Goal: Task Accomplishment & Management: Manage account settings

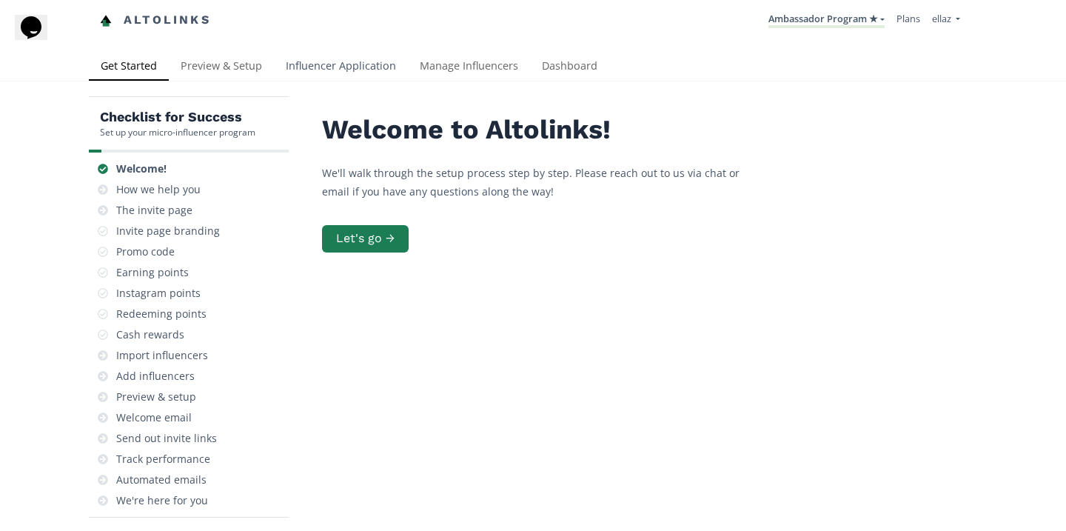
drag, startPoint x: 326, startPoint y: 81, endPoint x: 328, endPoint y: 65, distance: 15.7
click at [326, 81] on link "Influencer Application" at bounding box center [341, 68] width 134 height 30
click at [313, 76] on link "Influencer Application" at bounding box center [341, 68] width 134 height 30
click at [328, 65] on link "Influencer Application" at bounding box center [341, 68] width 134 height 30
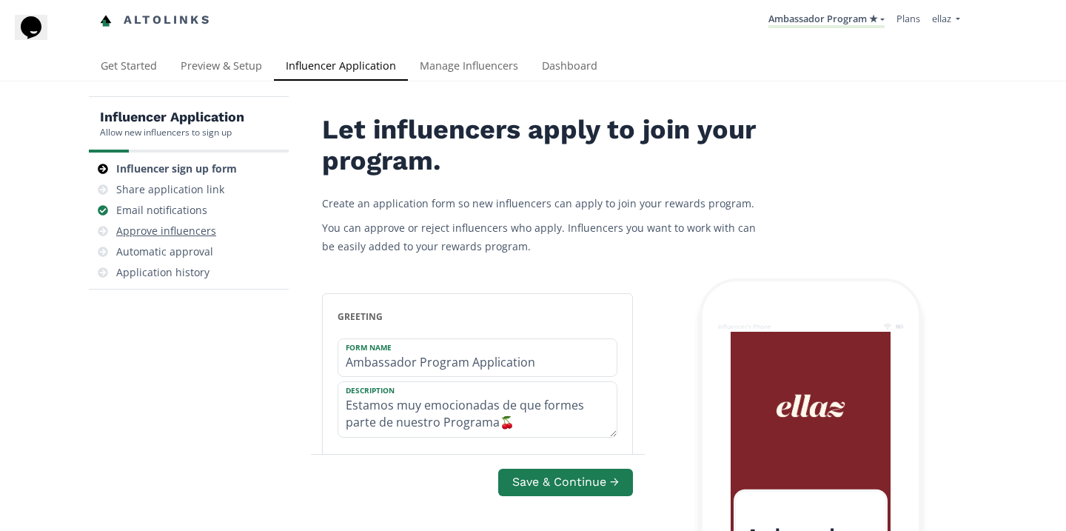
click at [197, 238] on div "Approve influencers" at bounding box center [166, 231] width 100 height 15
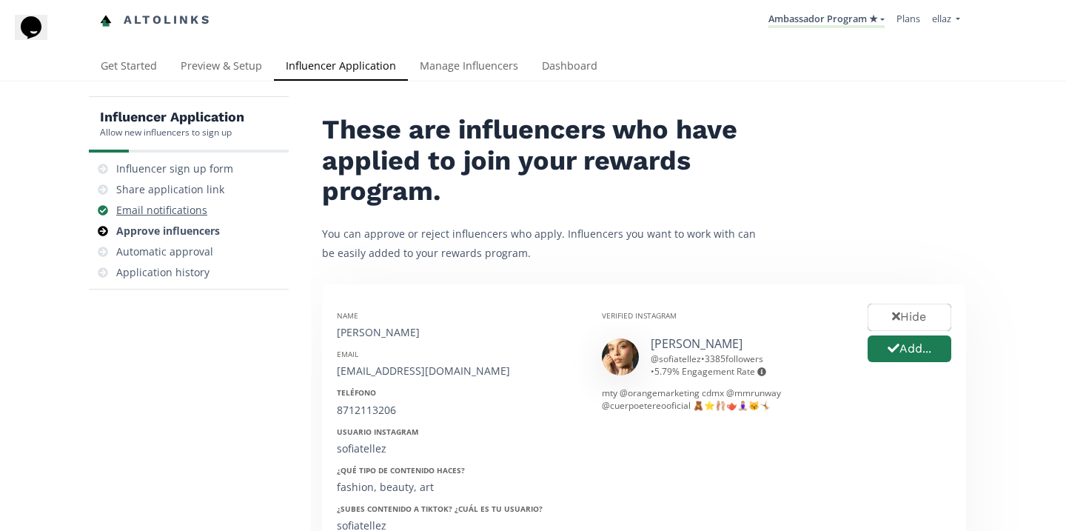
click at [190, 210] on div "Email notifications" at bounding box center [161, 210] width 91 height 15
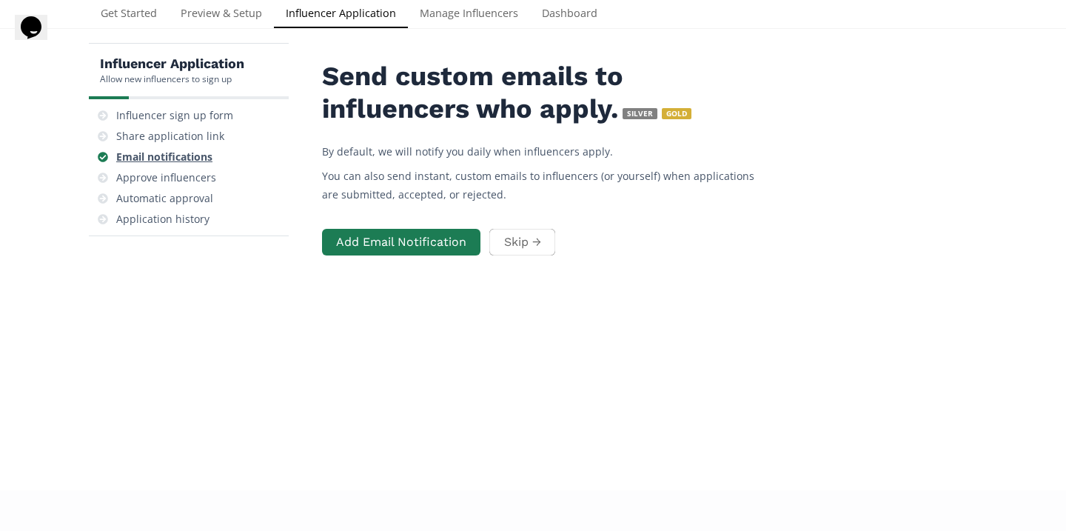
scroll to position [59, 0]
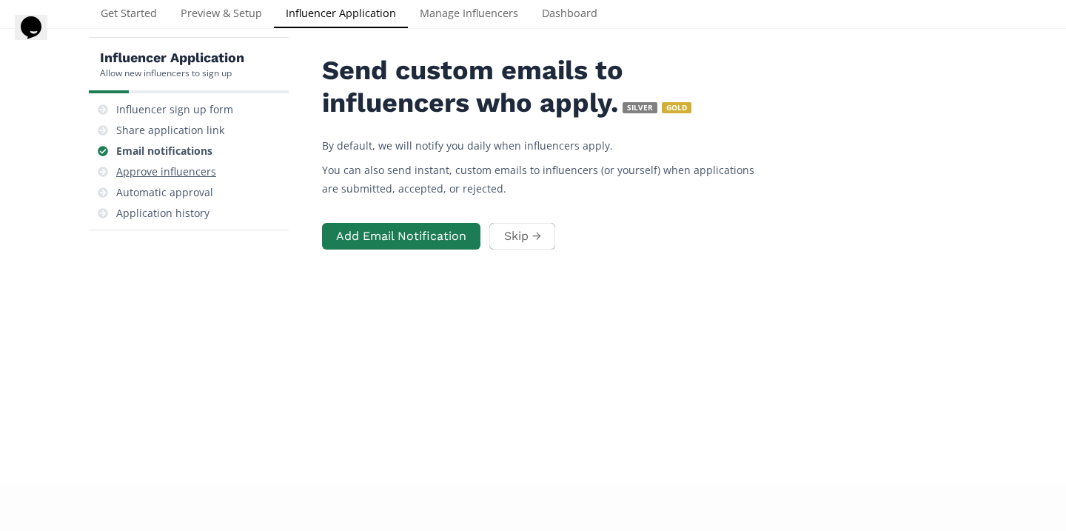
click at [196, 170] on div "Approve influencers" at bounding box center [166, 171] width 100 height 15
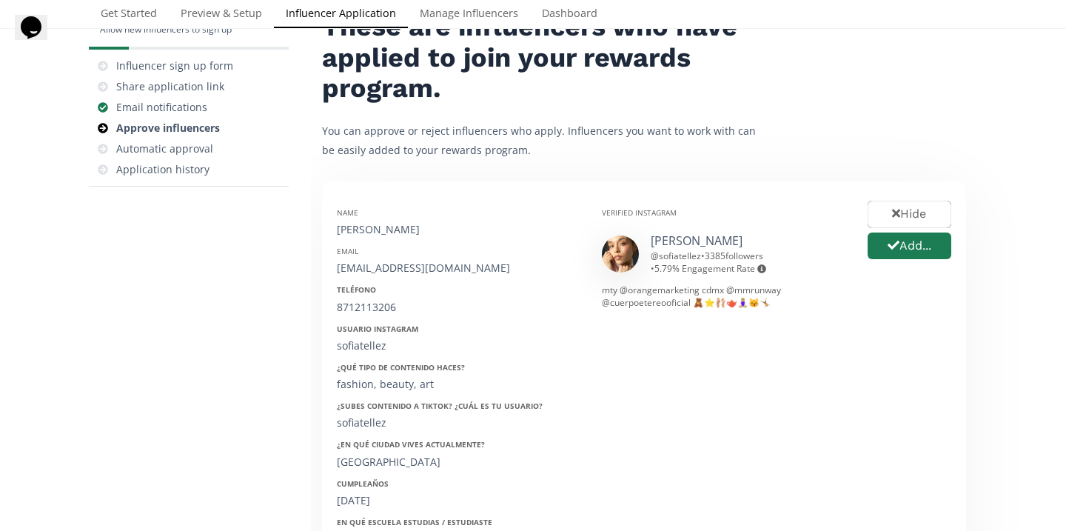
scroll to position [126, 0]
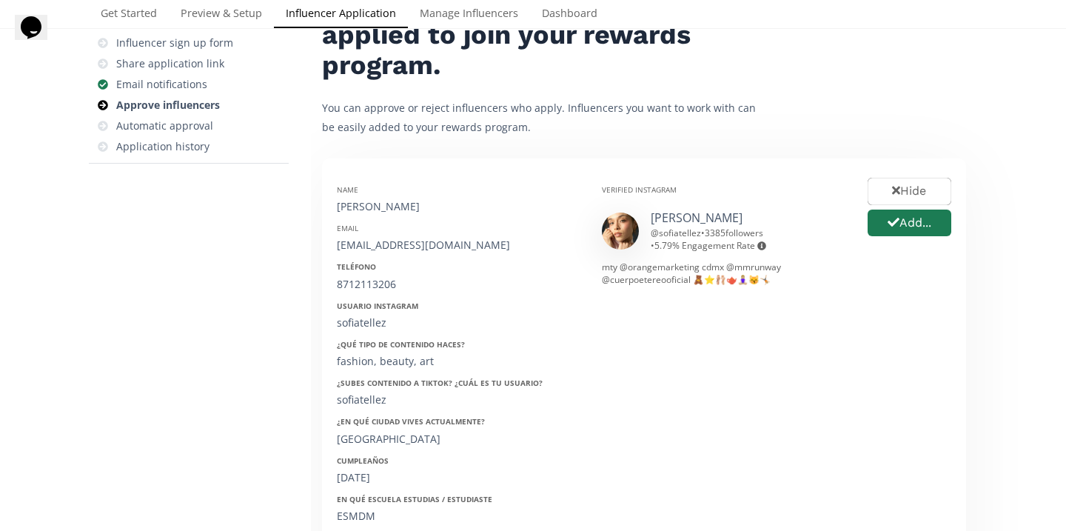
click at [374, 216] on div "Name Sofia Tellez Email sofiatellezmar@gmail.com Teléfono 8712113206 Usuario In…" at bounding box center [458, 415] width 265 height 484
click at [371, 207] on div "[PERSON_NAME]" at bounding box center [458, 206] width 243 height 15
copy div "[PERSON_NAME]"
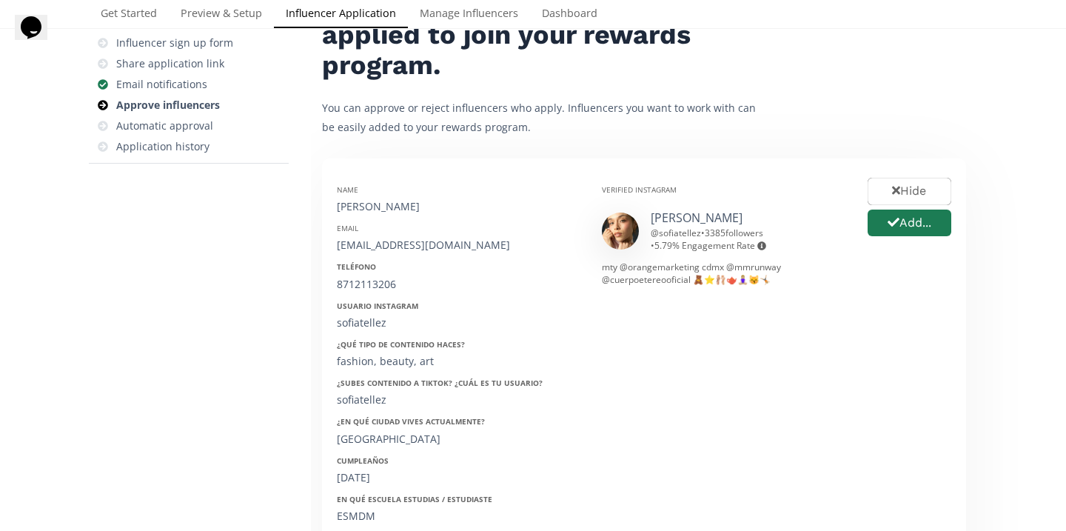
click at [401, 244] on div "sofiatellezmar@gmail.com" at bounding box center [458, 245] width 243 height 15
copy div "sofiatellezmar@gmail.com"
click at [370, 285] on div "8712113206" at bounding box center [458, 284] width 243 height 15
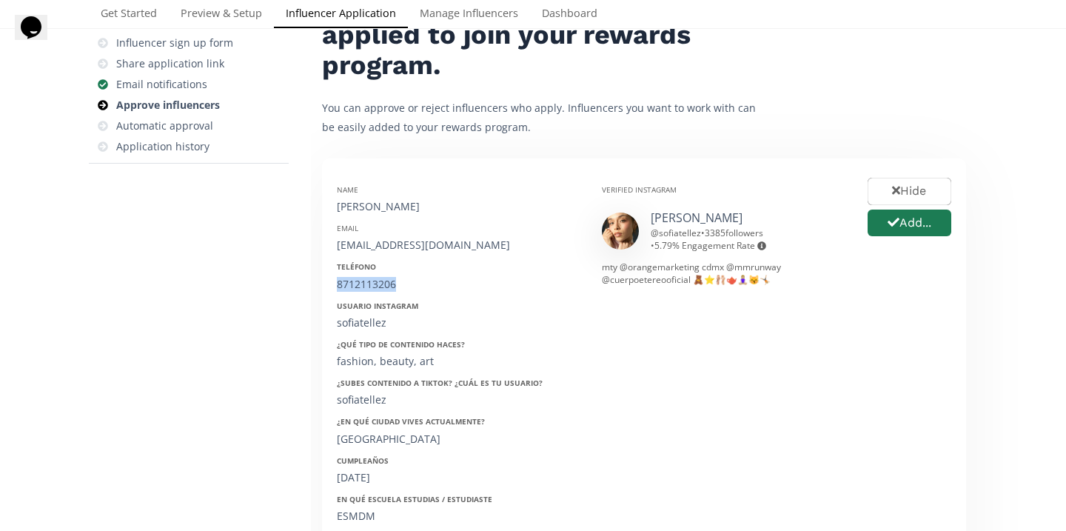
click at [370, 285] on div "8712113206" at bounding box center [458, 284] width 243 height 15
copy div "8712113206"
click at [373, 326] on div "sofiatellez" at bounding box center [458, 323] width 243 height 15
copy div "sofiatellez"
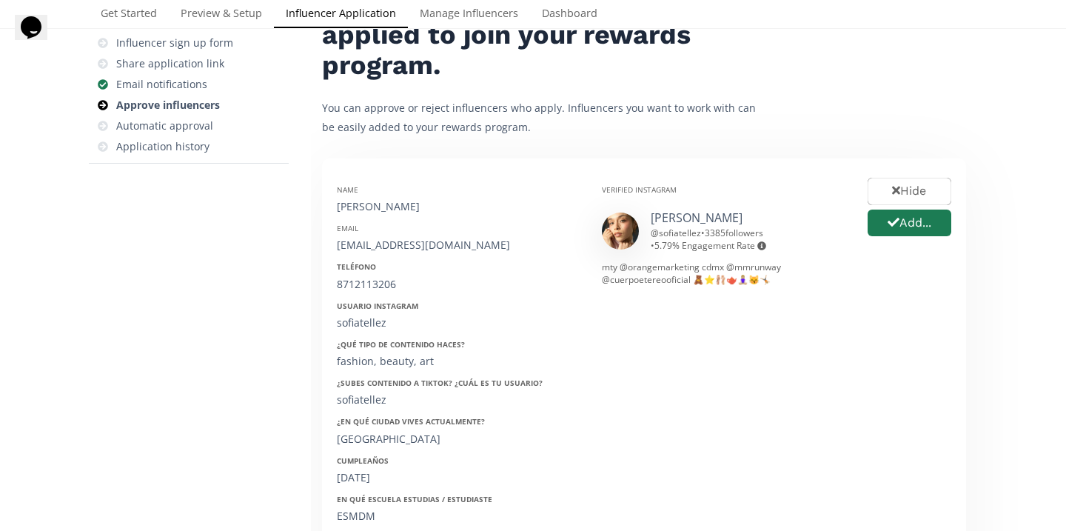
click at [360, 468] on div "Cumpleaños 12/02/2002" at bounding box center [458, 470] width 243 height 30
click at [360, 475] on div "12/02/2002" at bounding box center [458, 477] width 243 height 15
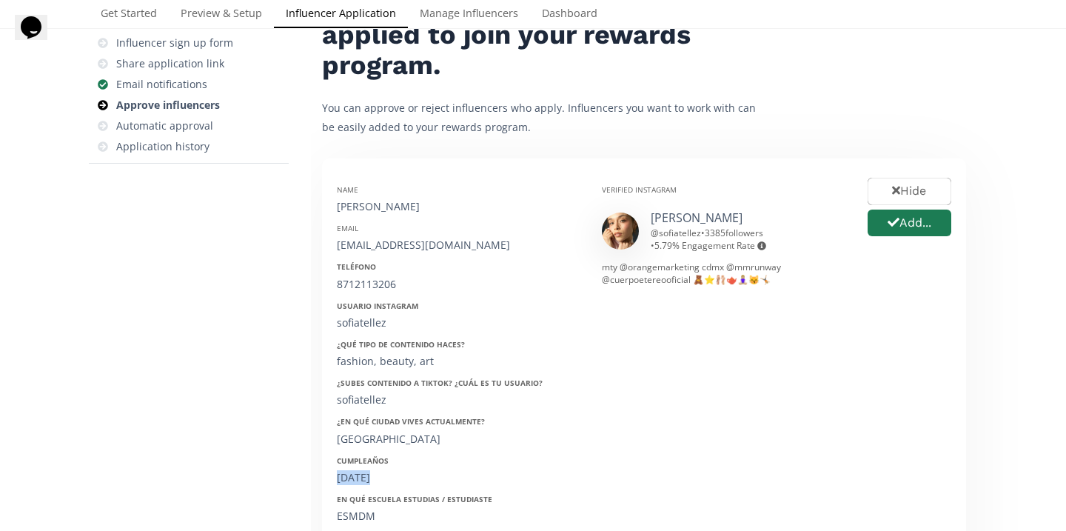
click at [360, 475] on div "12/02/2002" at bounding box center [458, 477] width 243 height 15
copy div "12/02/2002"
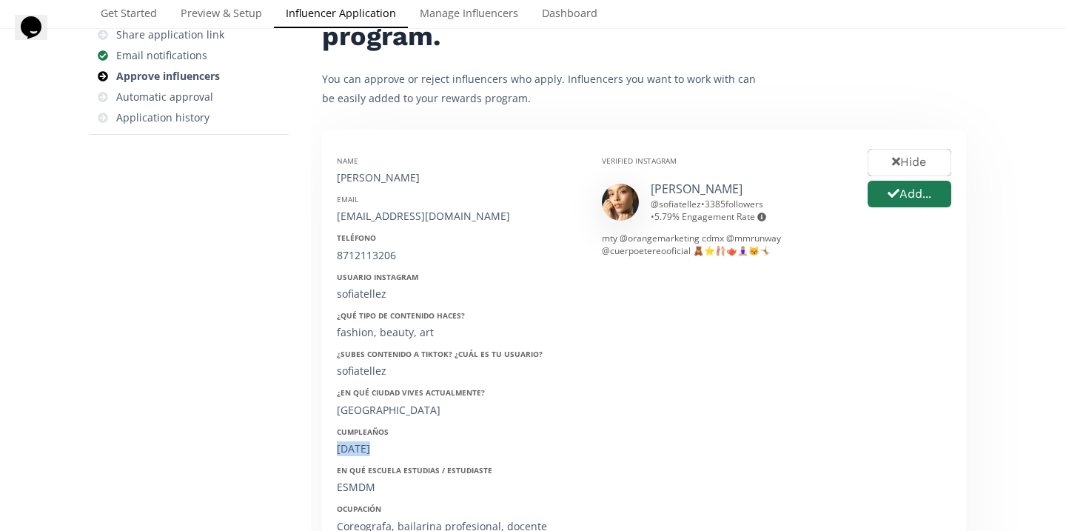
scroll to position [159, 0]
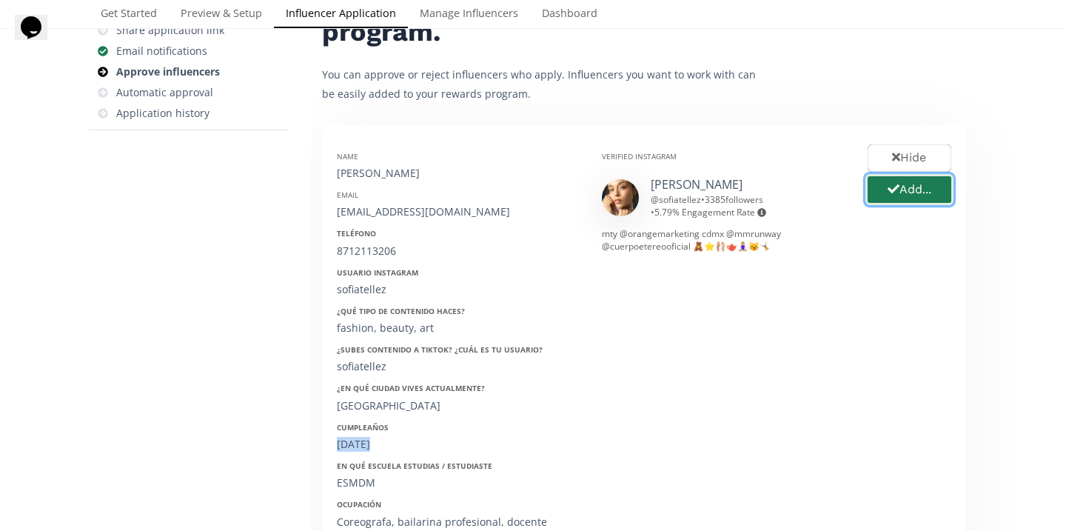
click at [904, 202] on button "Add..." at bounding box center [910, 190] width 88 height 32
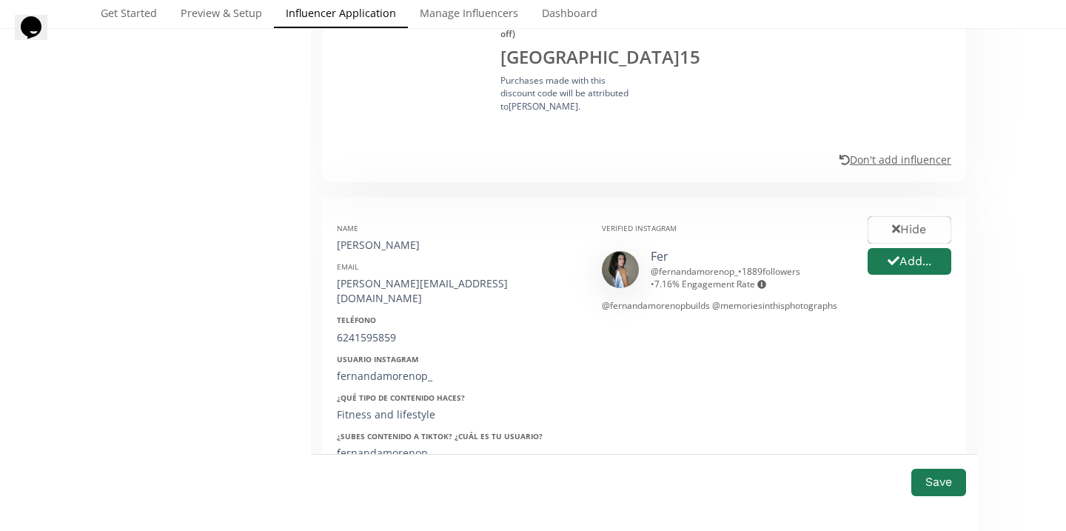
scroll to position [1110, 0]
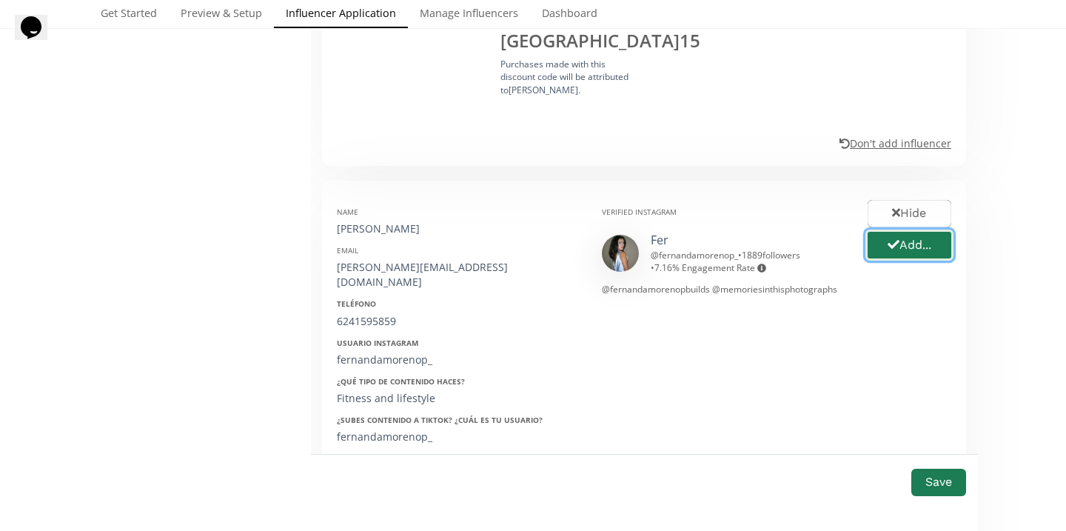
click at [898, 230] on button "Add..." at bounding box center [910, 246] width 88 height 32
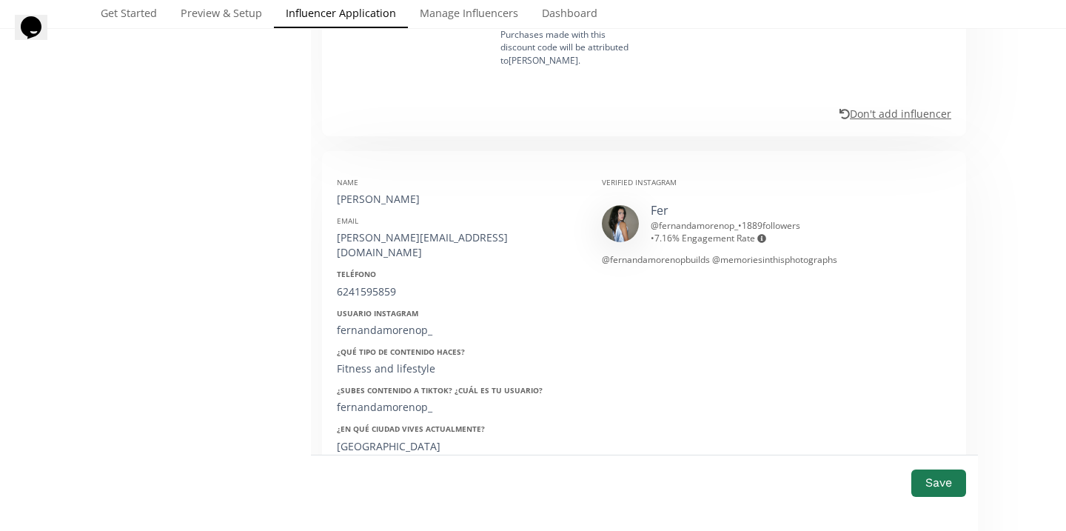
scroll to position [1142, 0]
click at [373, 190] on div "[PERSON_NAME]" at bounding box center [458, 197] width 243 height 15
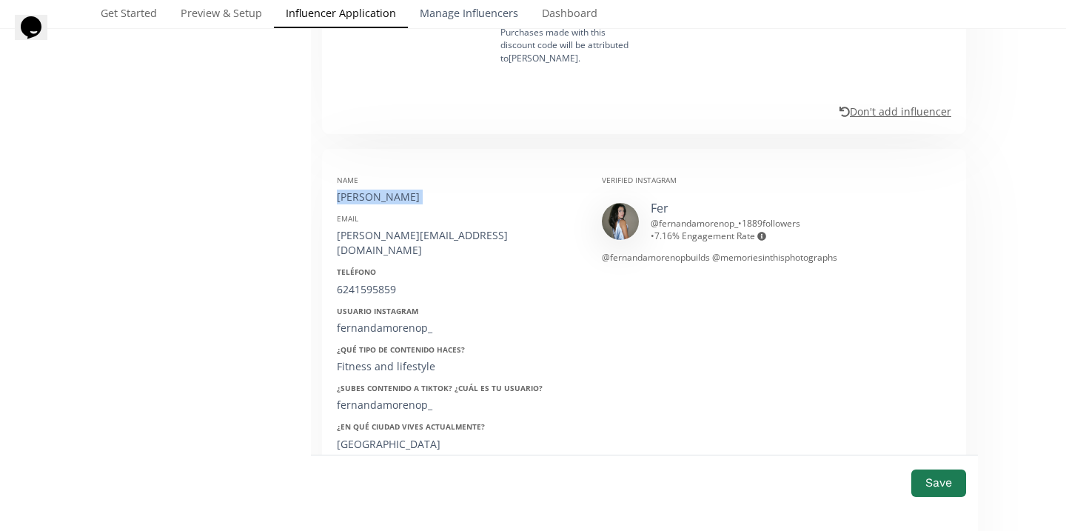
copy div "[PERSON_NAME]"
click at [369, 228] on div "[PERSON_NAME][EMAIL_ADDRESS][DOMAIN_NAME]" at bounding box center [458, 243] width 243 height 30
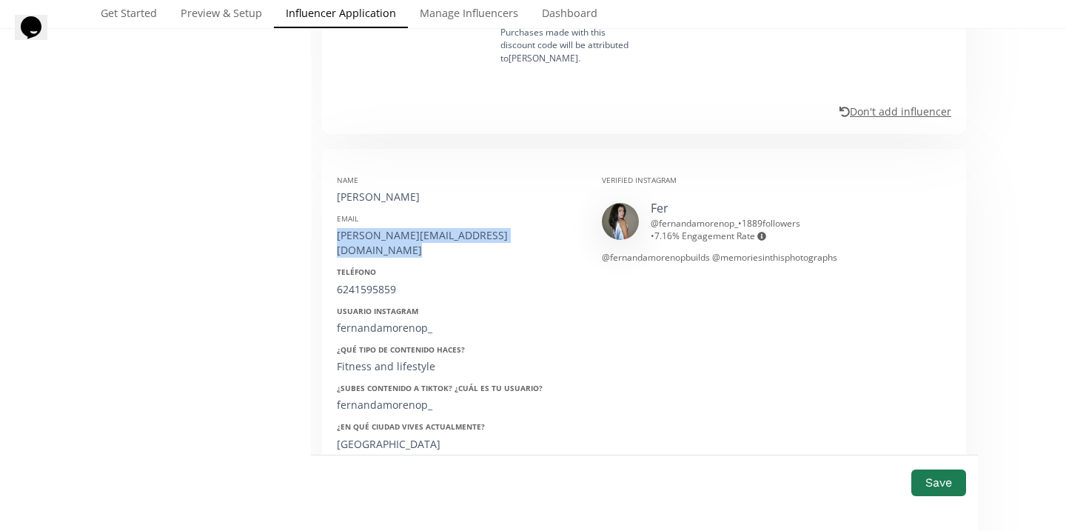
click at [369, 228] on div "[PERSON_NAME][EMAIL_ADDRESS][DOMAIN_NAME]" at bounding box center [458, 243] width 243 height 30
copy div "[PERSON_NAME][EMAIL_ADDRESS][DOMAIN_NAME]"
click at [370, 282] on div "6241595859" at bounding box center [458, 289] width 243 height 15
copy div "6241595859"
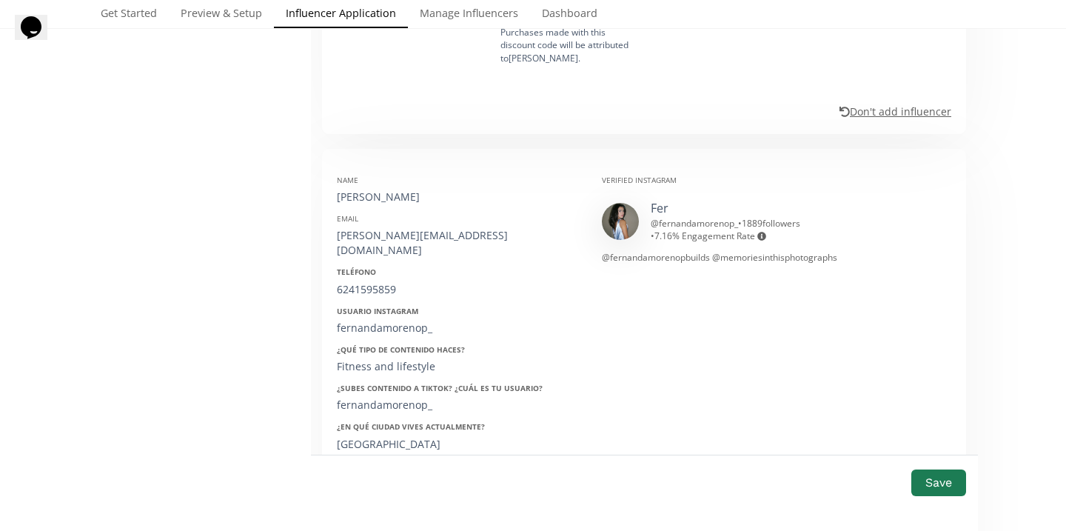
click at [395, 224] on div "Name Fernanda Moreno Email maria.morenop@udem.edu Teléfono 6241595859 Usuario I…" at bounding box center [458, 406] width 265 height 484
click at [395, 321] on div "fernandamorenop_" at bounding box center [458, 328] width 243 height 15
copy div "fernandamorenop_"
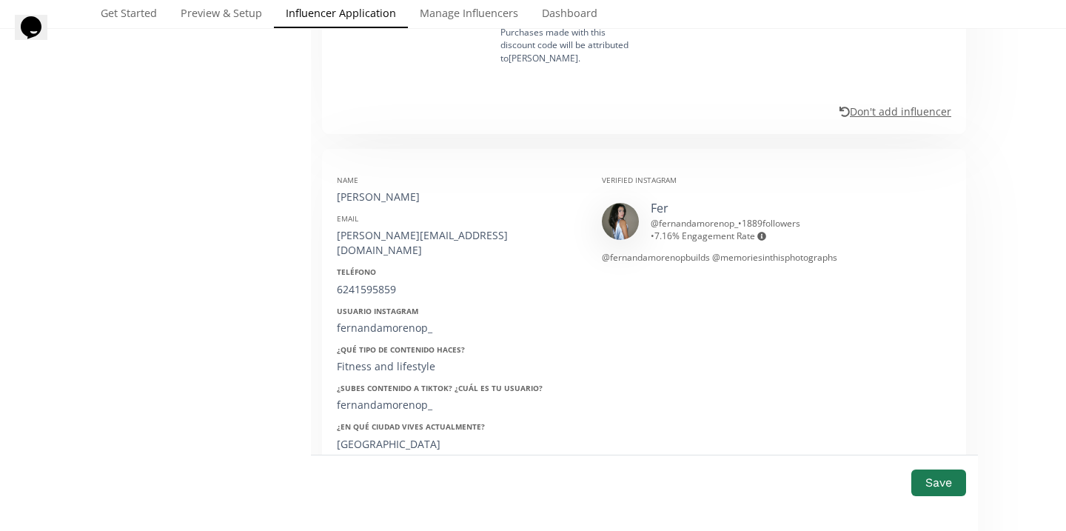
click at [375, 475] on div "12/11/2002" at bounding box center [458, 482] width 243 height 15
copy div "12/11/2002"
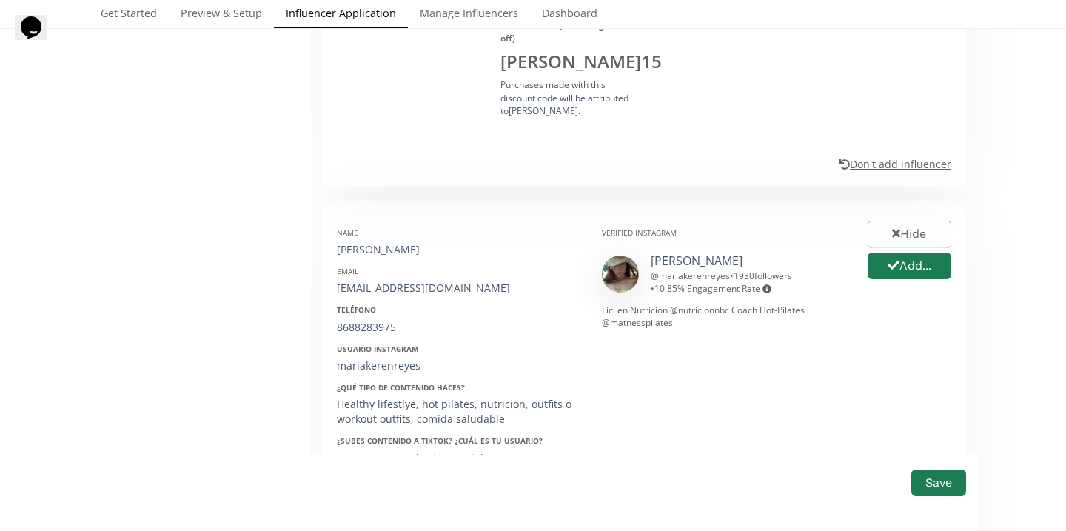
scroll to position [1978, 0]
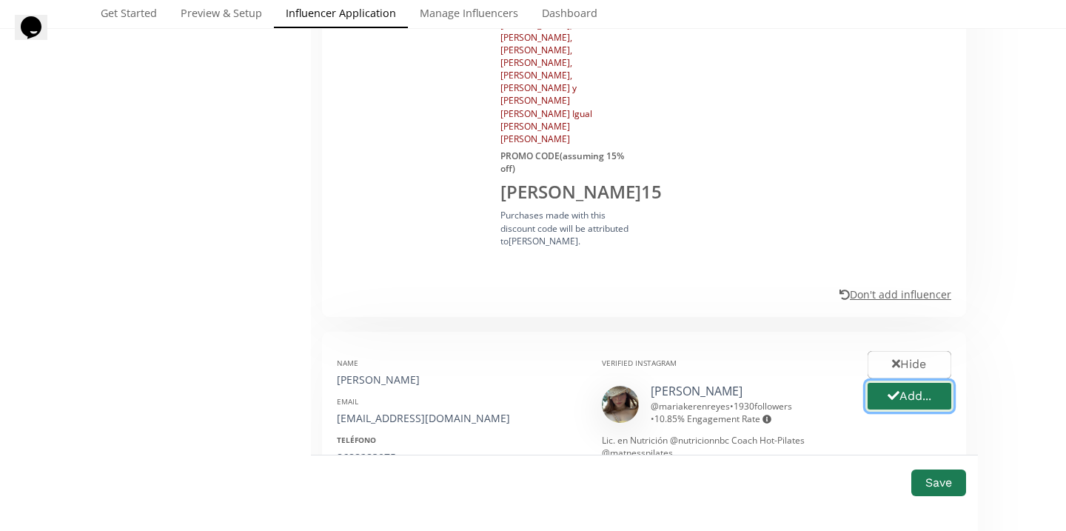
click at [905, 381] on button "Add..." at bounding box center [910, 397] width 88 height 32
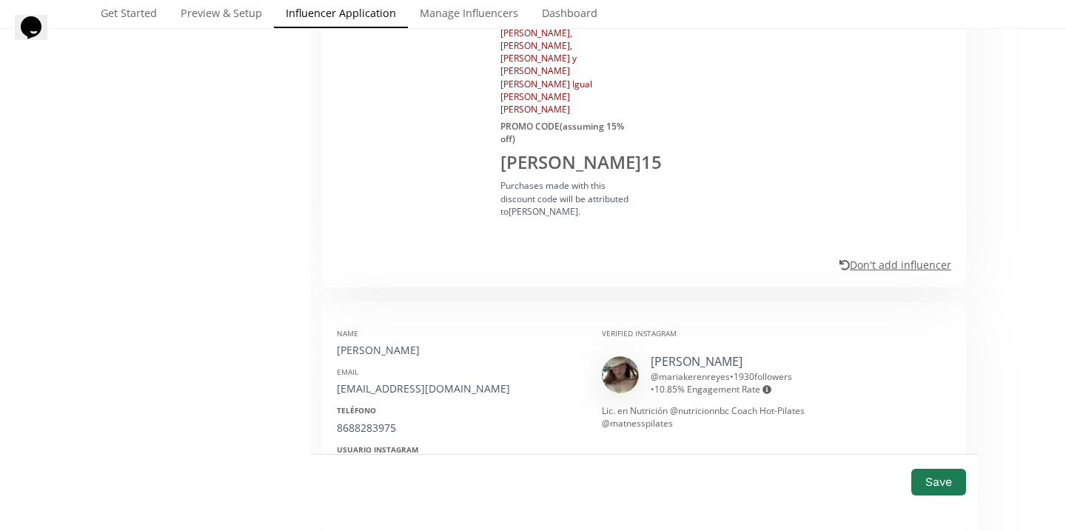
scroll to position [2011, 0]
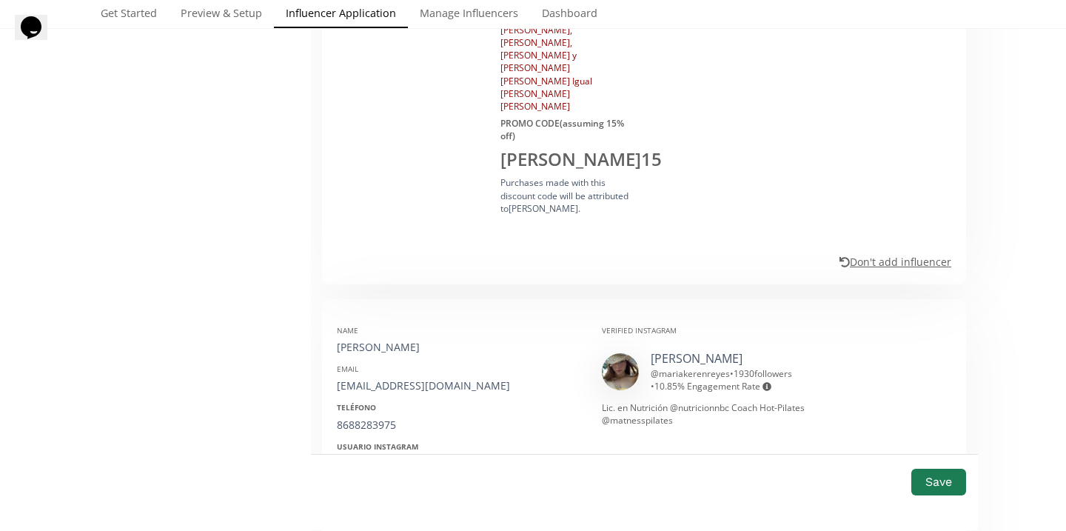
click at [409, 340] on div "[PERSON_NAME]" at bounding box center [458, 347] width 243 height 15
click at [391, 378] on div "[EMAIL_ADDRESS][DOMAIN_NAME]" at bounding box center [458, 385] width 243 height 15
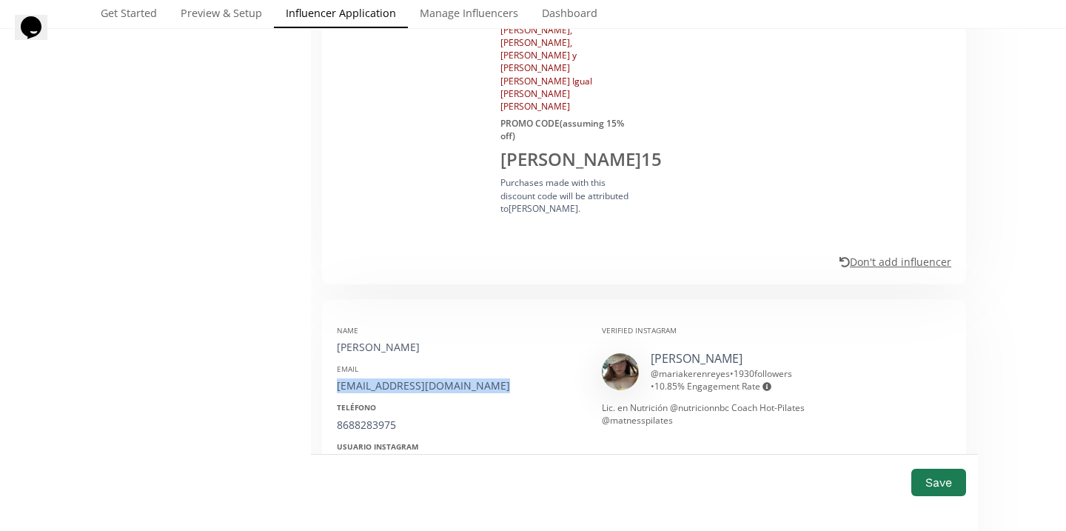
click at [391, 378] on div "[EMAIL_ADDRESS][DOMAIN_NAME]" at bounding box center [458, 385] width 243 height 15
click at [373, 418] on div "8688283975" at bounding box center [458, 425] width 243 height 15
click at [384, 456] on div "mariakerenreyes" at bounding box center [458, 463] width 243 height 15
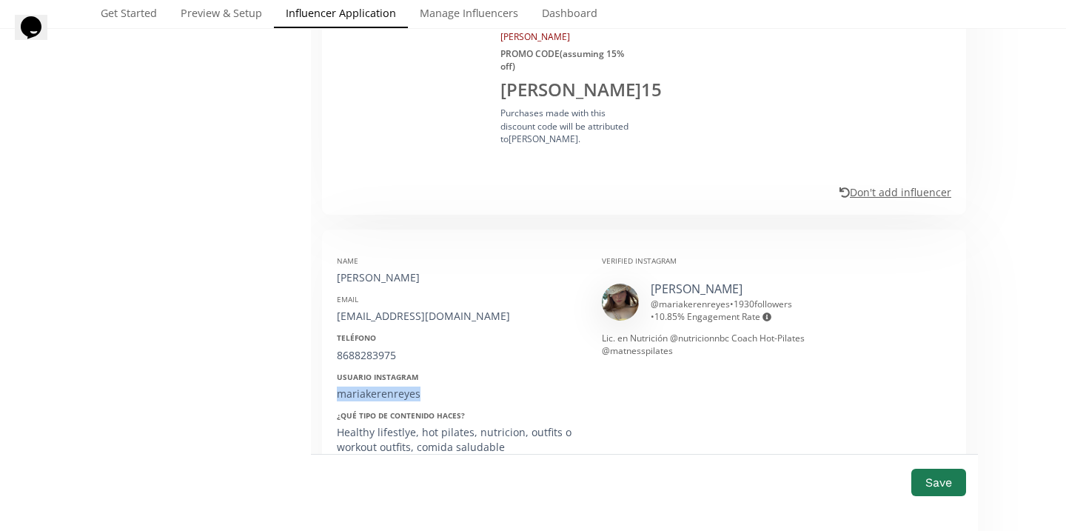
scroll to position [2085, 0]
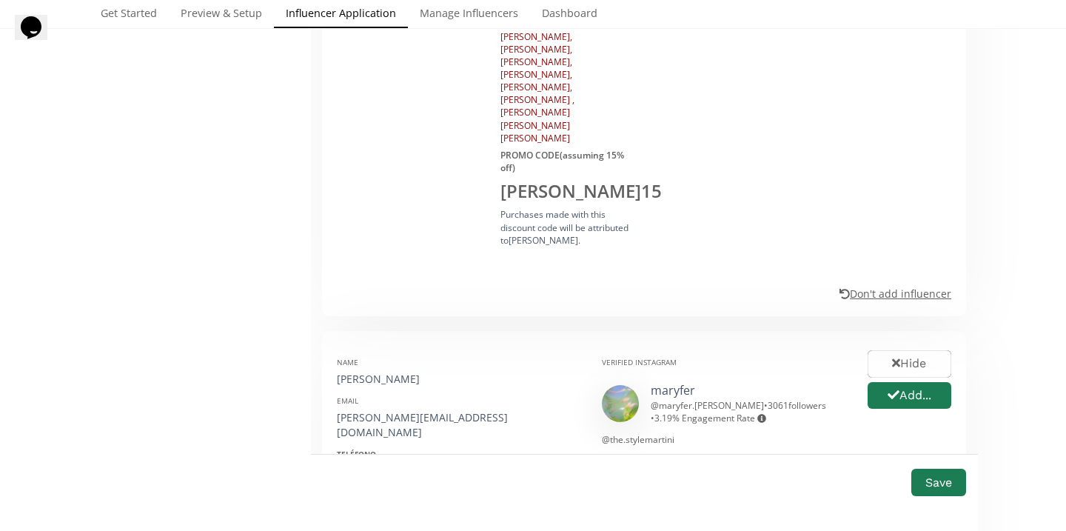
scroll to position [2939, 0]
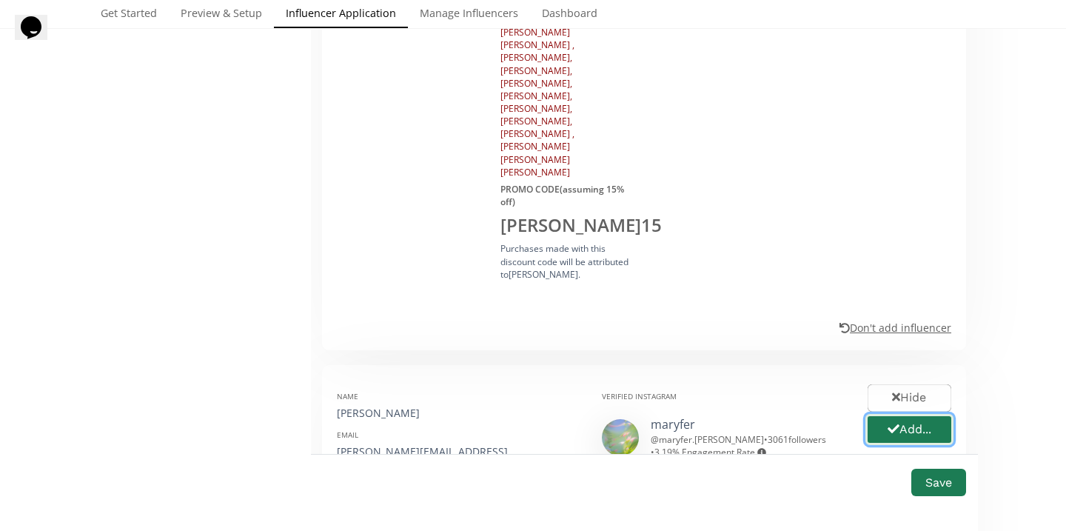
click at [902, 414] on button "Add..." at bounding box center [910, 430] width 88 height 32
click at [401, 406] on div "[PERSON_NAME]" at bounding box center [458, 413] width 243 height 15
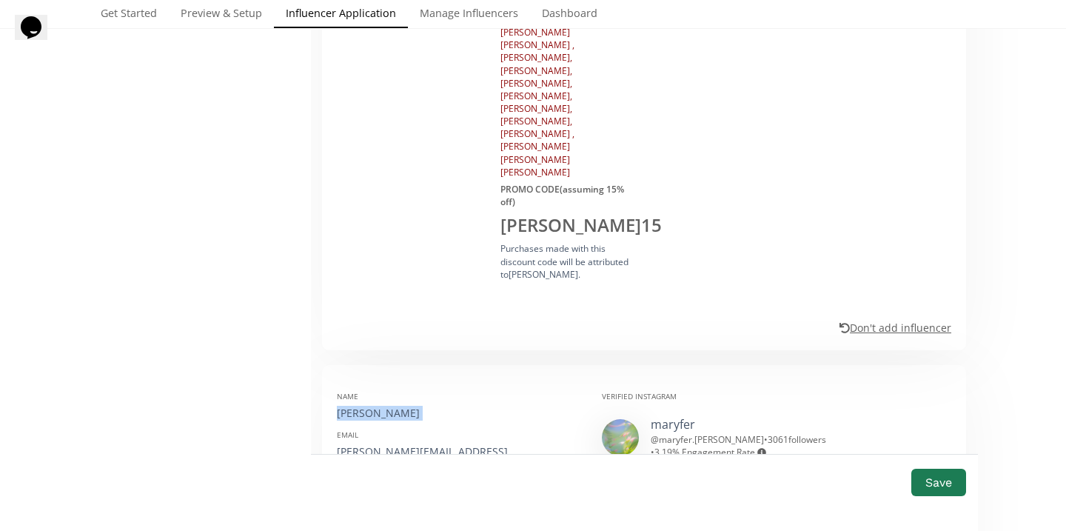
click at [401, 406] on div "Maria Fernanda Jacobo Lara" at bounding box center [458, 413] width 243 height 15
click at [360, 444] on div "jacobo.maryfer@gmail.com" at bounding box center [458, 459] width 243 height 30
click at [364, 498] on div "8717860041" at bounding box center [458, 505] width 243 height 15
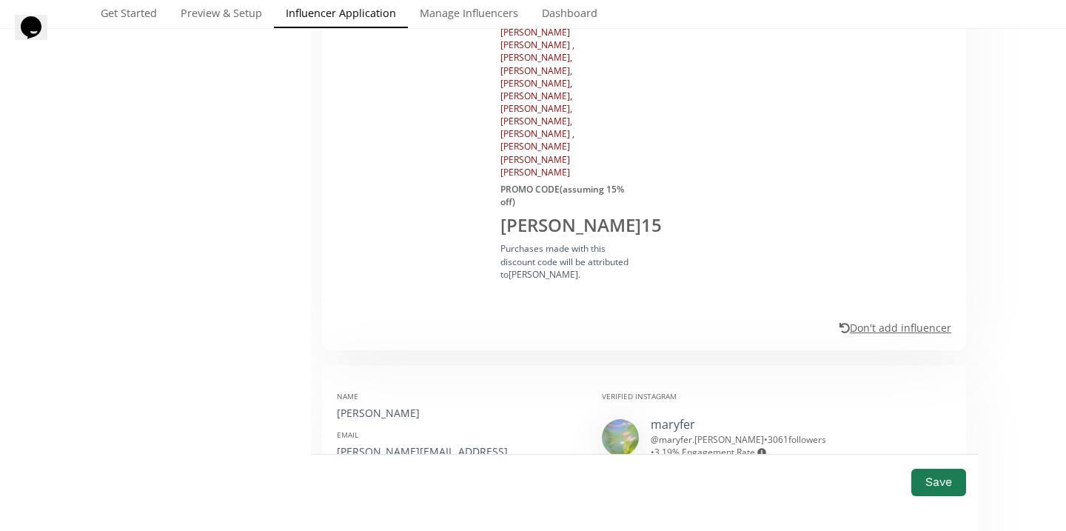
click at [364, 498] on div "8717860041" at bounding box center [458, 505] width 243 height 15
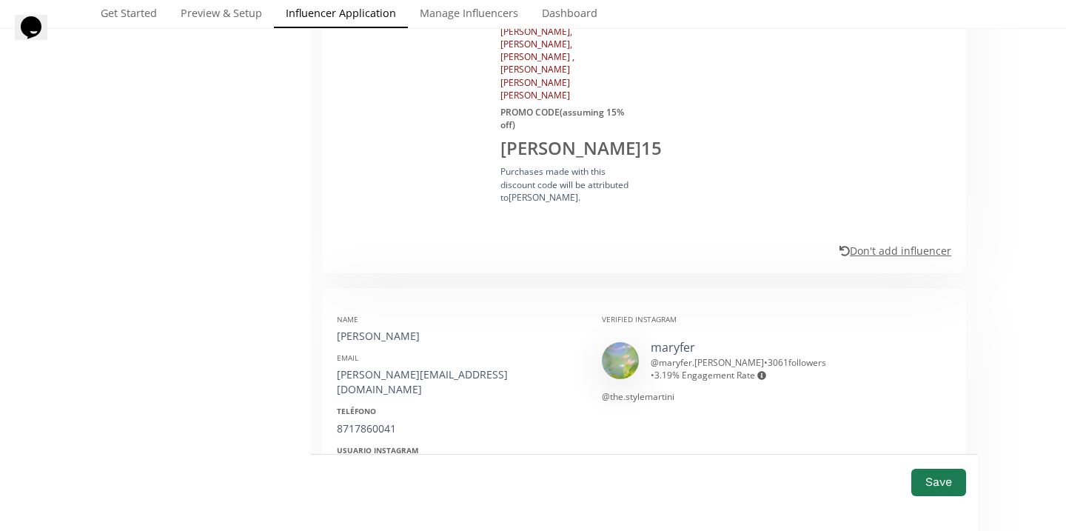
scroll to position [3028, 0]
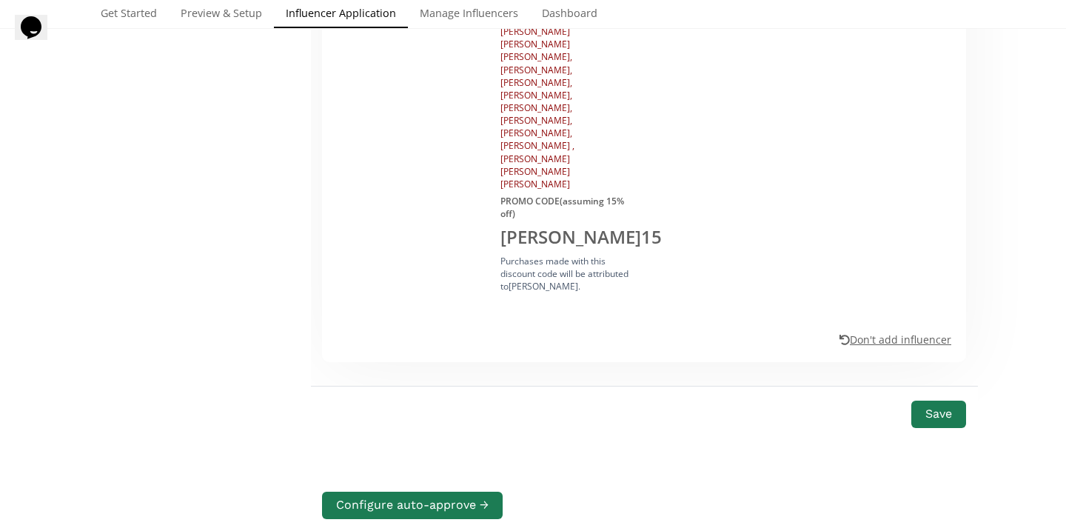
scroll to position [4016, 0]
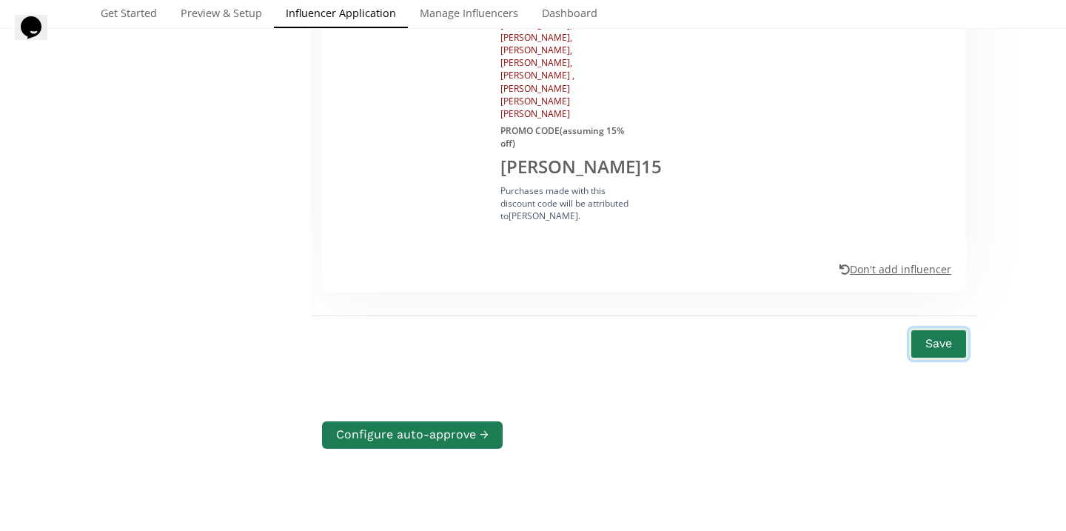
click at [951, 328] on button "Save" at bounding box center [938, 344] width 59 height 32
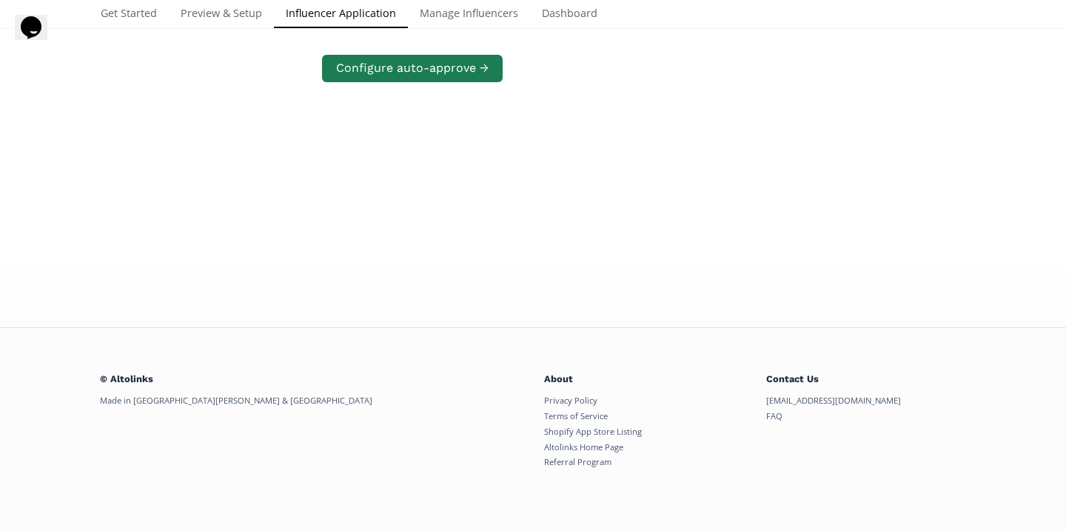
scroll to position [285, 0]
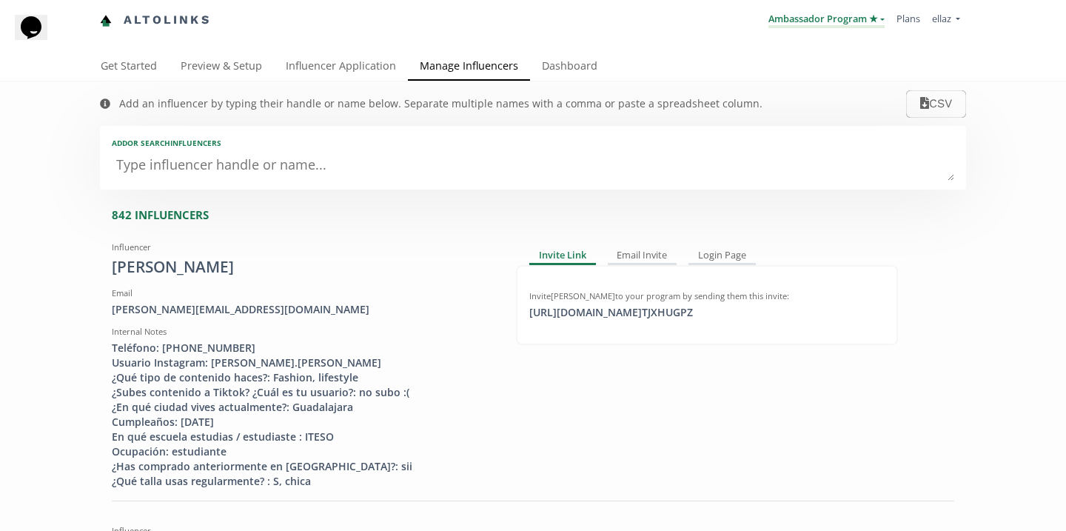
click at [803, 21] on link "Ambassador Program ★" at bounding box center [827, 20] width 116 height 16
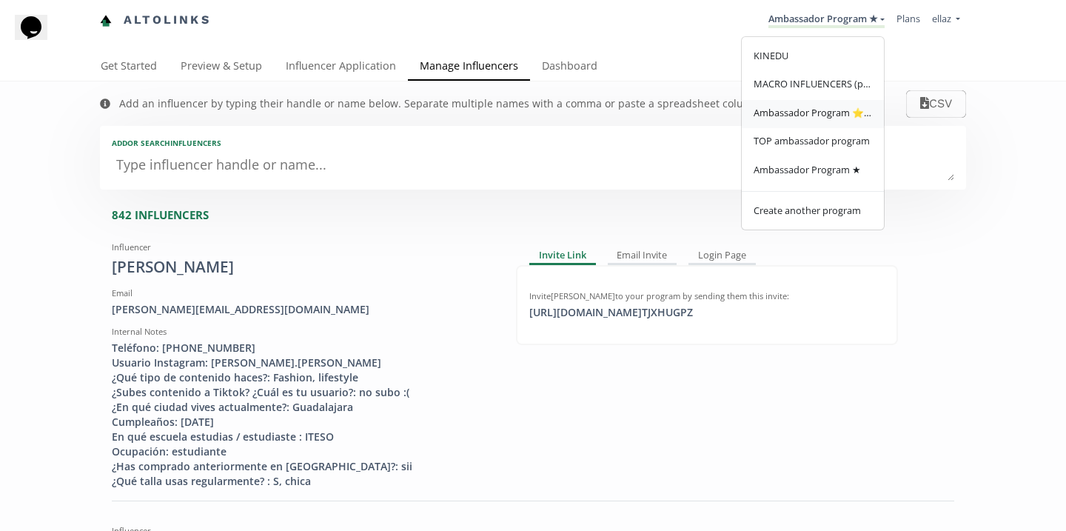
click at [807, 124] on link "Ambassador Program ⭐️⭐️" at bounding box center [813, 114] width 142 height 29
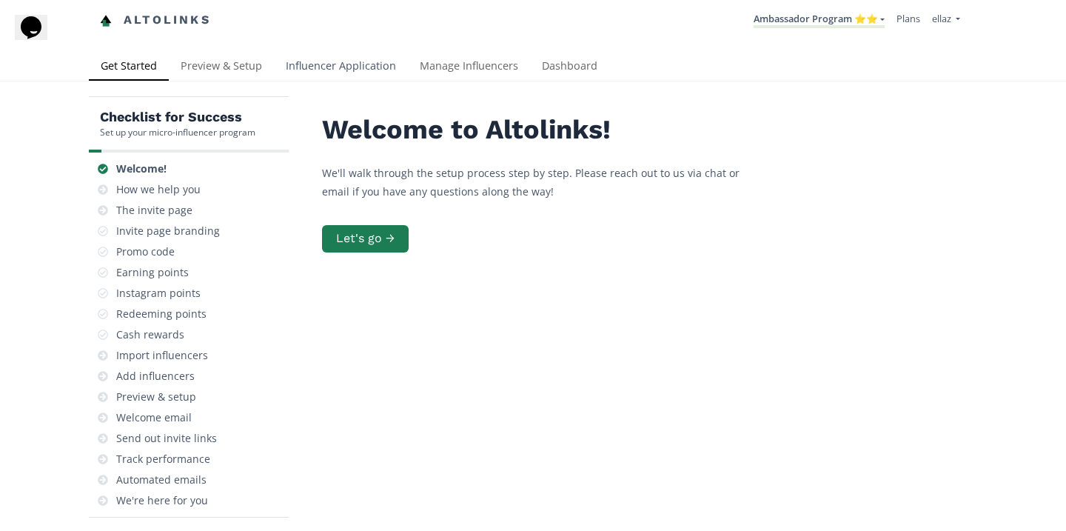
click at [360, 70] on link "Influencer Application" at bounding box center [341, 68] width 134 height 30
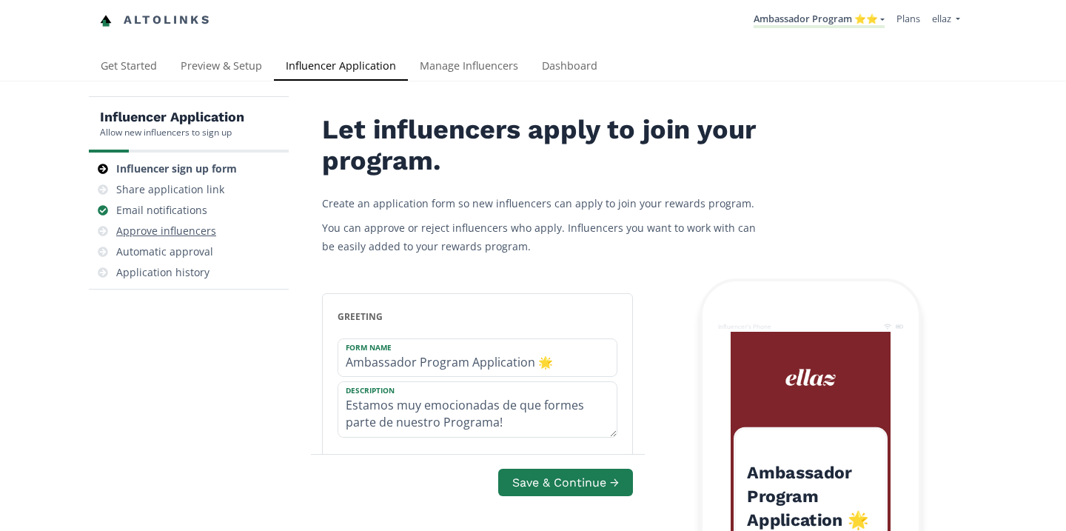
click at [153, 236] on div "Approve influencers" at bounding box center [166, 231] width 100 height 15
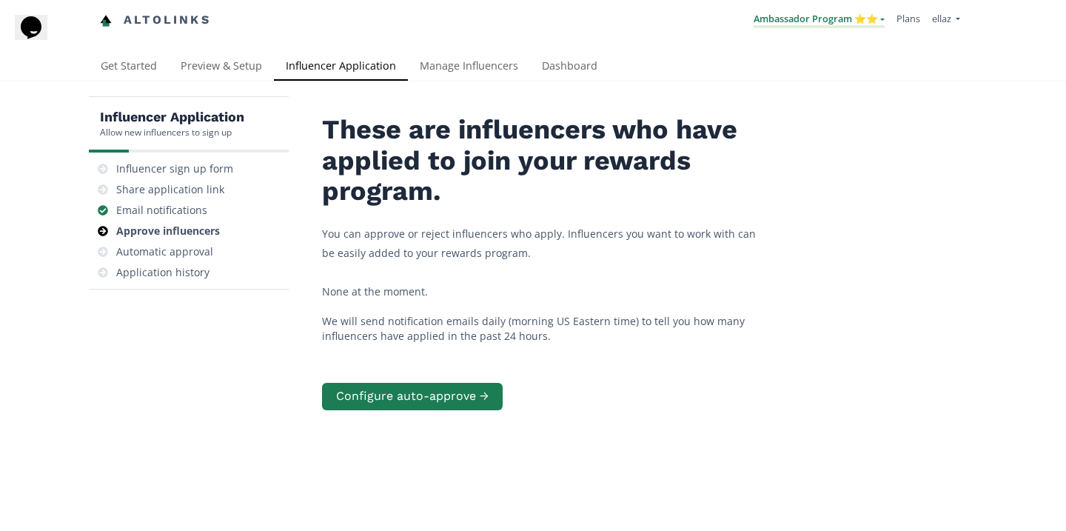
click at [861, 22] on link "Ambassador Program ⭐️⭐️" at bounding box center [819, 20] width 131 height 16
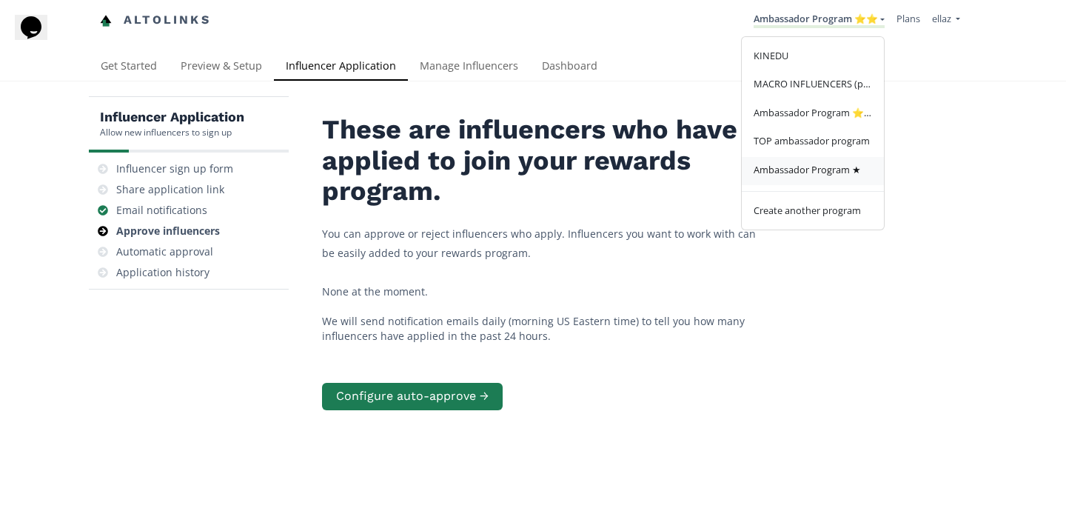
click at [824, 167] on span "Ambassador Program ★" at bounding box center [807, 169] width 107 height 13
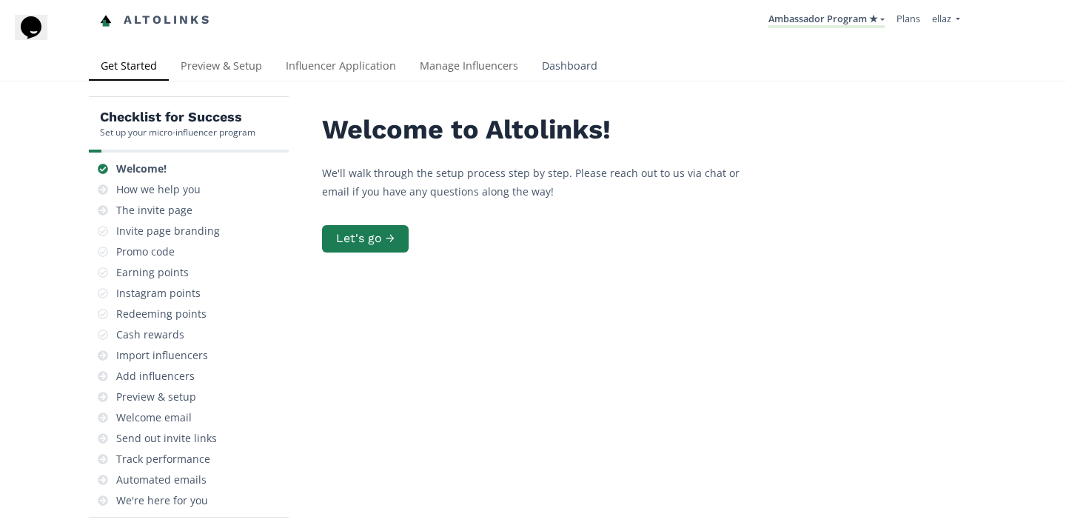
click at [583, 67] on link "Dashboard" at bounding box center [569, 68] width 79 height 30
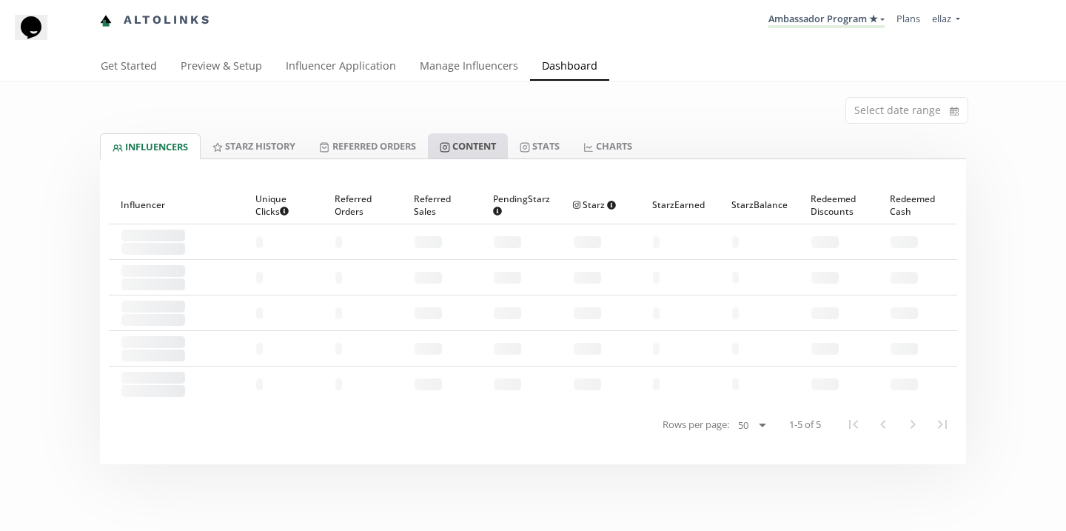
click at [450, 147] on icon at bounding box center [445, 147] width 10 height 10
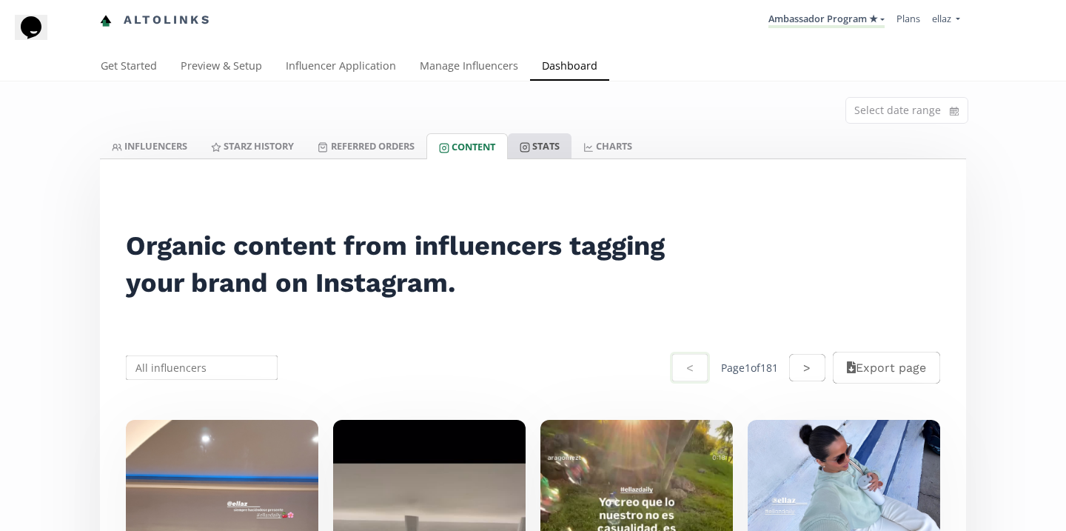
click at [530, 143] on rect at bounding box center [525, 147] width 9 height 9
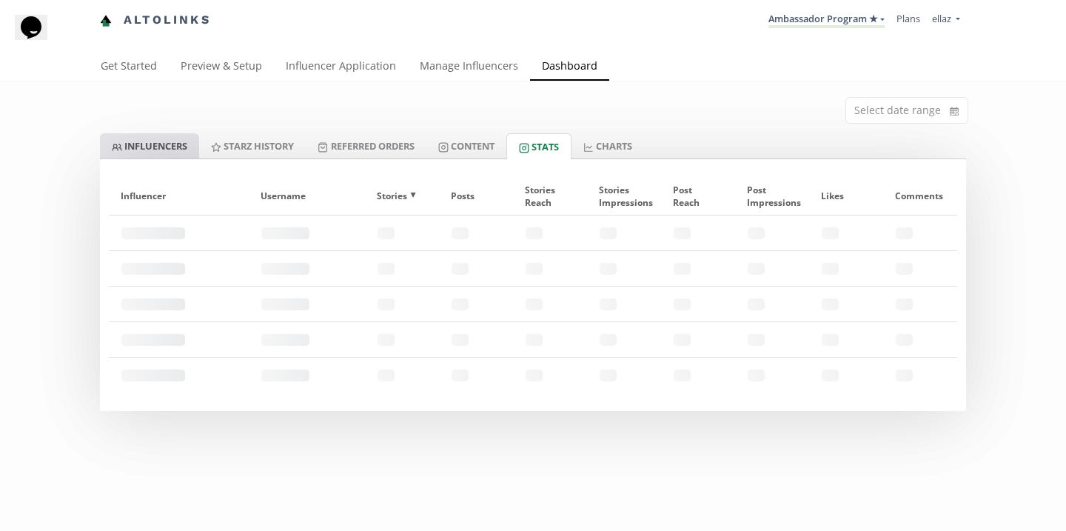
click at [161, 140] on link "INFLUENCERS" at bounding box center [149, 145] width 99 height 25
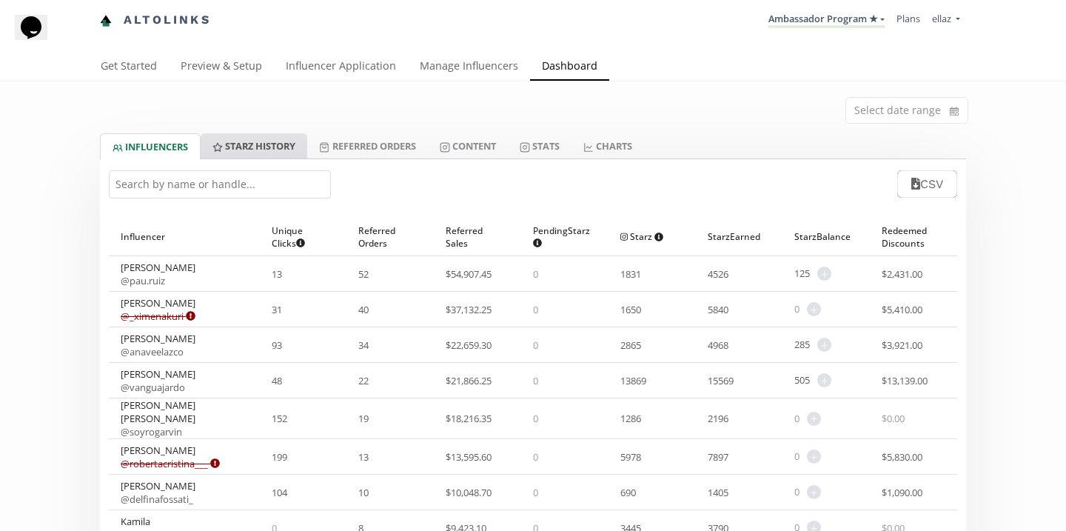
click at [281, 144] on link "Starz HISTORY" at bounding box center [254, 145] width 107 height 25
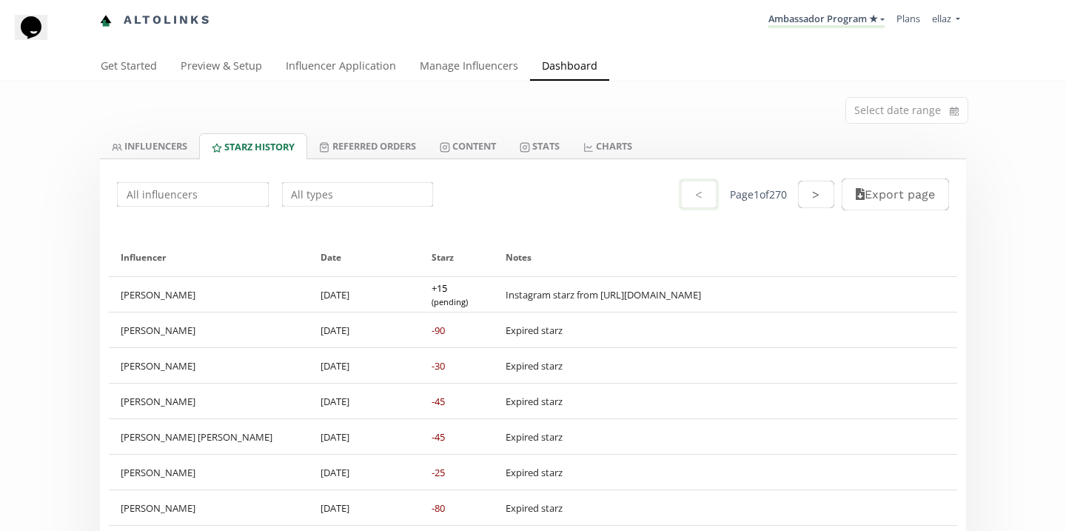
click at [216, 197] on input "text" at bounding box center [193, 194] width 156 height 29
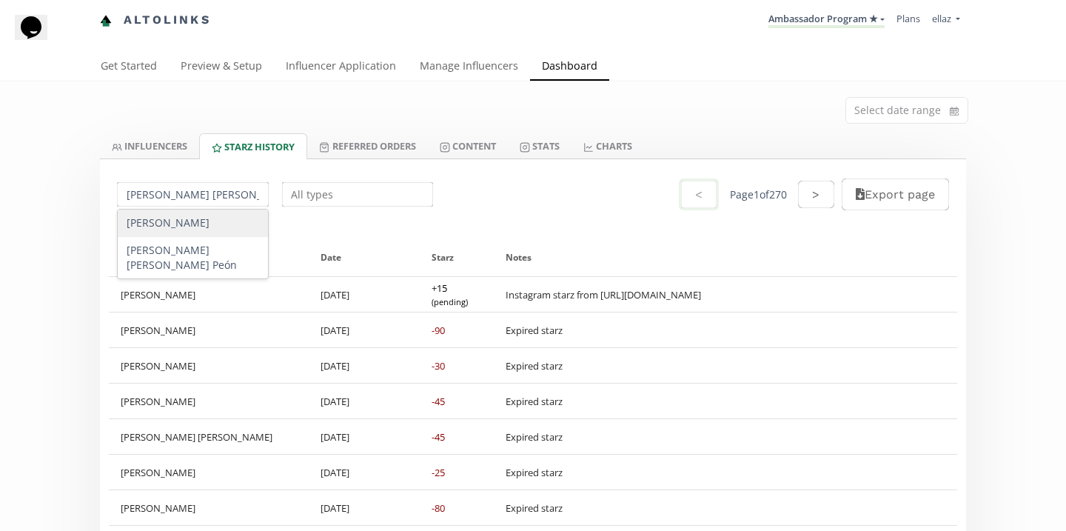
click at [224, 221] on div "[PERSON_NAME]" at bounding box center [193, 223] width 150 height 27
type input "[PERSON_NAME]"
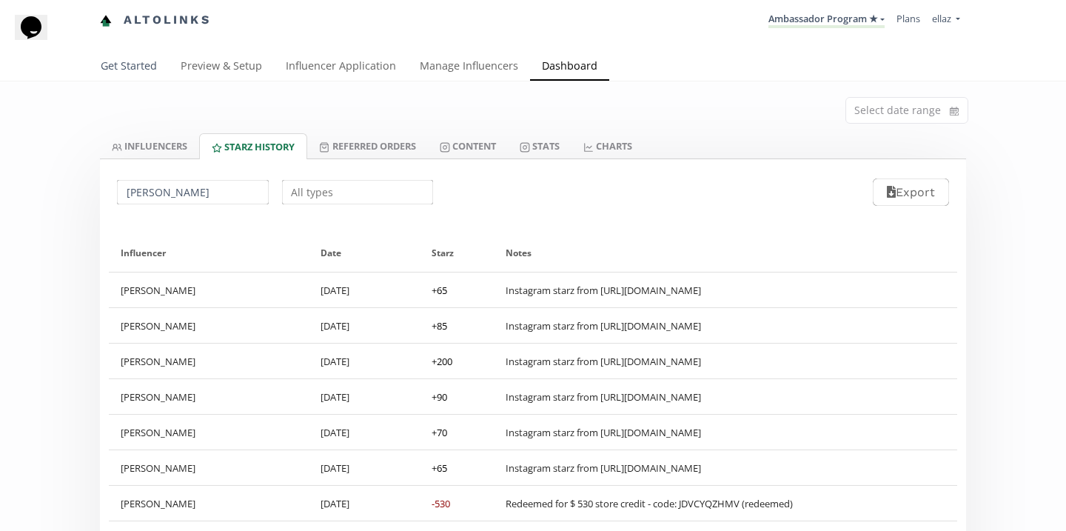
click at [138, 67] on link "Get Started" at bounding box center [129, 68] width 80 height 30
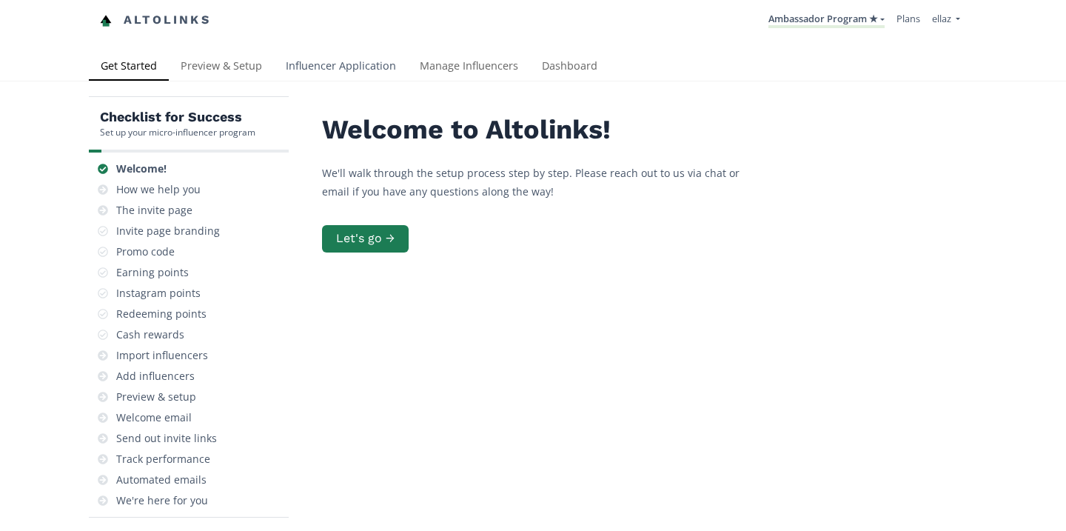
click at [364, 69] on link "Influencer Application" at bounding box center [341, 68] width 134 height 30
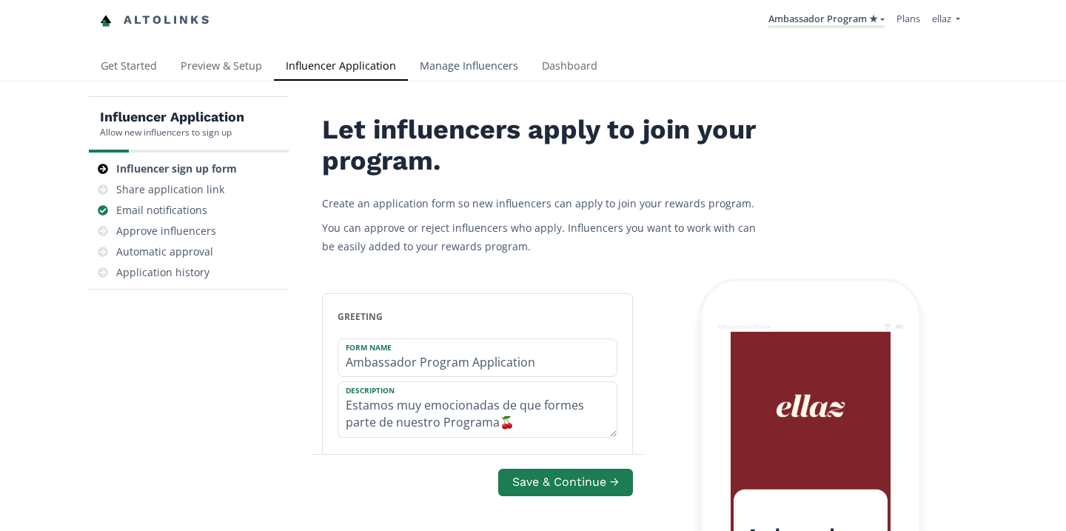
click at [469, 60] on link "Manage Influencers" at bounding box center [469, 68] width 122 height 30
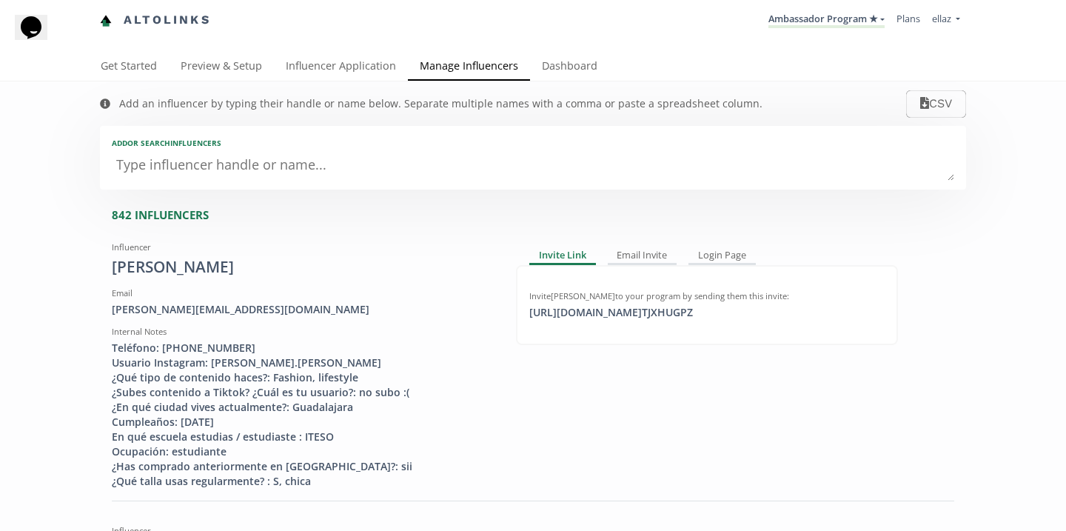
click at [436, 152] on textarea at bounding box center [533, 166] width 843 height 30
type textarea "[PERSON_NAME]"
type input "[PERSON_NAME]"
type textarea "[PERSON_NAME]"
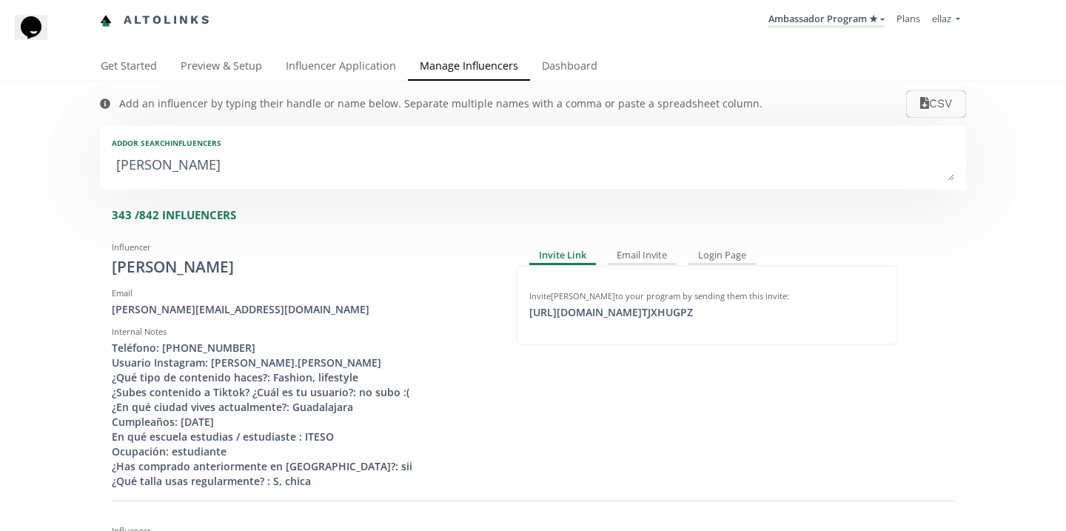
type input "[PERSON_NAME]"
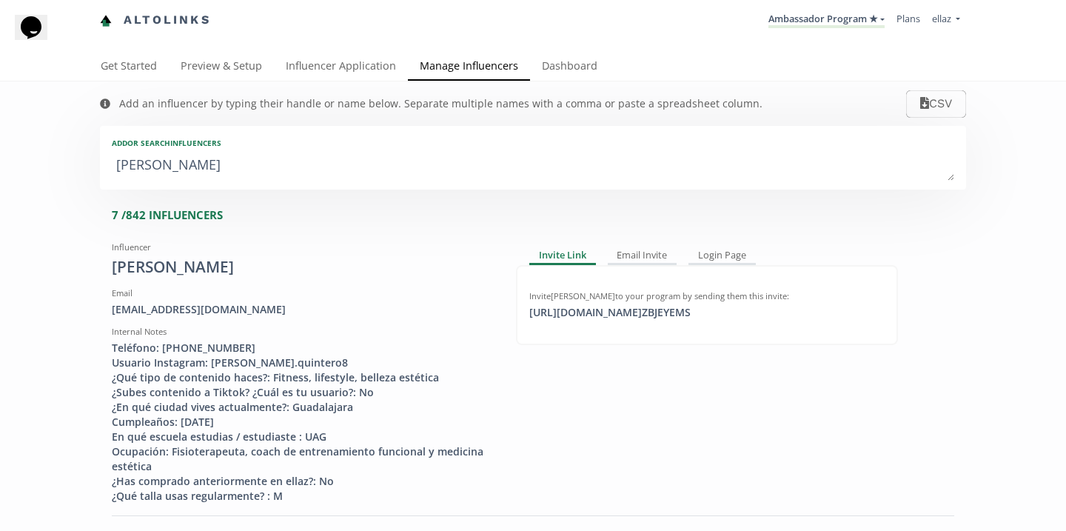
type textarea "[PERSON_NAME] cr"
type input "[PERSON_NAME] cr"
type textarea "[PERSON_NAME]"
type input "[PERSON_NAME]"
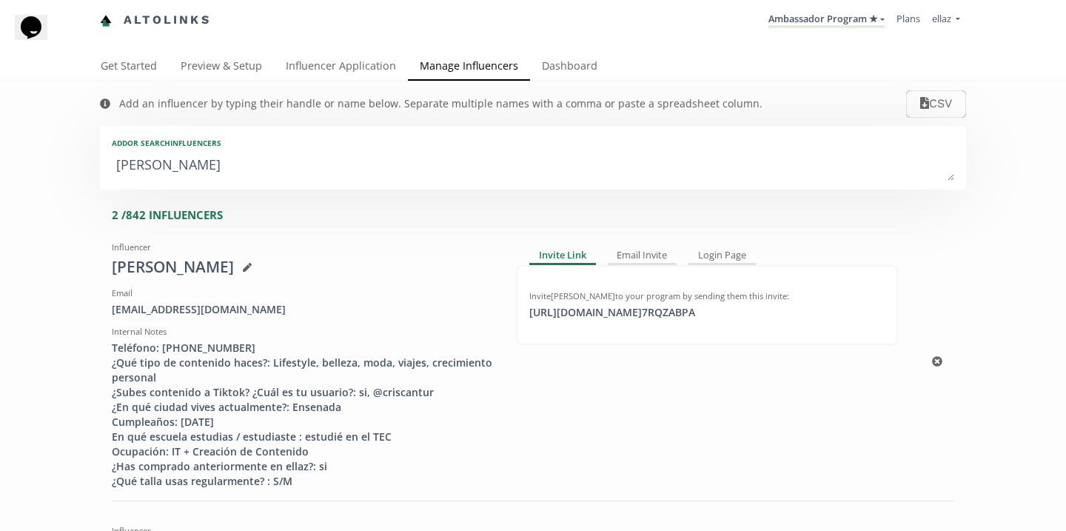
type textarea "[PERSON_NAME]"
click at [676, 321] on div "Invite [PERSON_NAME] to your program by sending them this invite: [URL][DOMAIN_…" at bounding box center [707, 305] width 382 height 80
click at [676, 312] on div "[URL][DOMAIN_NAME] 7RQZABPA copied" at bounding box center [613, 312] width 184 height 15
copy div "[URL][DOMAIN_NAME]"
click at [256, 176] on textarea "[PERSON_NAME]" at bounding box center [533, 166] width 843 height 30
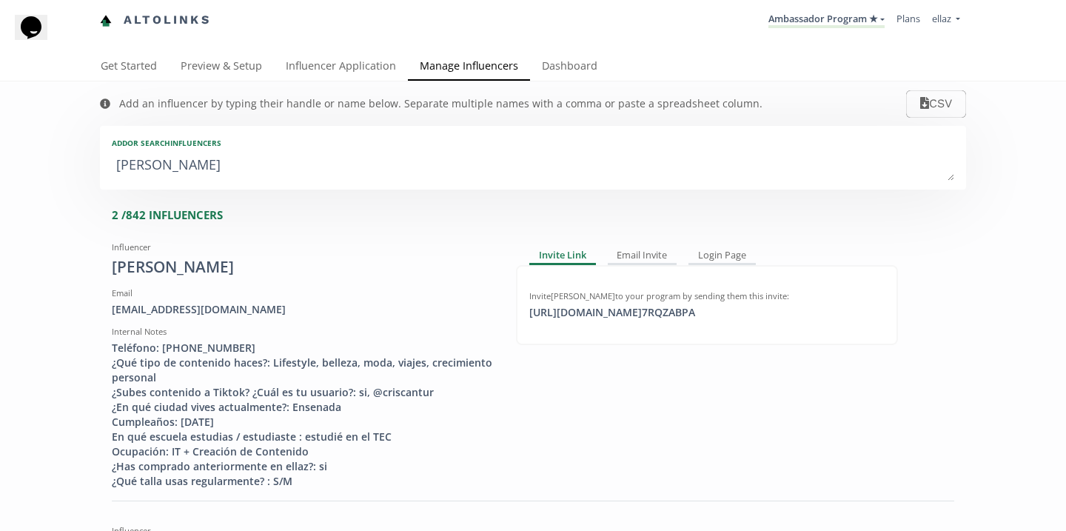
click at [256, 176] on textarea "[PERSON_NAME]" at bounding box center [533, 166] width 843 height 30
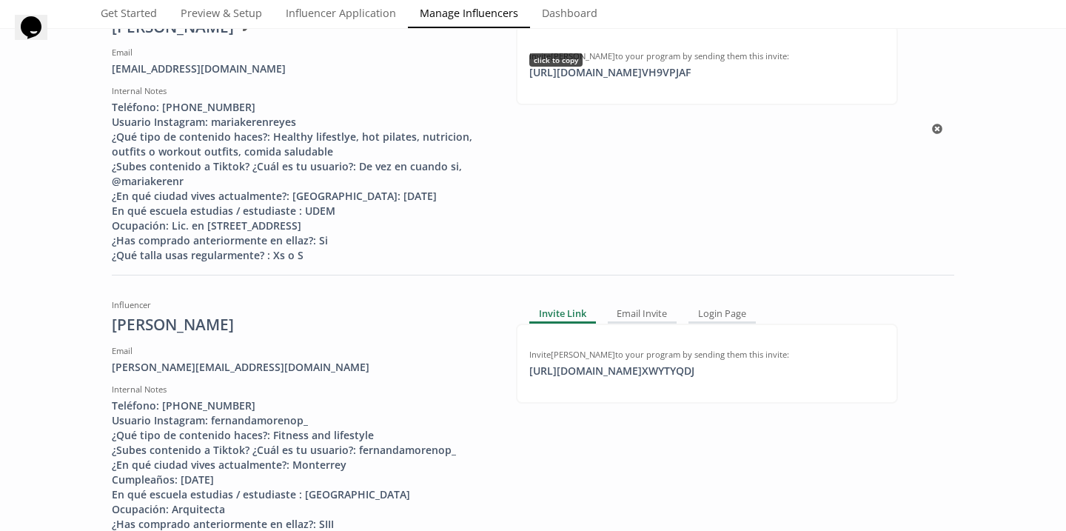
scroll to position [578, 0]
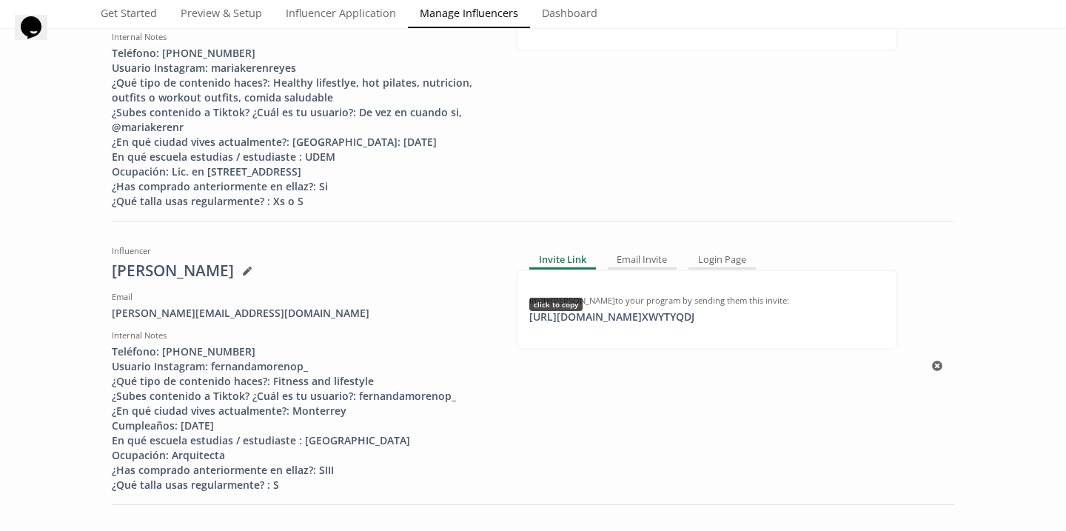
click at [579, 341] on div "Invite [PERSON_NAME] to your program by sending them this invite: [URL][DOMAIN_…" at bounding box center [707, 310] width 382 height 80
click at [578, 324] on div "[URL][DOMAIN_NAME] XWYTYQDJ copied" at bounding box center [612, 317] width 183 height 15
copy div "[URL]"
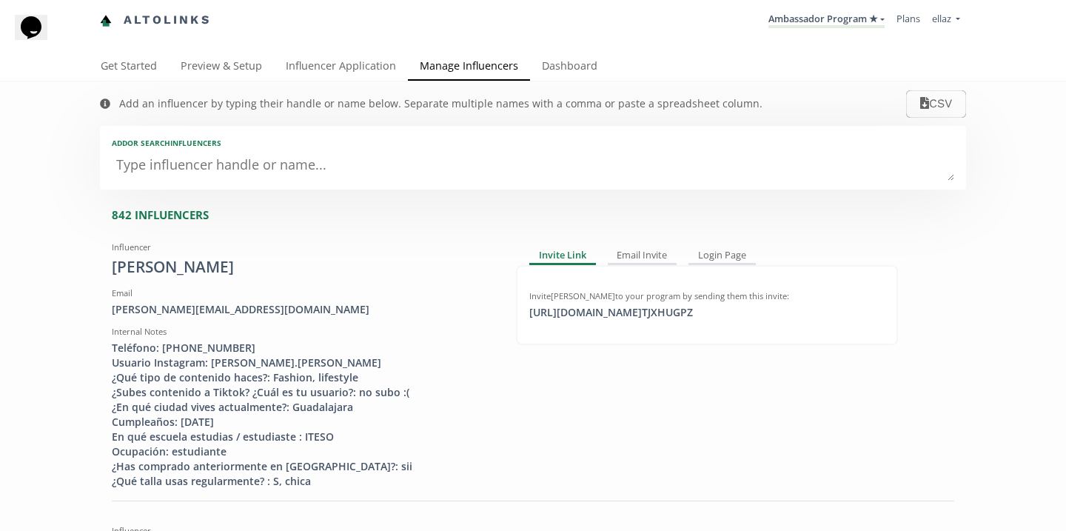
click at [197, 164] on textarea at bounding box center [533, 166] width 843 height 30
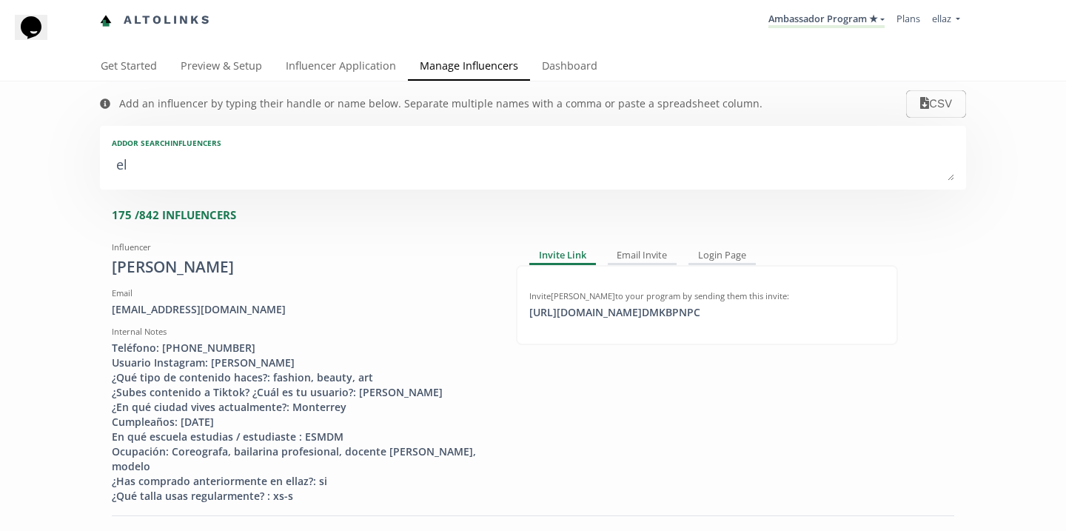
type textarea "elk"
type input "elk"
type input "ELK"
type textarea "elki"
type input "elki"
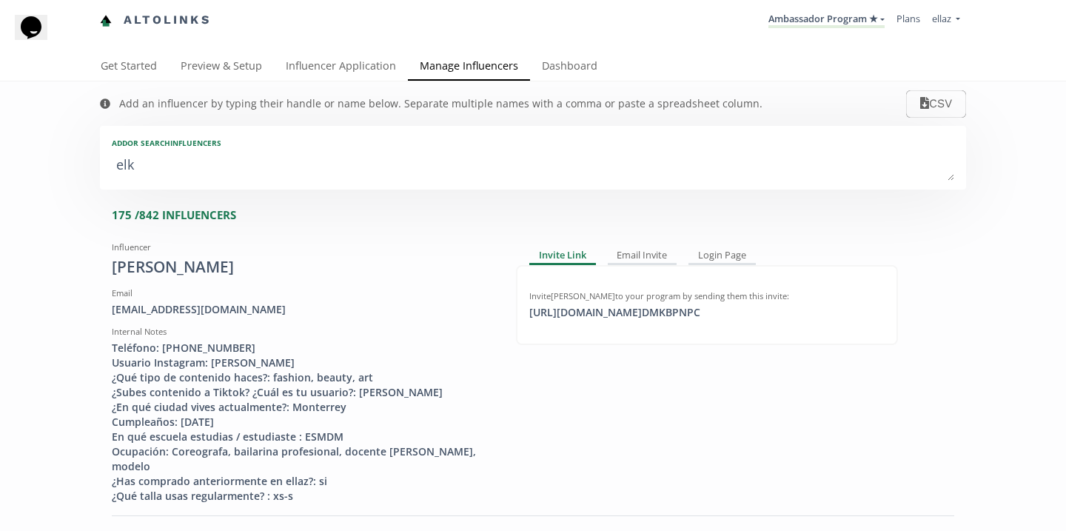
type input "ELKI"
type textarea "elkis"
type input "elkis"
type input "ELKIS"
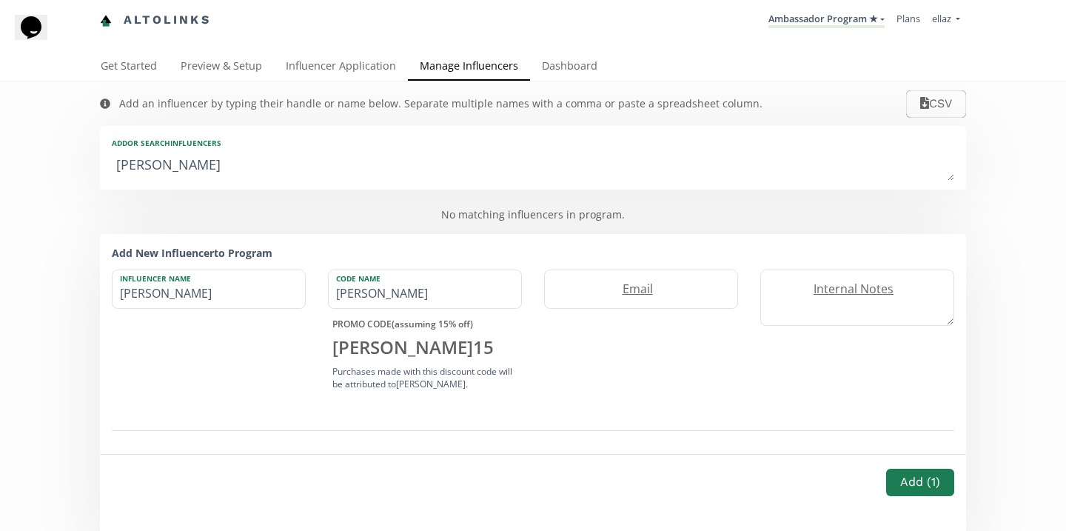
type textarea "elkisa"
type input "elkisa"
type input "ELKISA"
type textarea "elkis"
type input "elkis"
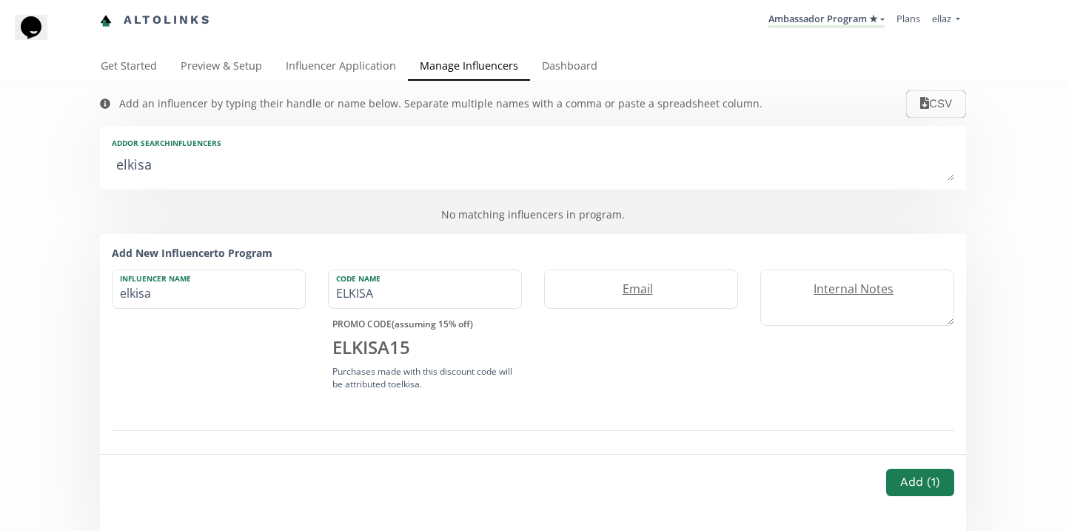
type input "ELKIS"
type textarea "elki"
type input "elki"
type input "ELKI"
type textarea "elk"
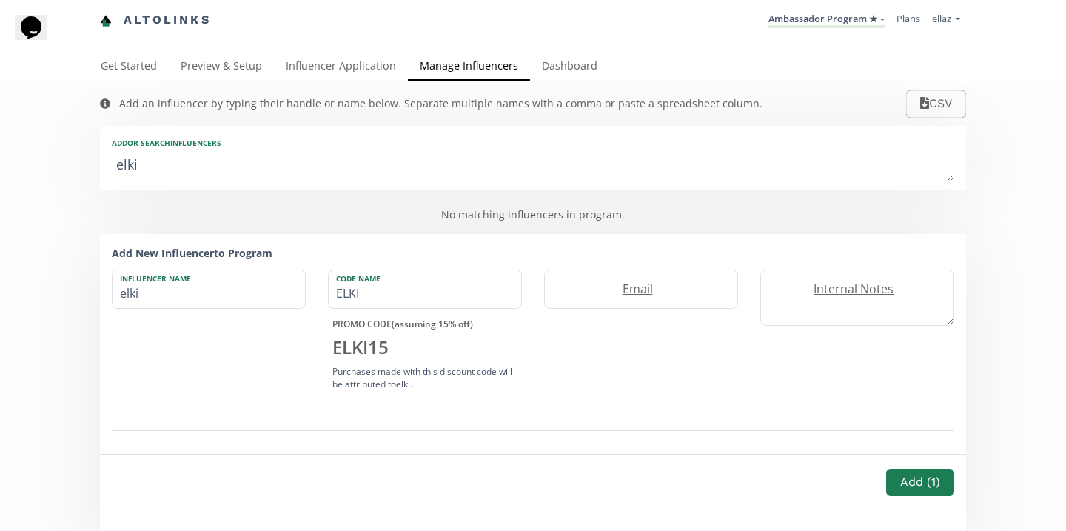
type input "elk"
type input "ELK"
type textarea "elks"
type input "elks"
type input "ELKS"
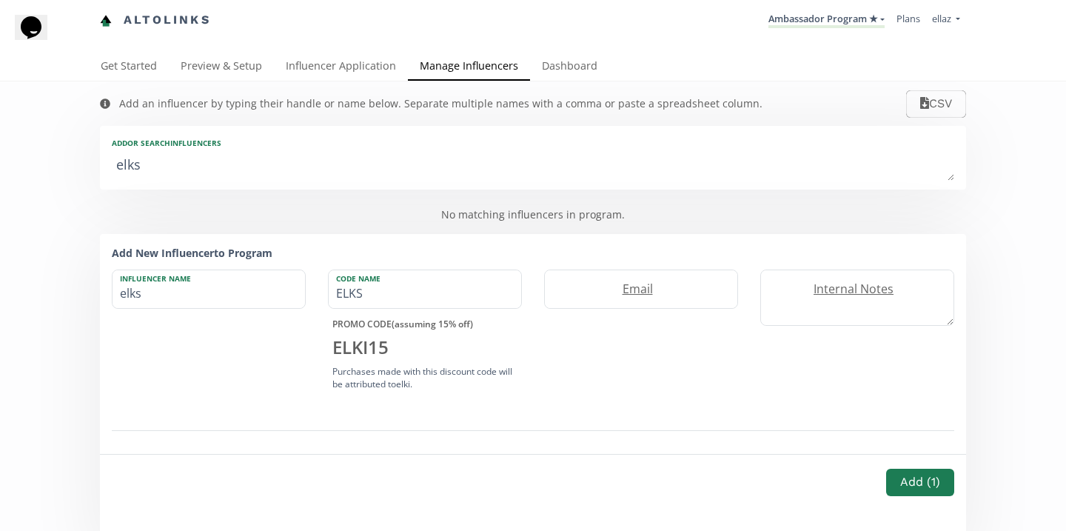
type textarea "elksa"
type input "elksa"
type input "ELKSA"
type textarea "elks"
type input "elks"
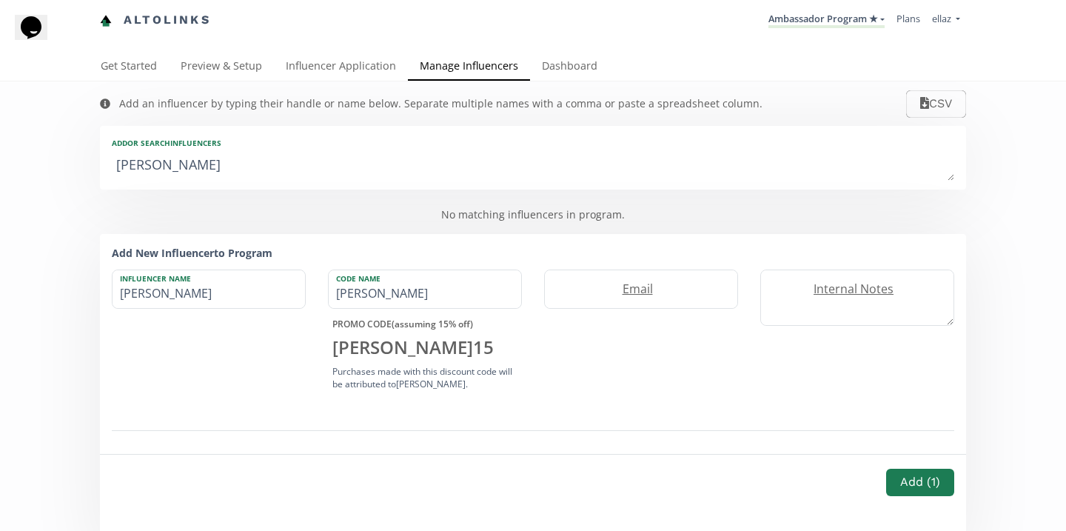
type input "ELKS"
type textarea "elk"
type input "elk"
type input "ELK"
type textarea "el"
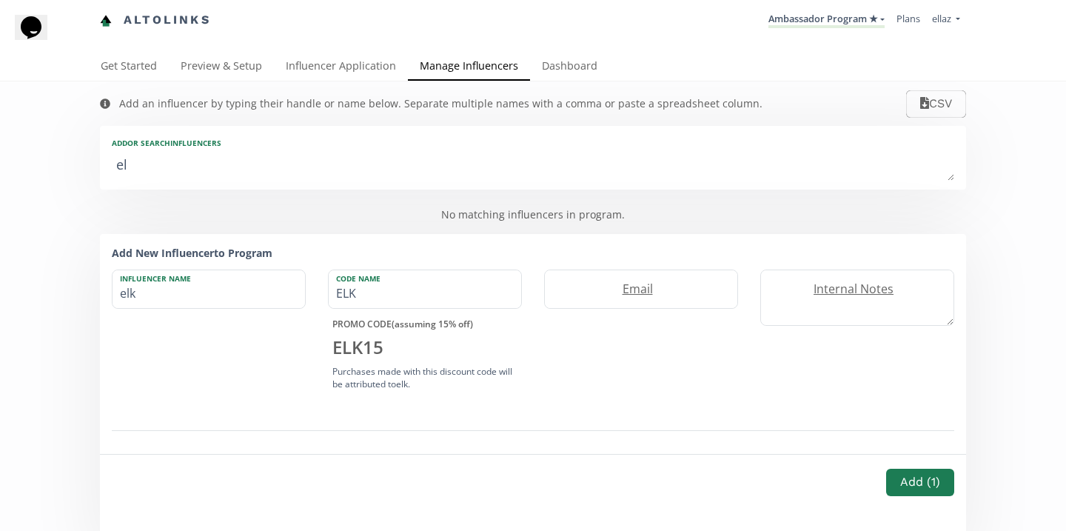
type input "el"
type input "EL"
type textarea "elis"
type input "elis"
type input "ELIS"
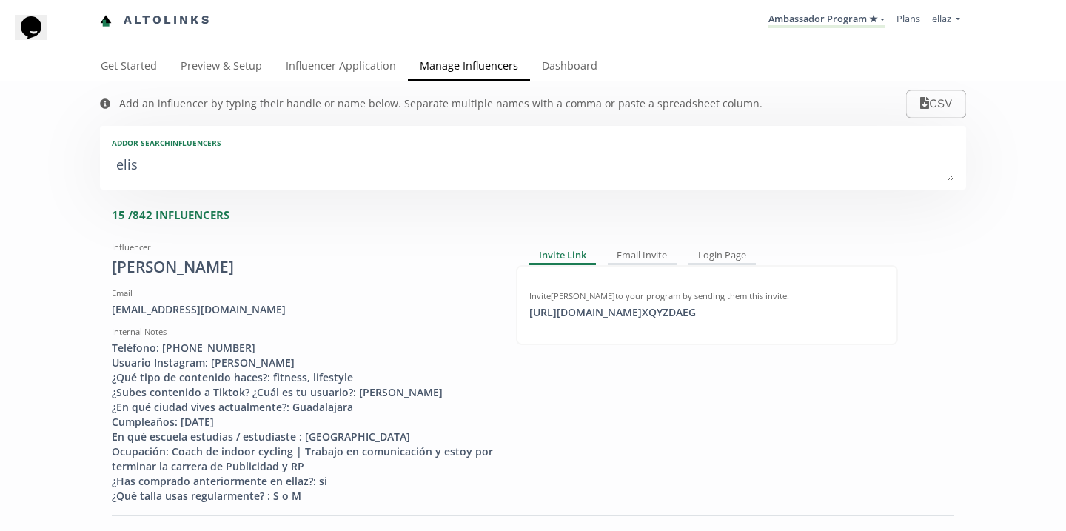
type textarea "elisa"
type input "elisa"
type input "ELISA"
type textarea "elisa c"
type input "elisa c"
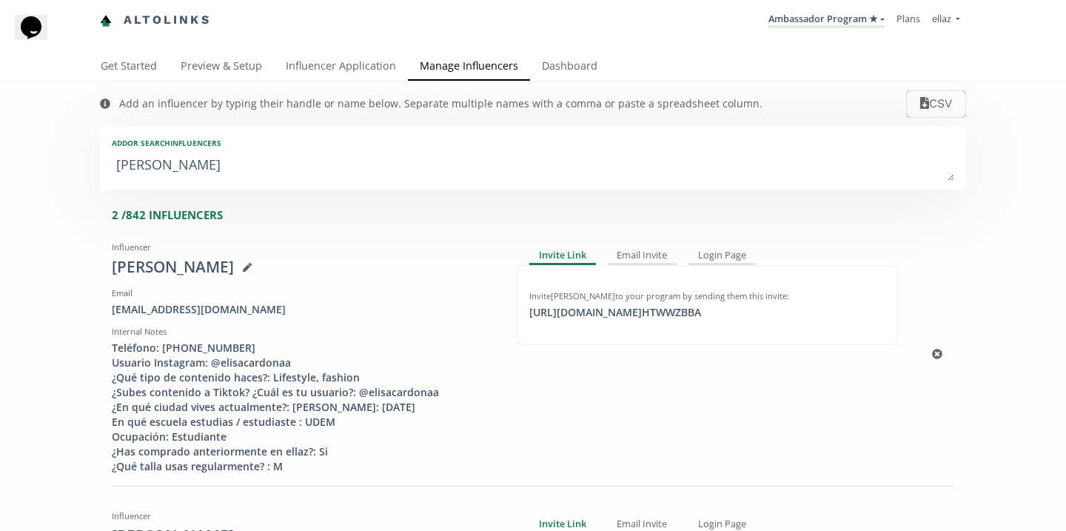
type textarea "elisa c"
click at [619, 316] on div "https://app.altolinks.com/invite/ HTWWZBBA click to copy" at bounding box center [616, 312] width 190 height 15
copy div "https://app.altolin"
click at [190, 167] on textarea "elisa c" at bounding box center [533, 166] width 843 height 30
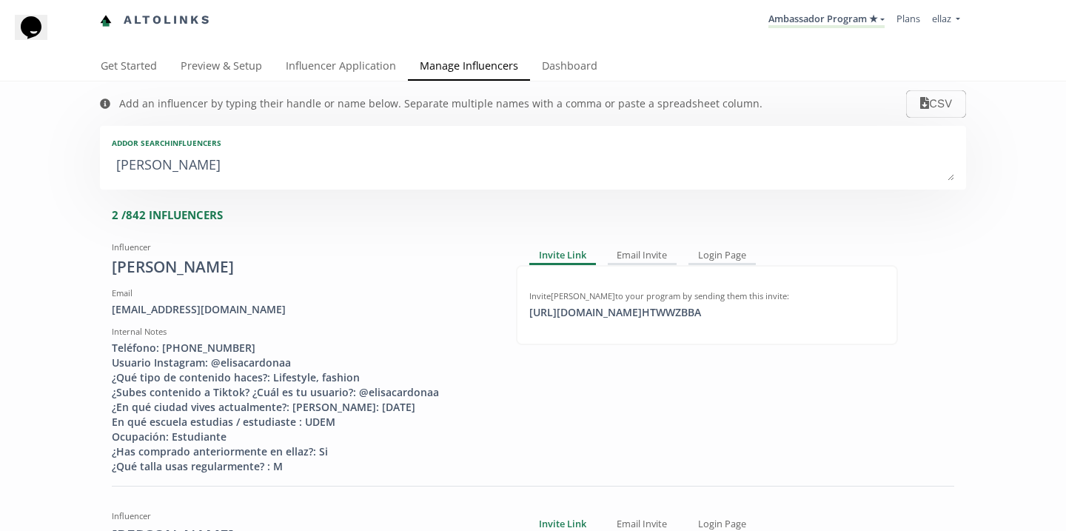
click at [190, 167] on textarea "elisa c" at bounding box center [533, 166] width 843 height 30
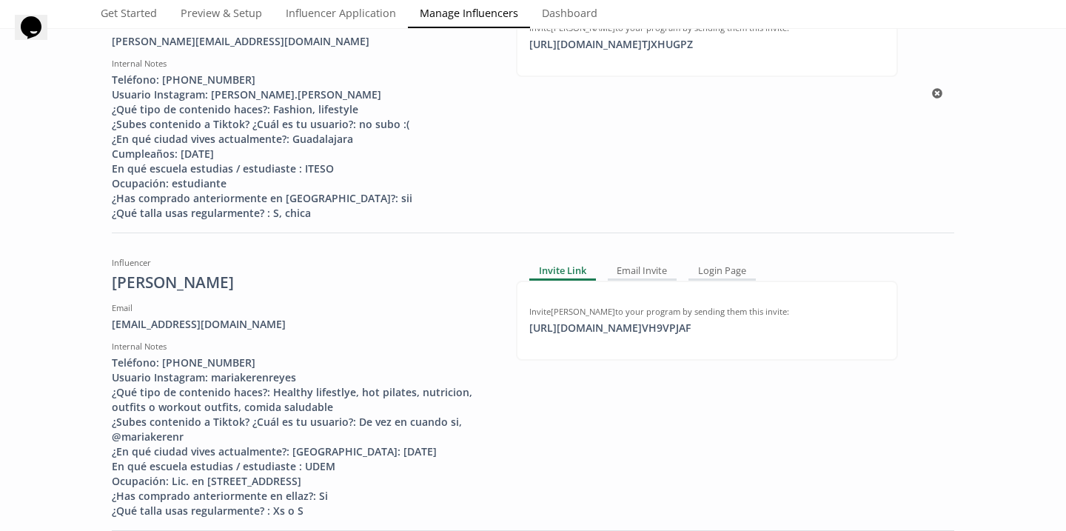
scroll to position [298, 0]
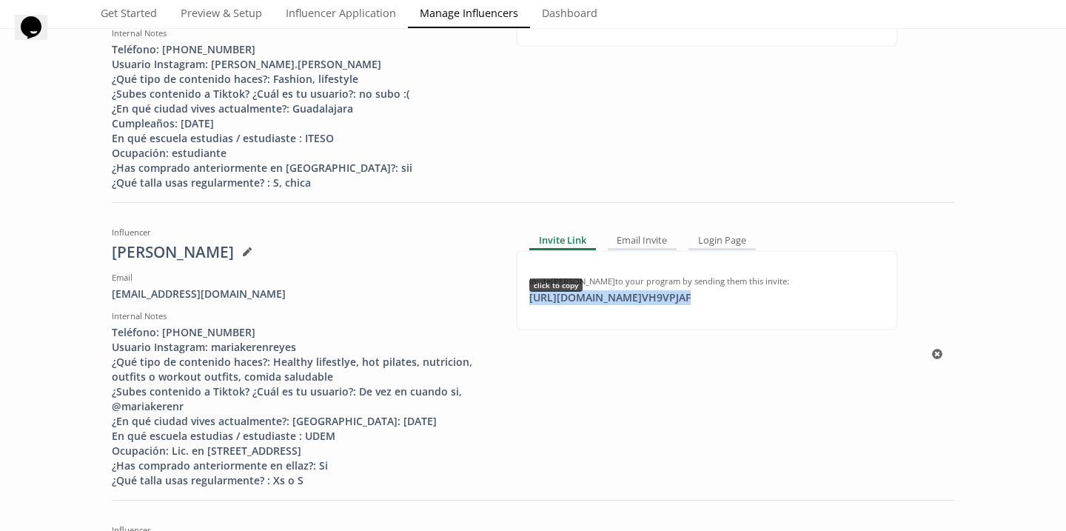
click at [608, 304] on div "https://app.altolinks.com/invite/ VH9VPJAF click to copy" at bounding box center [610, 297] width 179 height 15
copy div "https://app.altolinks.com/invite/ VH9VPJAF"
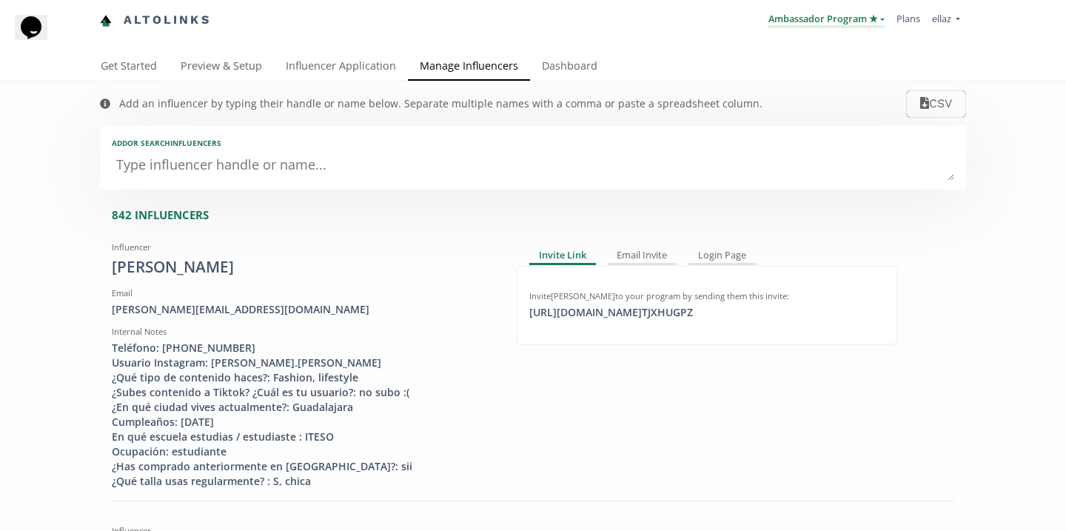
click at [778, 24] on link "Ambassador Program ★" at bounding box center [827, 20] width 116 height 16
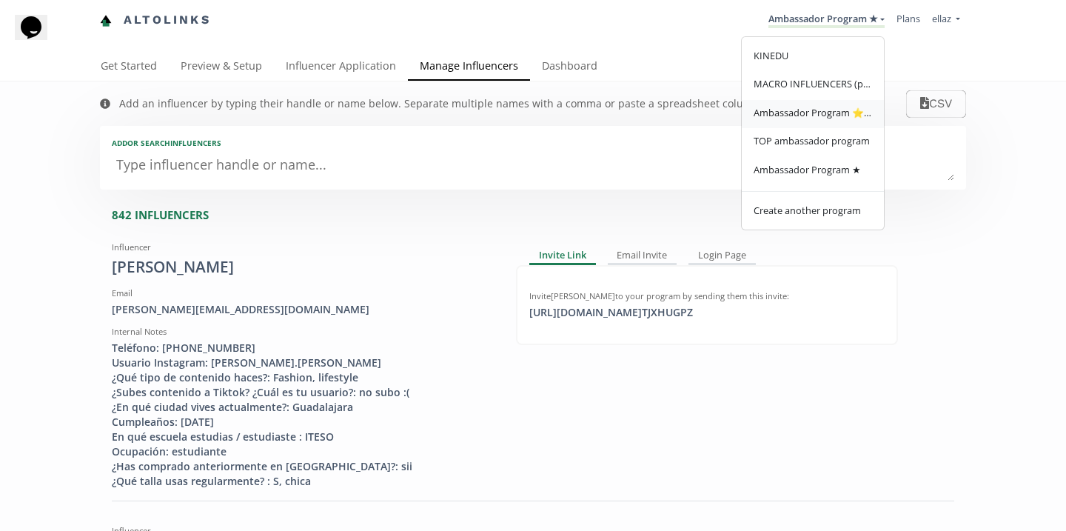
click at [818, 112] on span "Ambassador Program ⭐️⭐️" at bounding box center [813, 112] width 118 height 13
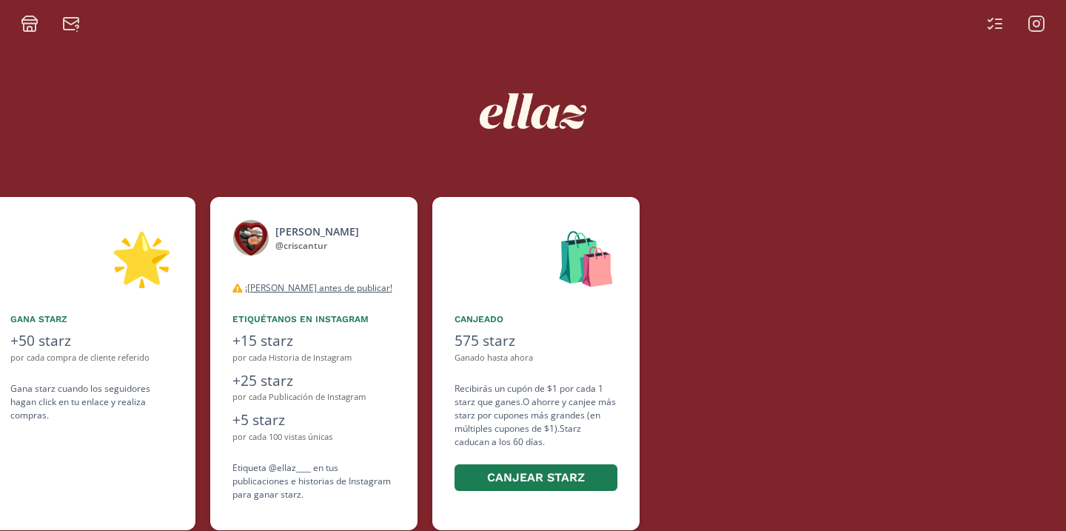
scroll to position [0, 889]
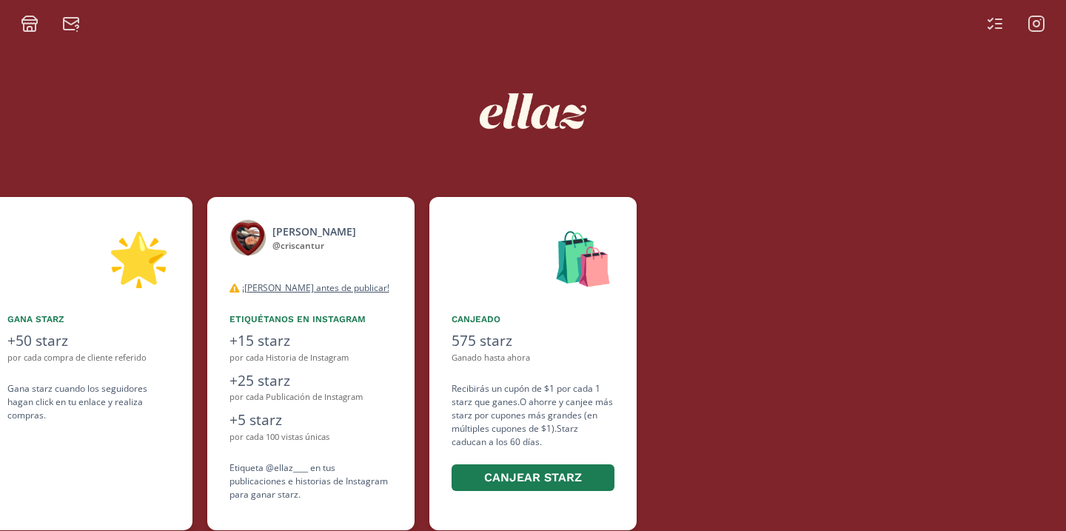
click at [990, 33] on div "👋 Hola [PERSON_NAME] ¡Bienvenida a ellaz Ambassador program🍒! Estamos muy felic…" at bounding box center [533, 304] width 1066 height 542
click at [991, 33] on div "👋 Hola [PERSON_NAME] ¡Bienvenida a ellaz Ambassador program🍒! Estamos muy felic…" at bounding box center [533, 304] width 1066 height 542
click at [992, 28] on icon at bounding box center [995, 24] width 18 height 18
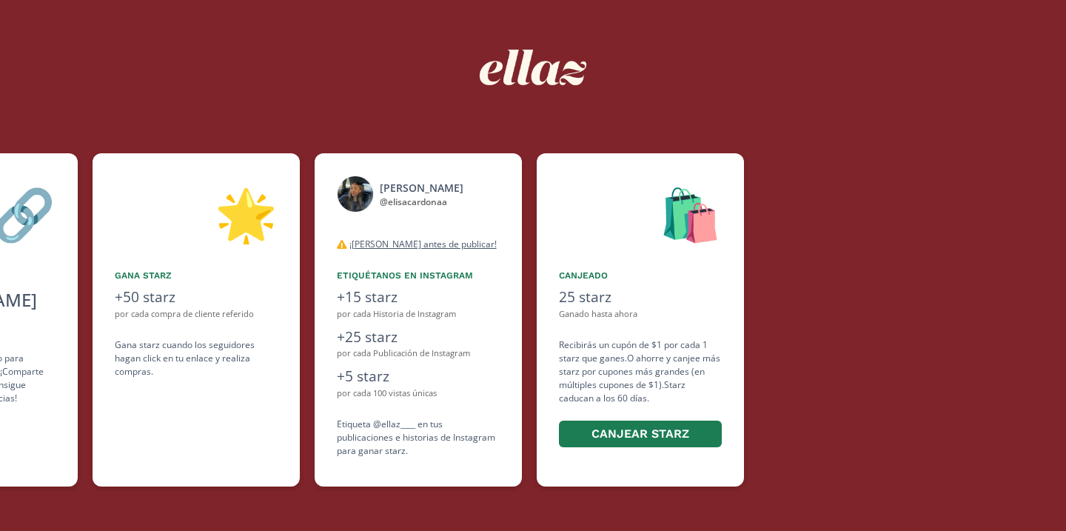
scroll to position [0, 889]
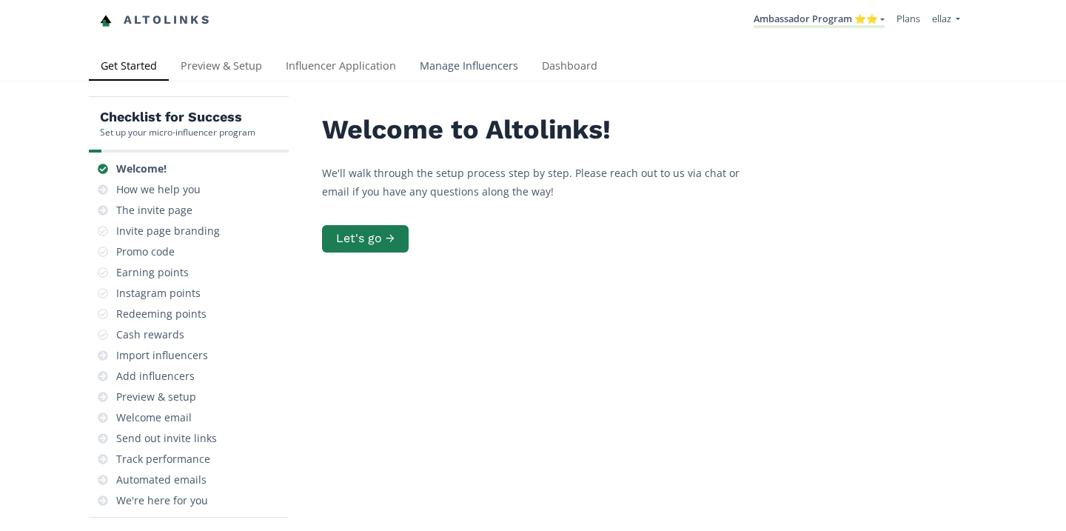
click at [456, 73] on link "Manage Influencers" at bounding box center [469, 68] width 122 height 30
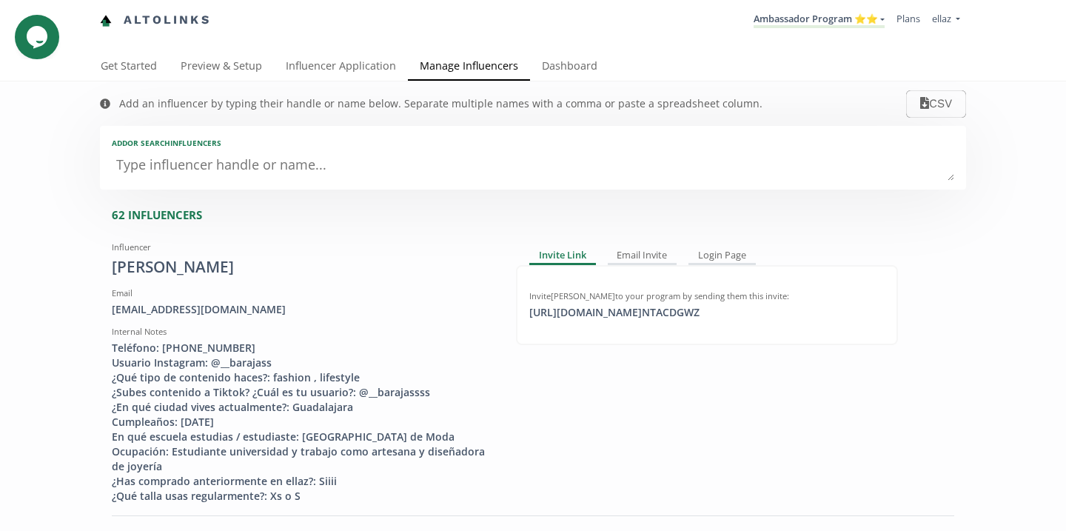
click at [283, 169] on textarea at bounding box center [533, 166] width 843 height 30
type textarea "ba"
type input "ba"
type input "BA"
type textarea "bal"
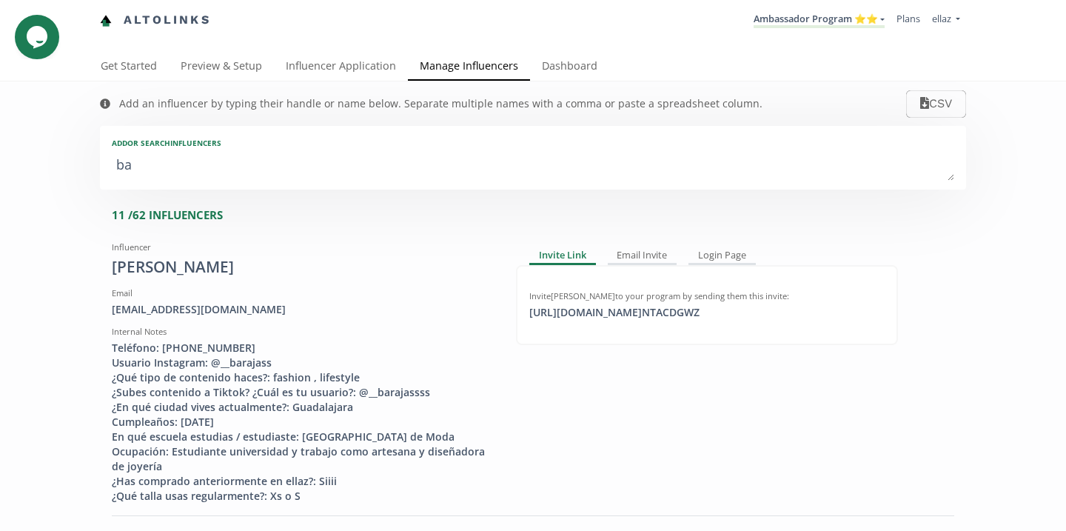
type input "bal"
type input "BAL"
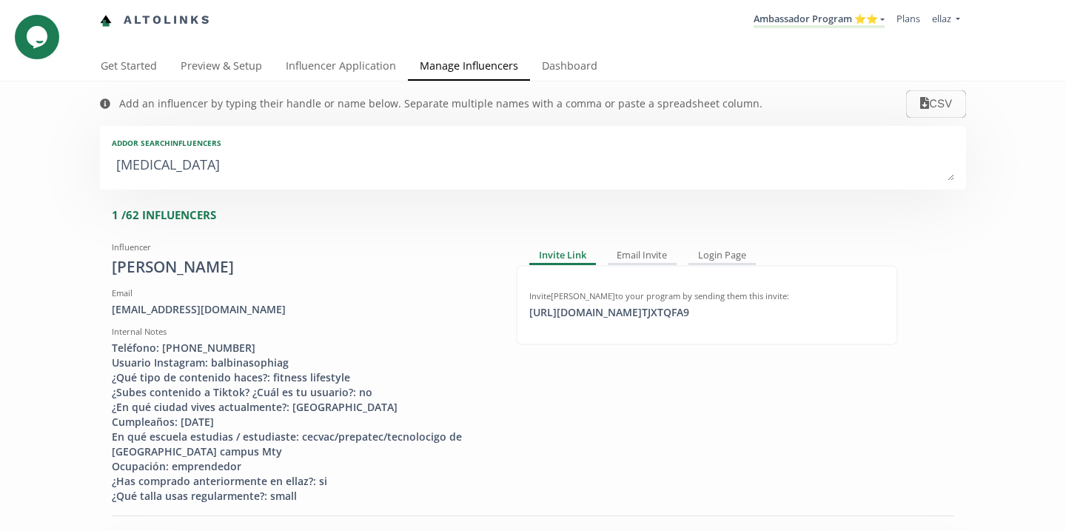
type textarea "balb"
type input "balb"
type input "BALB"
type textarea "balbi"
type input "balbi"
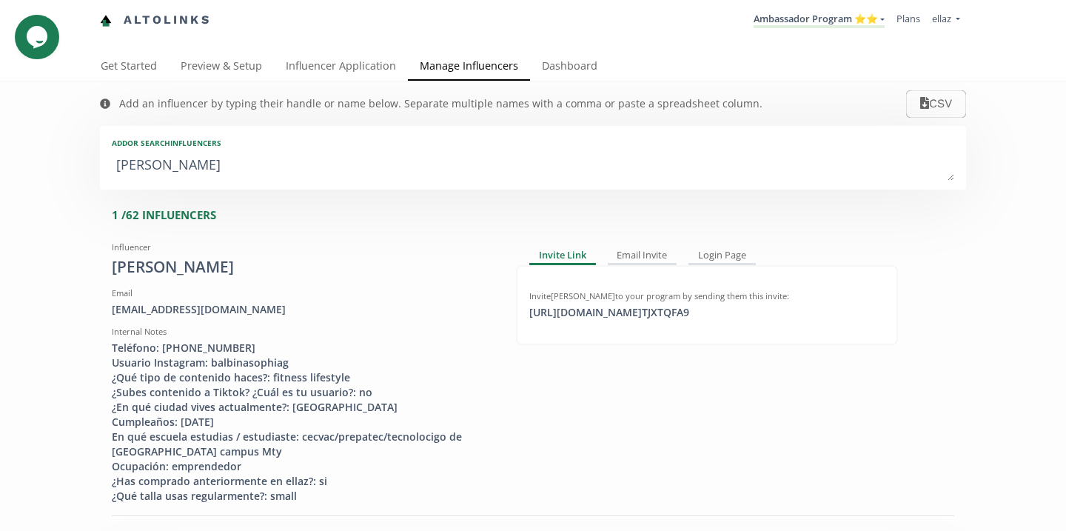
type input "BALBI"
type textarea "balbin"
type input "balbin"
type input "BALBIN"
type textarea "balbina"
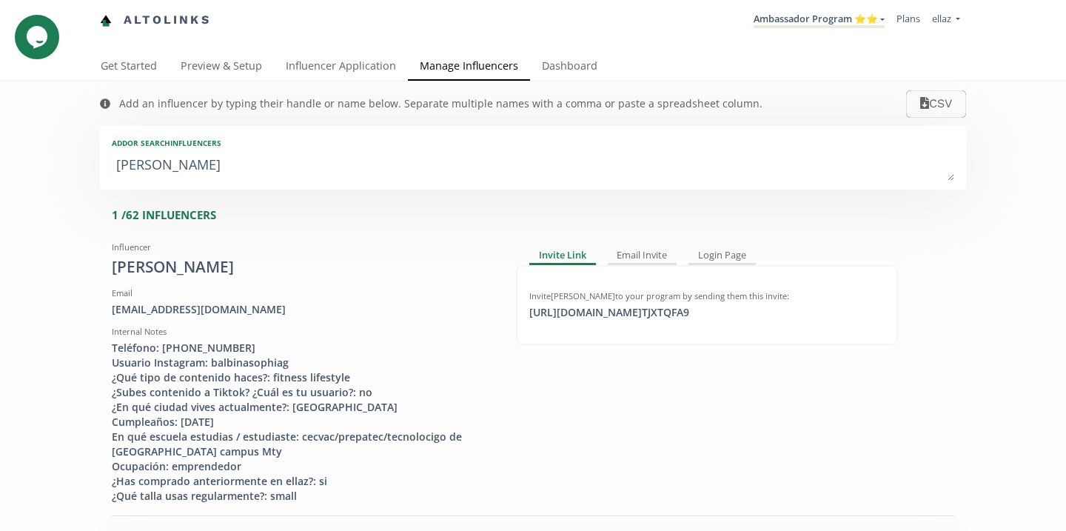
type input "balbina"
type input "BALBINA"
type textarea "balbina"
click at [164, 309] on div "bina_gfdz@hotmail.com" at bounding box center [303, 309] width 382 height 15
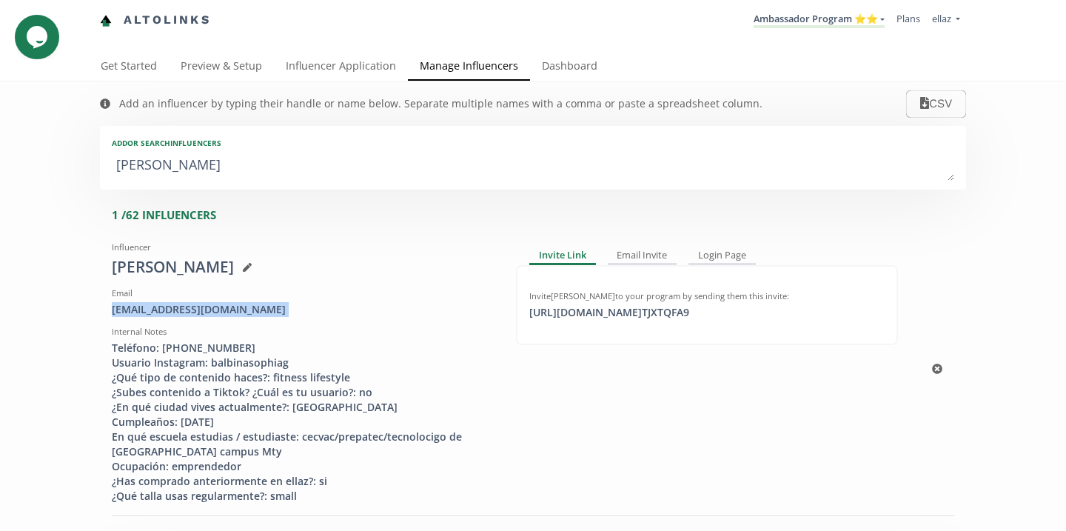
click at [164, 309] on div "bina_gfdz@hotmail.com" at bounding box center [303, 309] width 382 height 15
copy div "bina_gfdz@hotmail.com"
click at [827, 21] on link "Ambassador Program ⭐️⭐️" at bounding box center [819, 20] width 131 height 16
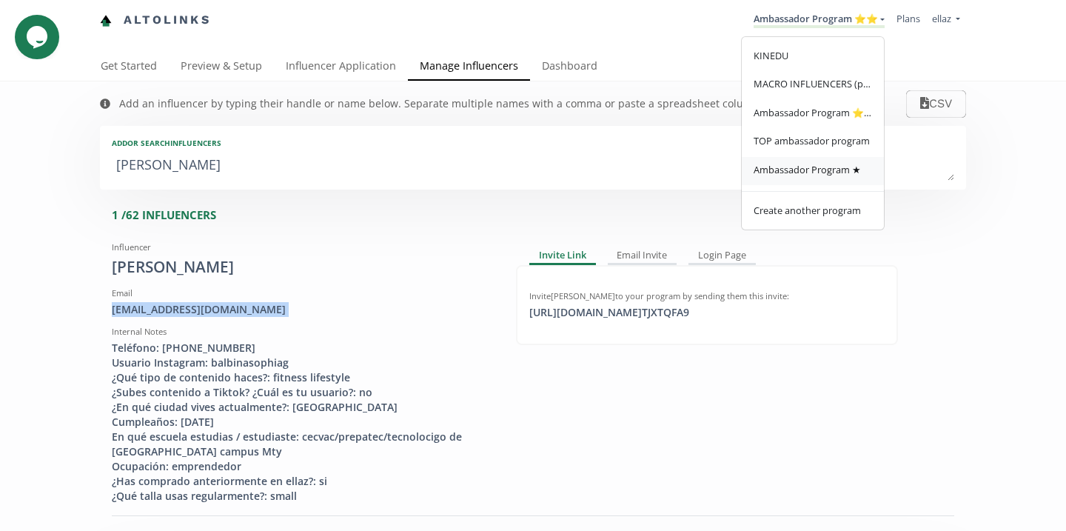
click at [831, 165] on span "Ambassador Program ★" at bounding box center [807, 169] width 107 height 13
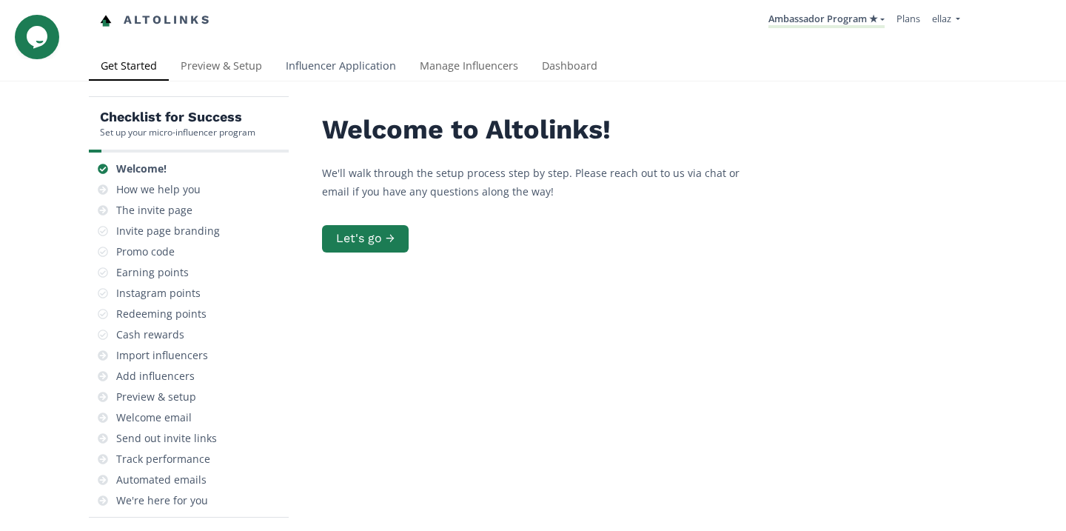
click at [363, 70] on link "Influencer Application" at bounding box center [341, 68] width 134 height 30
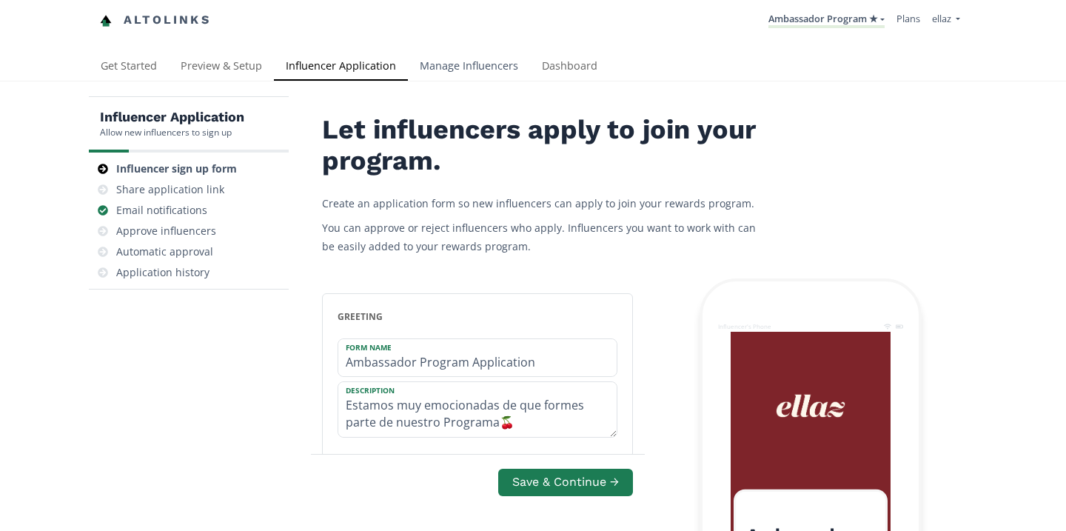
click at [446, 56] on link "Manage Influencers" at bounding box center [469, 68] width 122 height 30
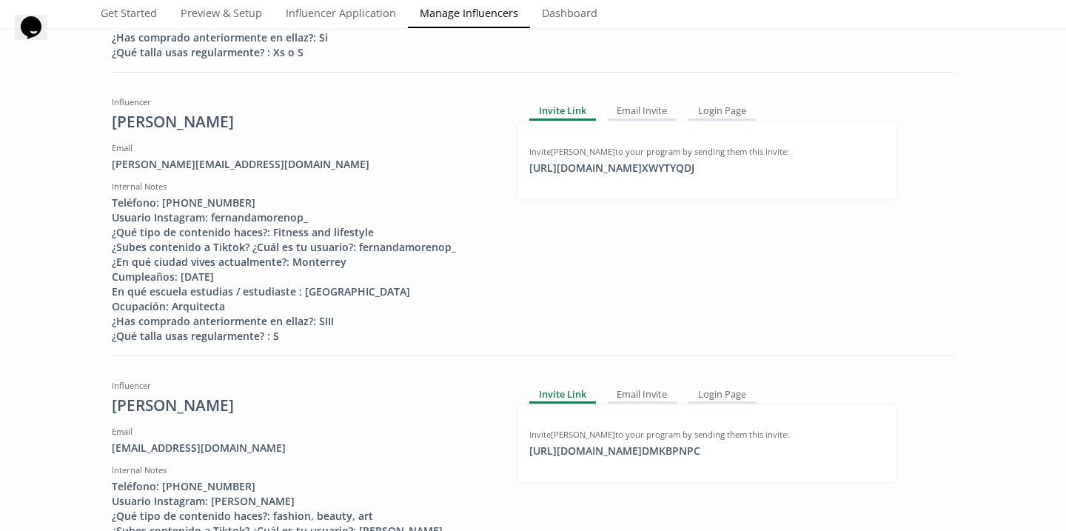
scroll to position [747, 0]
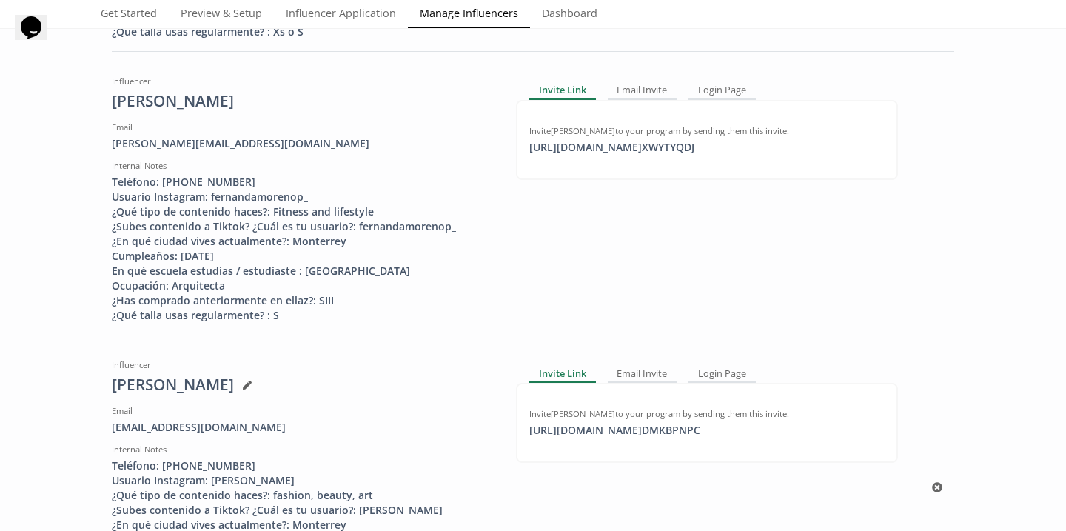
click at [604, 437] on div "Invite [PERSON_NAME] to your program by sending them this invite: [URL][DOMAIN_…" at bounding box center [707, 423] width 355 height 30
click at [604, 438] on div "https://app.altolinks.com/invite/ DMKBPNPC click to copy" at bounding box center [615, 430] width 189 height 15
copy div "https://app.alt"
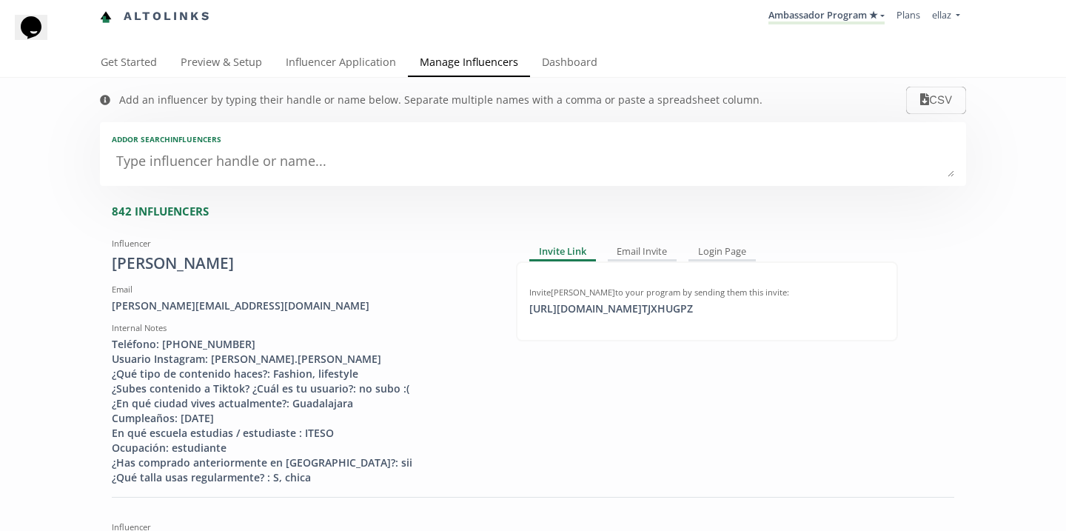
scroll to position [0, 0]
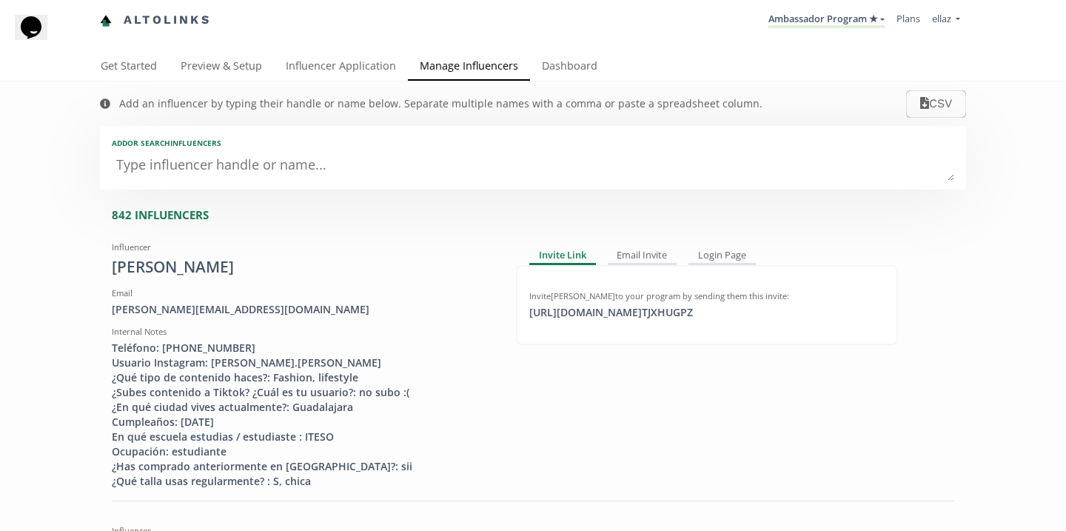
click at [226, 171] on textarea at bounding box center [533, 166] width 843 height 30
click at [551, 73] on link "Dashboard" at bounding box center [569, 68] width 79 height 30
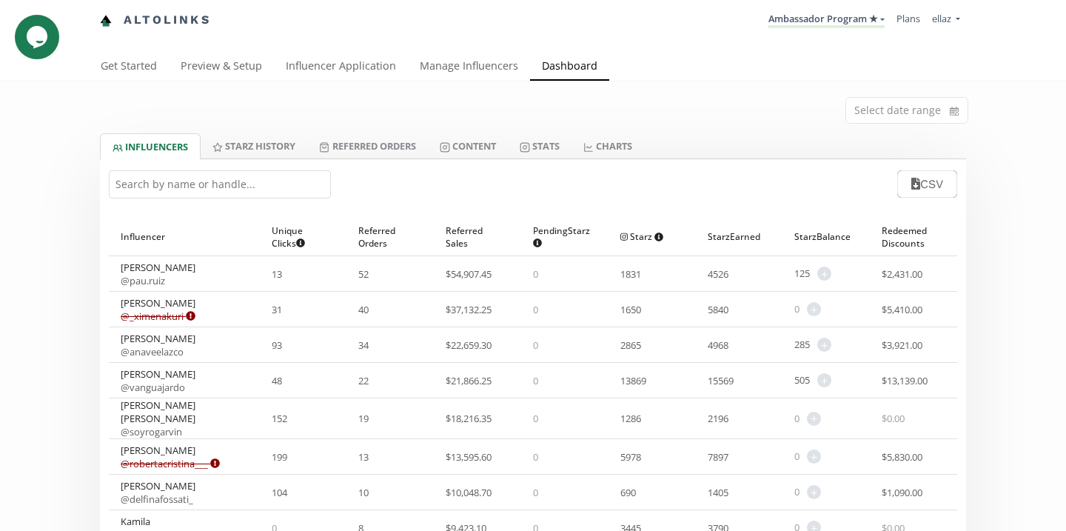
click at [269, 185] on input "text" at bounding box center [220, 184] width 222 height 28
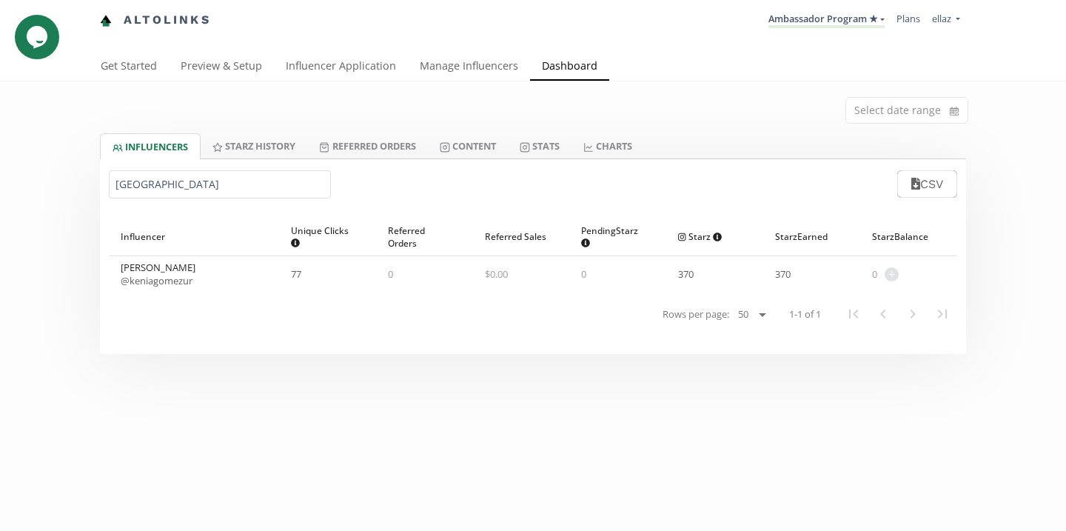
type input "[GEOGRAPHIC_DATA]"
click at [151, 277] on link "@ keniagomezur" at bounding box center [157, 280] width 72 height 13
click at [465, 160] on div "[PERSON_NAME] CSV" at bounding box center [533, 184] width 867 height 50
click at [466, 148] on link "Content" at bounding box center [468, 145] width 80 height 25
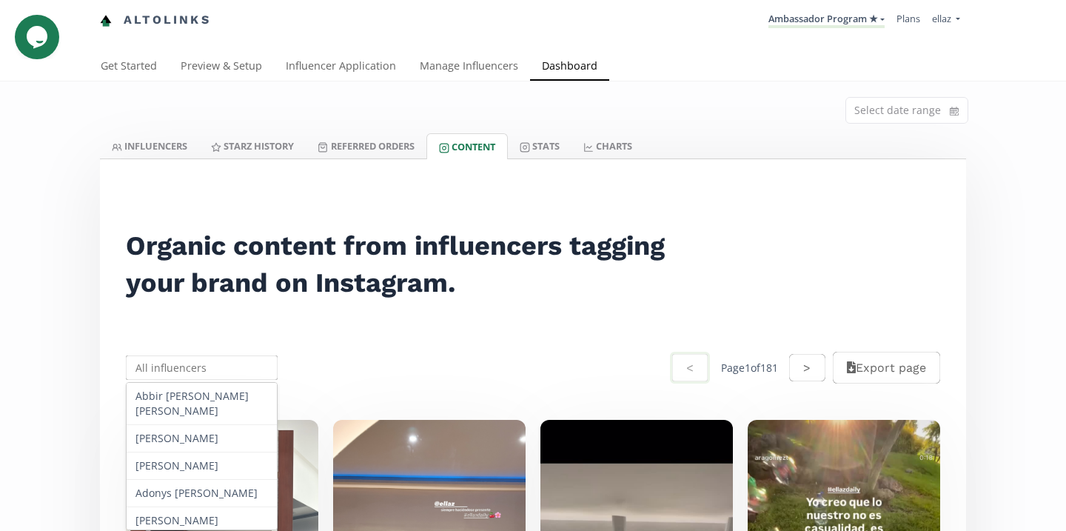
click at [241, 370] on input "text" at bounding box center [202, 367] width 156 height 29
type input "k"
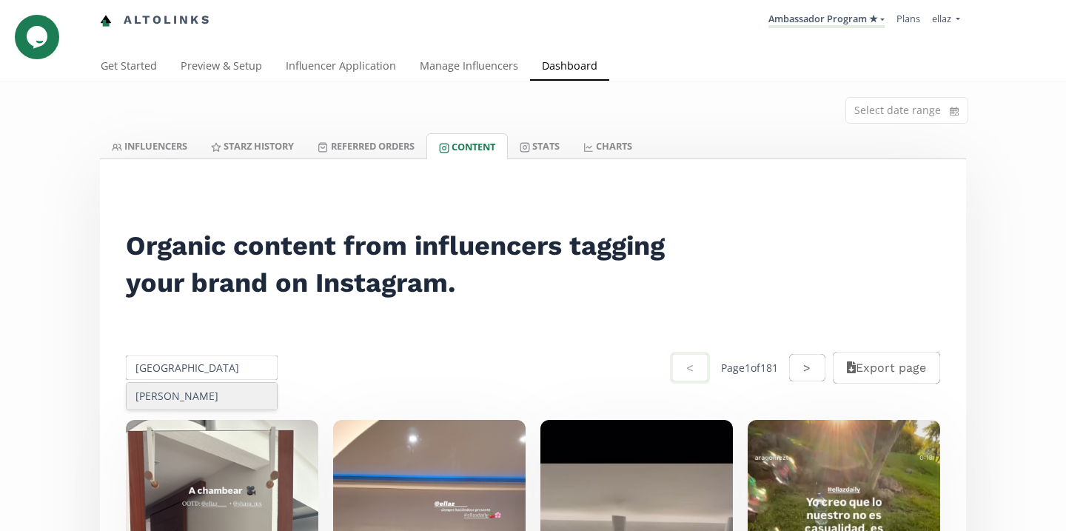
click at [253, 402] on div "Kenia Gomez" at bounding box center [202, 396] width 150 height 27
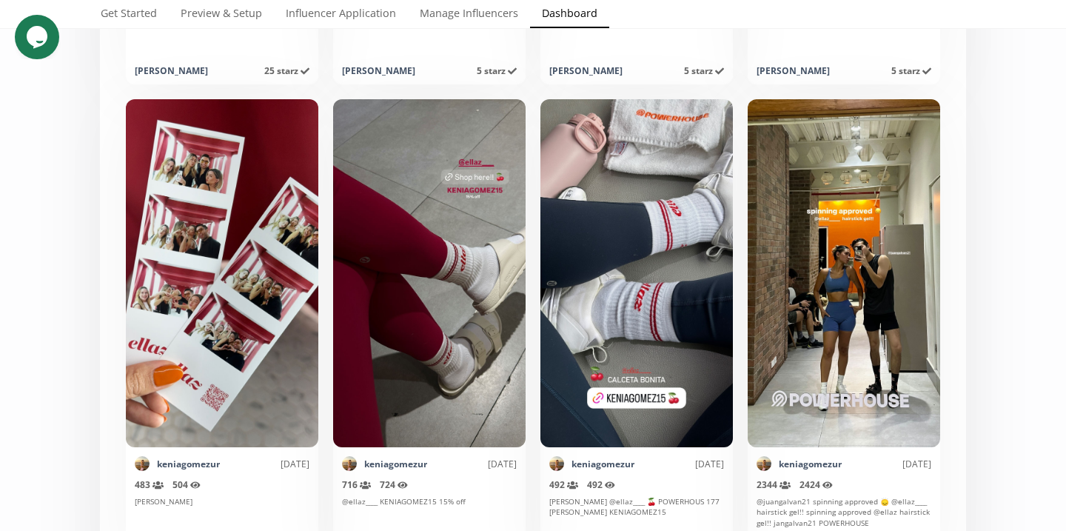
scroll to position [285, 0]
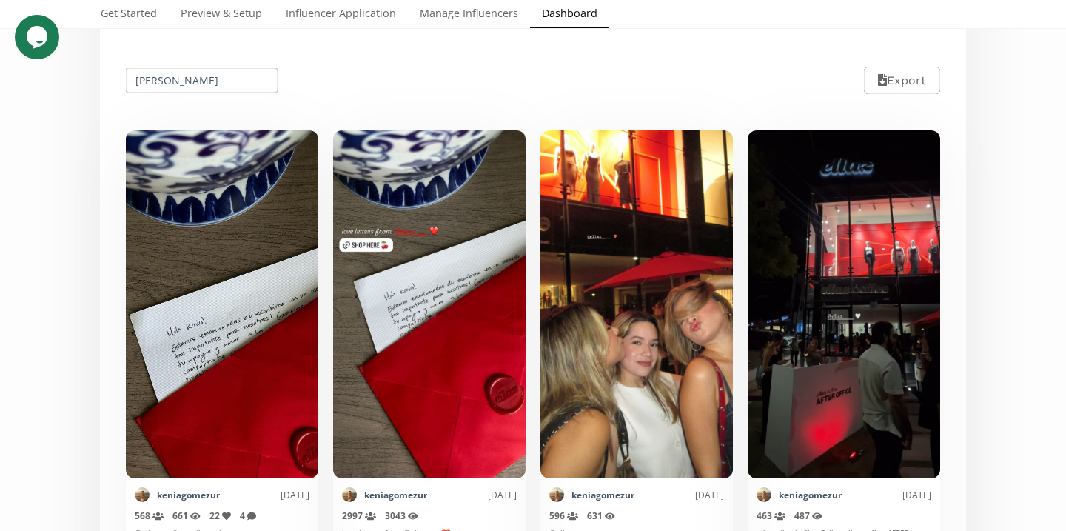
click at [198, 81] on input "Kenia Gomez" at bounding box center [202, 80] width 156 height 29
click at [198, 81] on input "[PERSON_NAME]" at bounding box center [202, 80] width 156 height 29
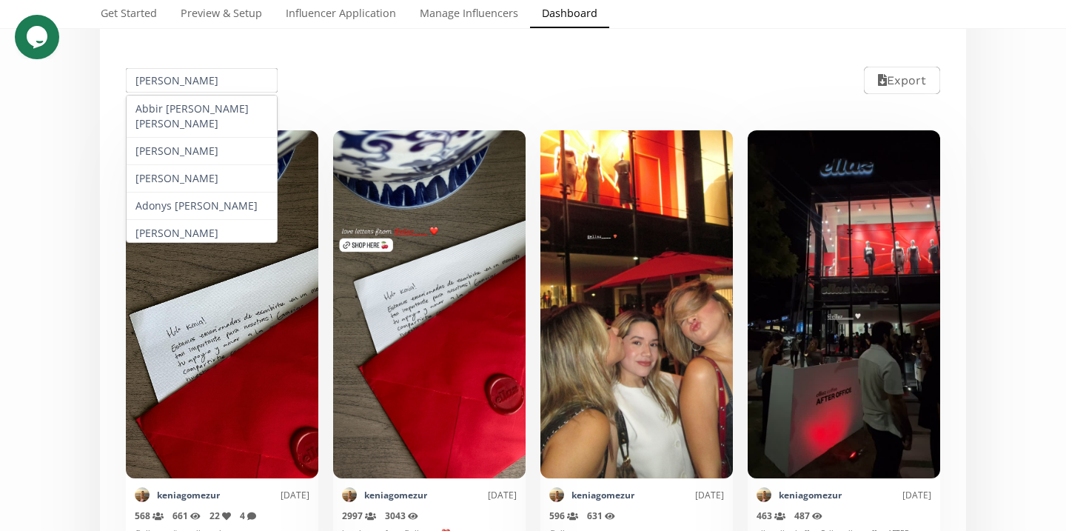
click at [198, 81] on input "[PERSON_NAME]" at bounding box center [202, 80] width 156 height 29
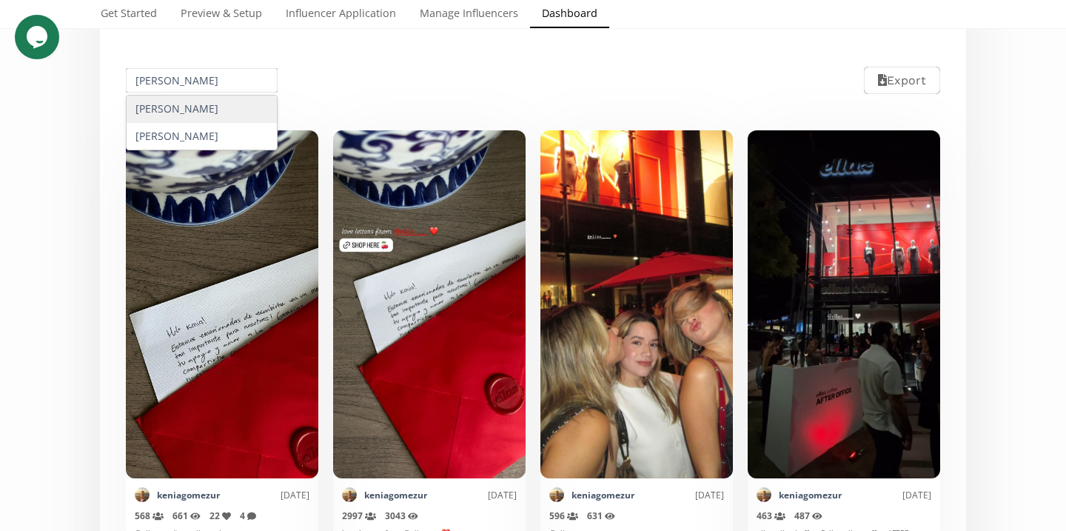
click at [214, 111] on div "Nicole Rodriguez" at bounding box center [202, 109] width 150 height 27
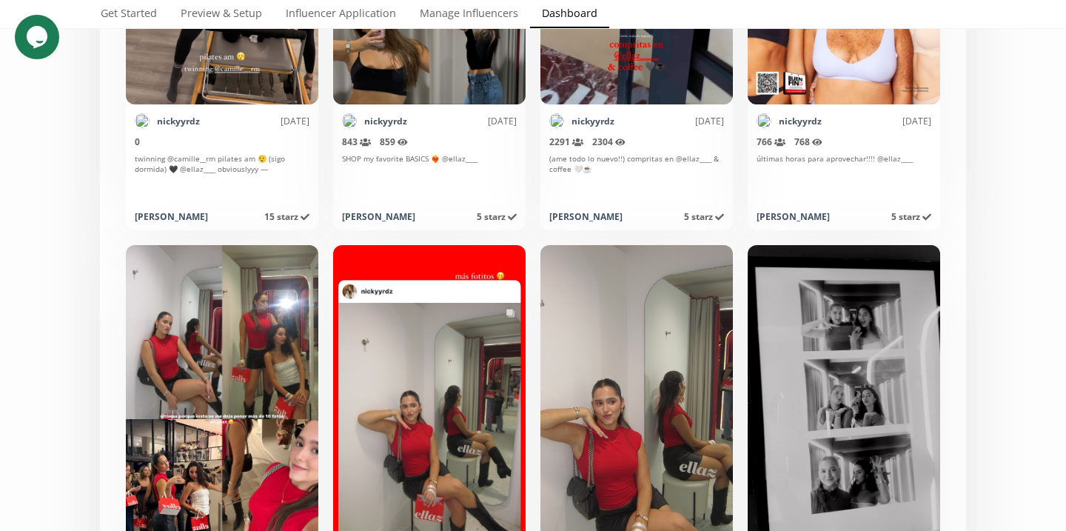
scroll to position [41, 0]
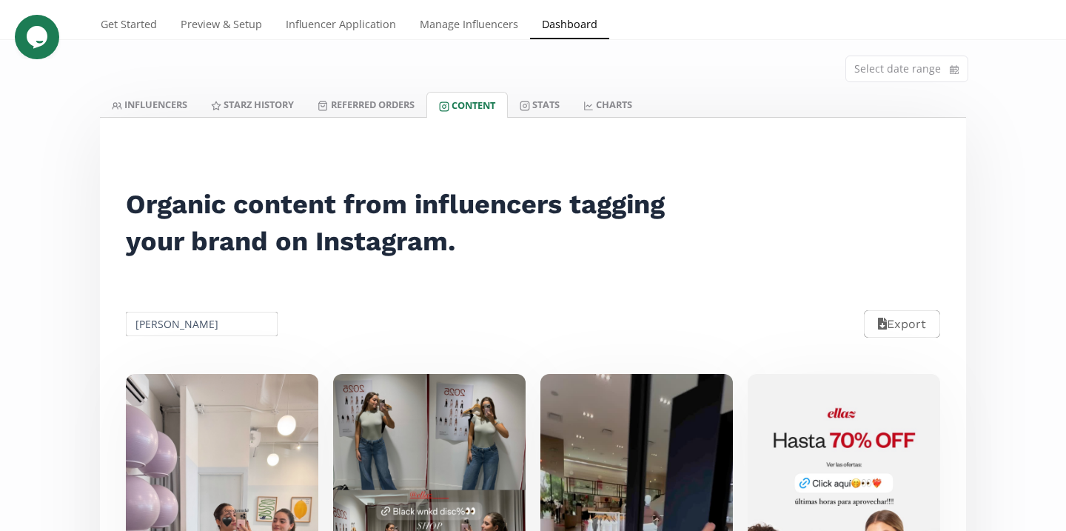
click at [193, 314] on input "Nicole Rodriguez" at bounding box center [202, 324] width 156 height 29
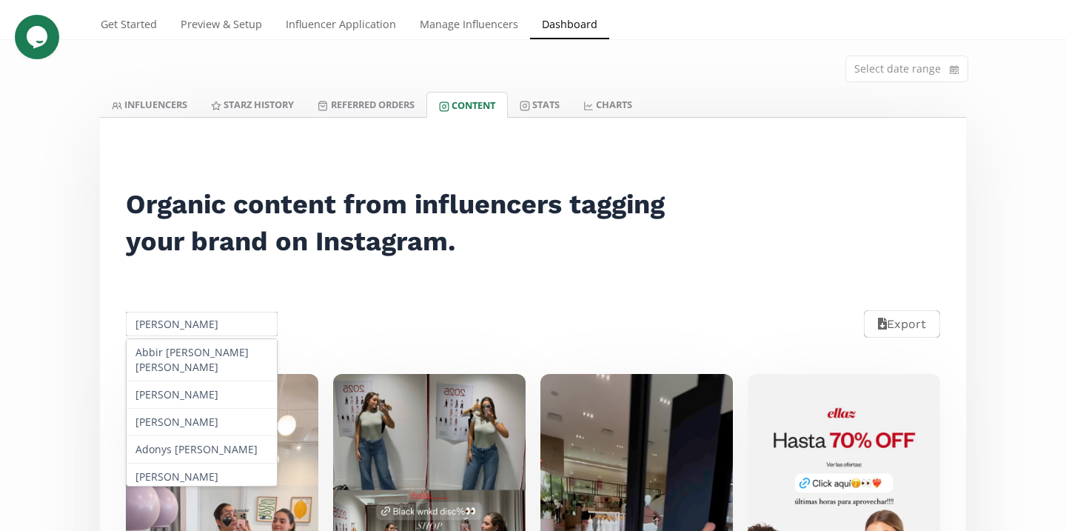
click at [193, 314] on input "Nicole Rodriguez" at bounding box center [202, 324] width 156 height 29
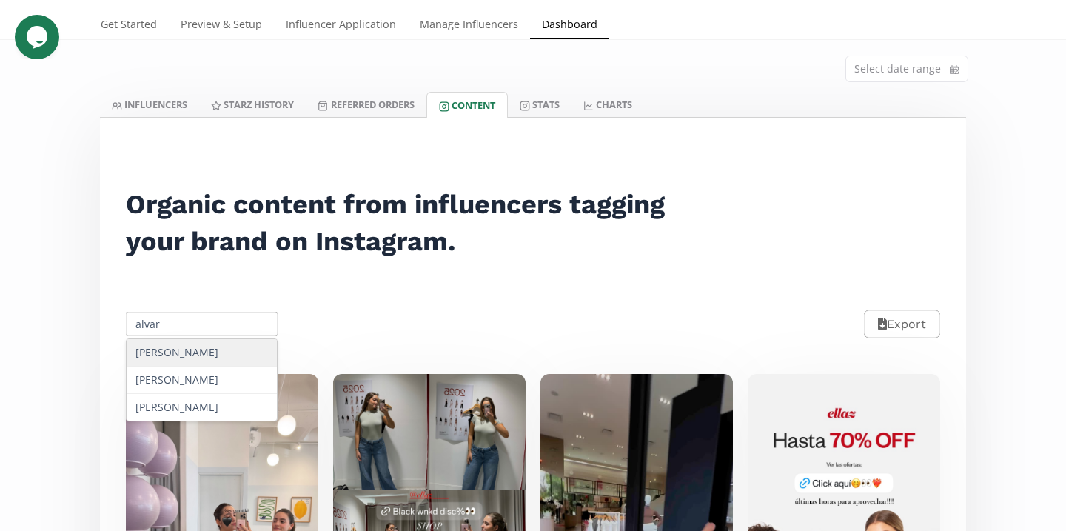
click at [181, 322] on input "alvar" at bounding box center [202, 324] width 156 height 29
click at [189, 326] on input "barra" at bounding box center [202, 324] width 156 height 29
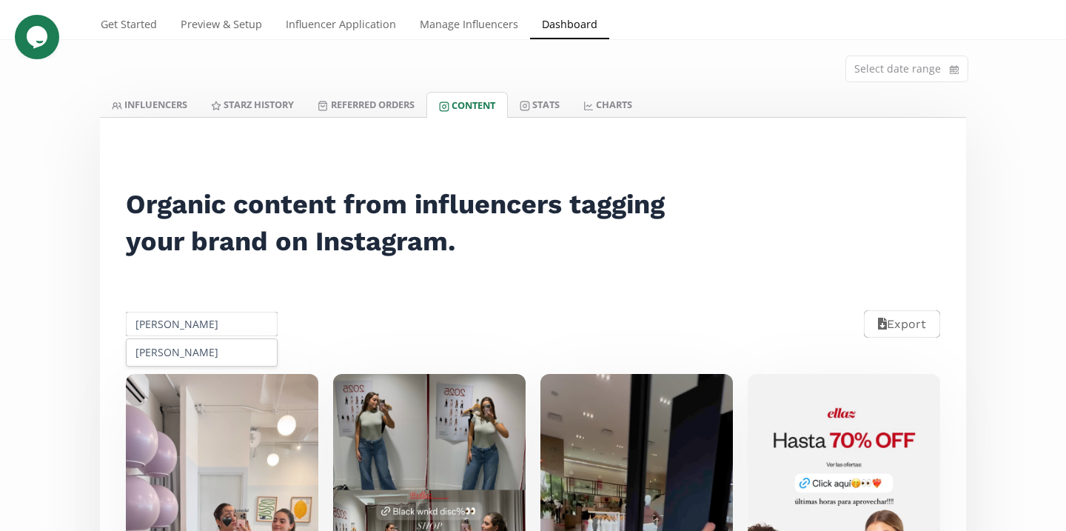
click at [204, 353] on div "Anabella" at bounding box center [202, 352] width 150 height 27
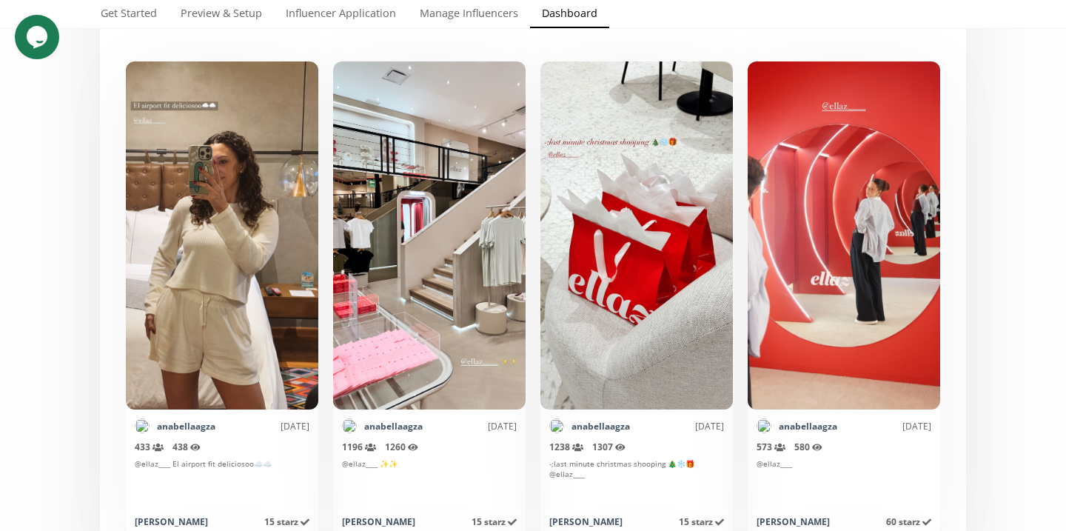
scroll to position [231, 0]
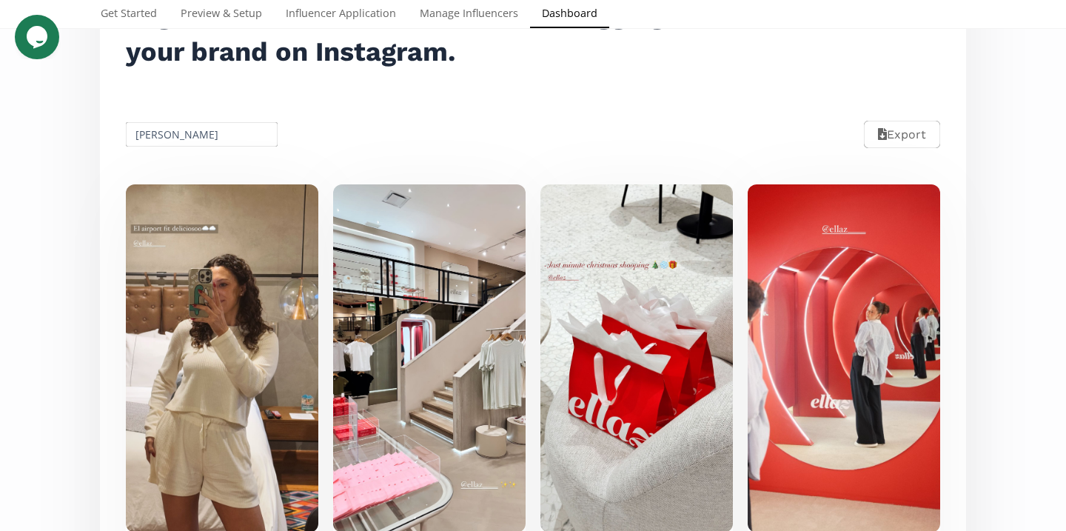
click at [177, 130] on input "Anabella" at bounding box center [202, 134] width 156 height 29
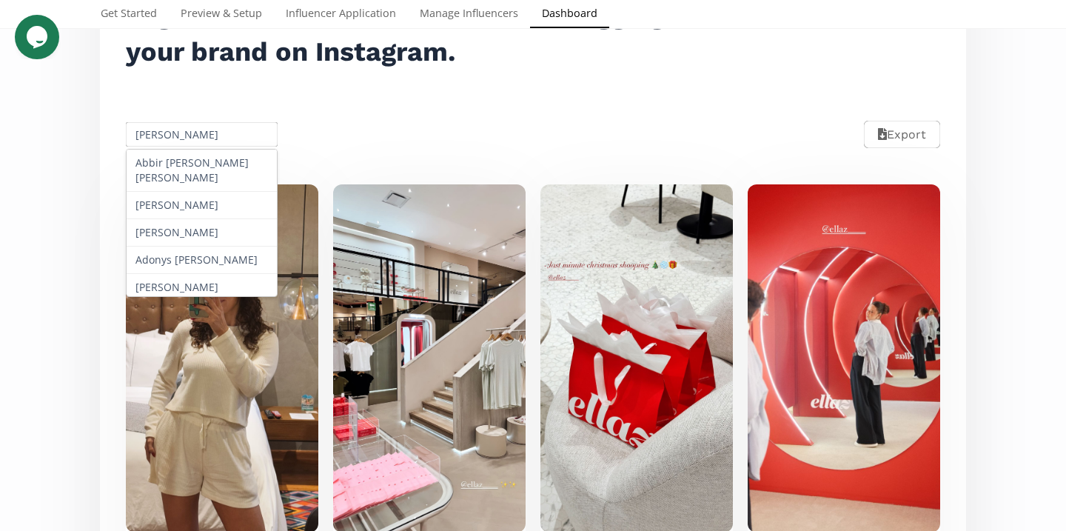
click at [177, 130] on input "Anabella" at bounding box center [202, 134] width 156 height 29
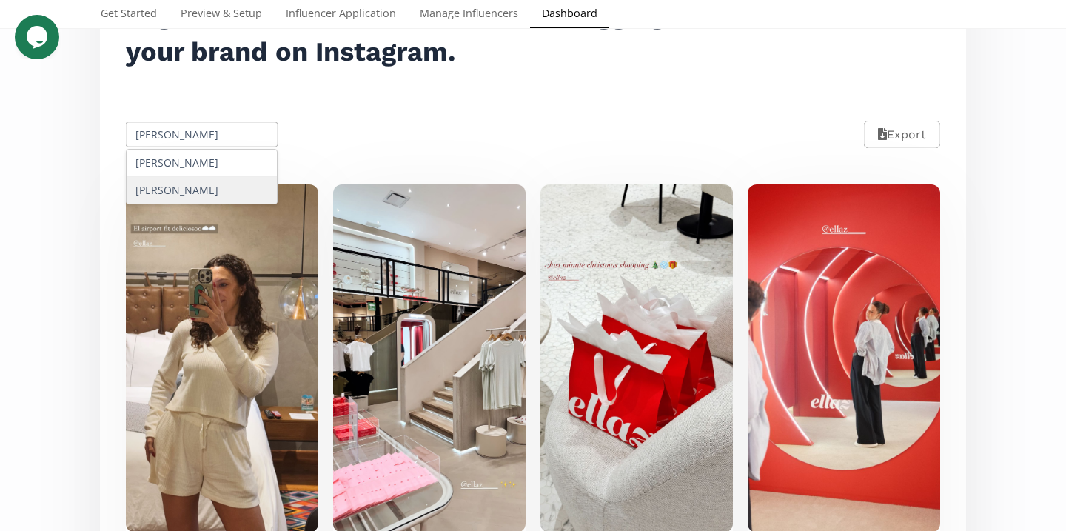
click at [187, 191] on div "Valeria Loria" at bounding box center [202, 190] width 150 height 27
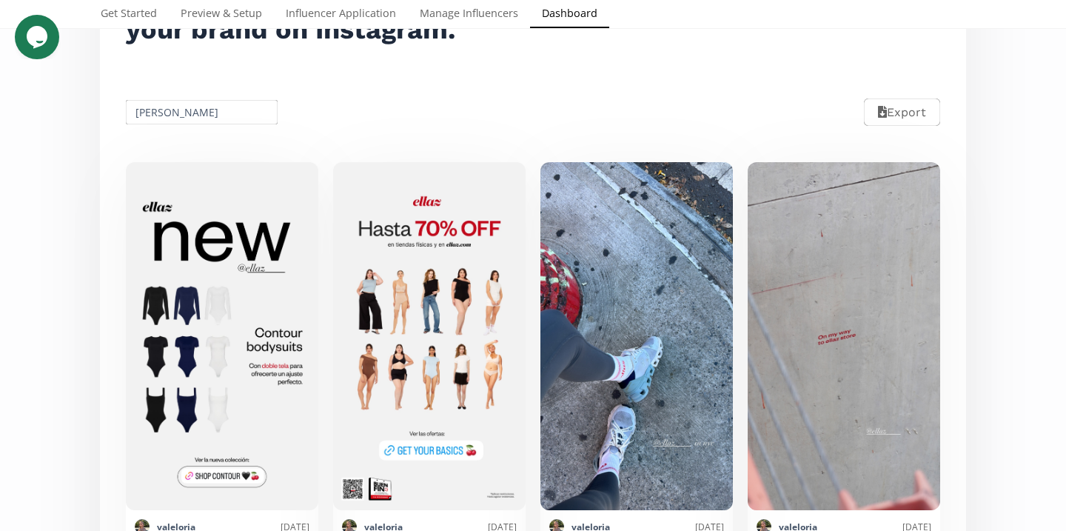
scroll to position [109, 0]
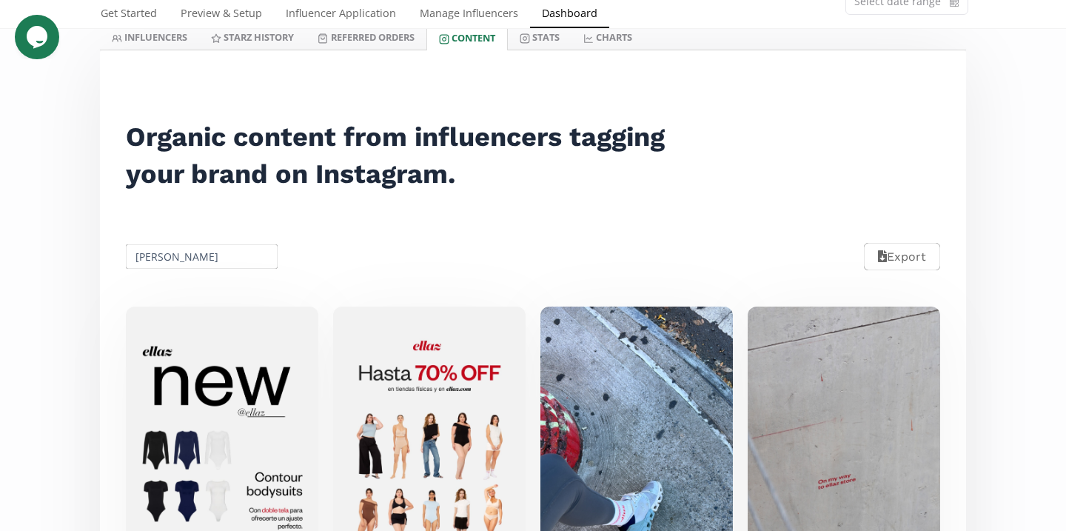
click at [170, 206] on div "Organic content from influencers tagging your brand on Instagram." at bounding box center [405, 155] width 592 height 136
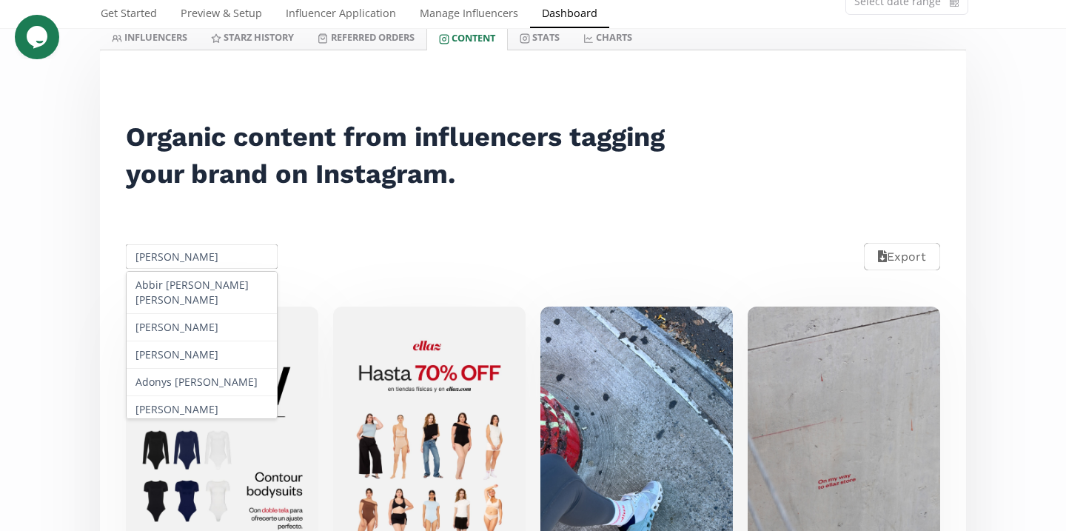
click at [165, 257] on input "Valeria Loria" at bounding box center [202, 256] width 156 height 29
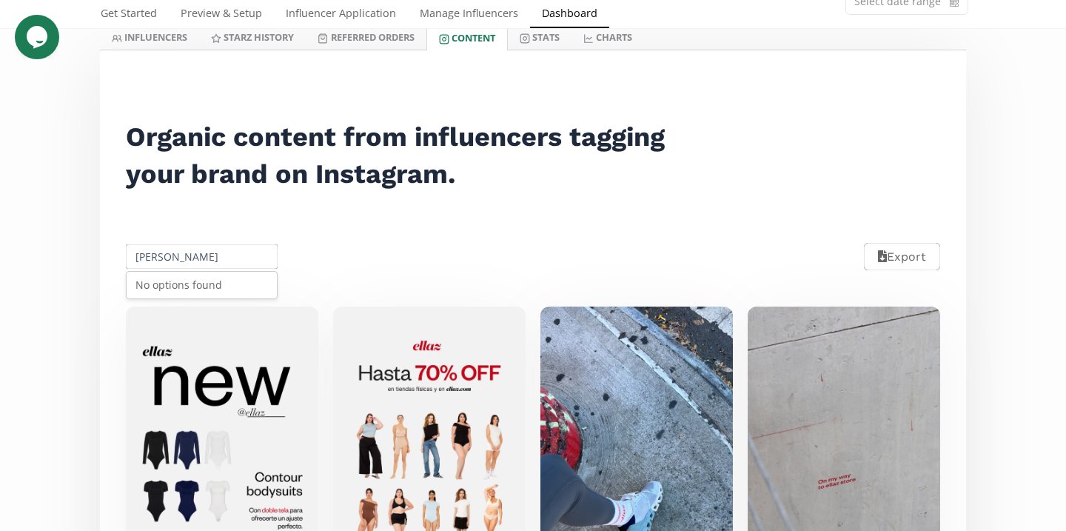
click at [178, 260] on input "gloria" at bounding box center [202, 256] width 156 height 29
click at [178, 256] on input "gloria" at bounding box center [202, 256] width 156 height 29
click at [178, 259] on input "gloriamonro" at bounding box center [202, 256] width 156 height 29
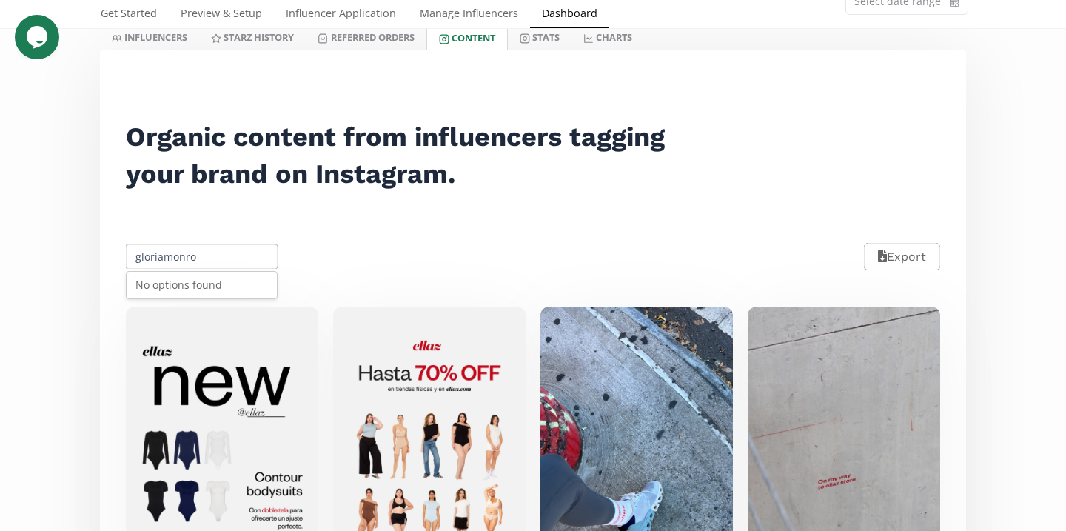
click at [178, 259] on input "gloriamonro" at bounding box center [202, 256] width 156 height 29
click at [193, 313] on div "Ivanna Monroy" at bounding box center [202, 312] width 150 height 27
type input "Ivanna Monroy"
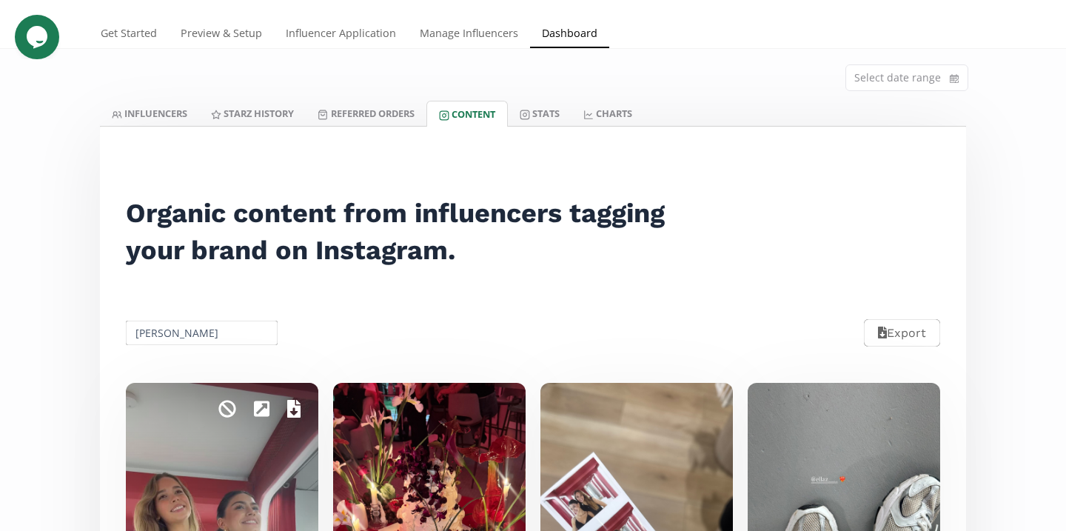
scroll to position [0, 0]
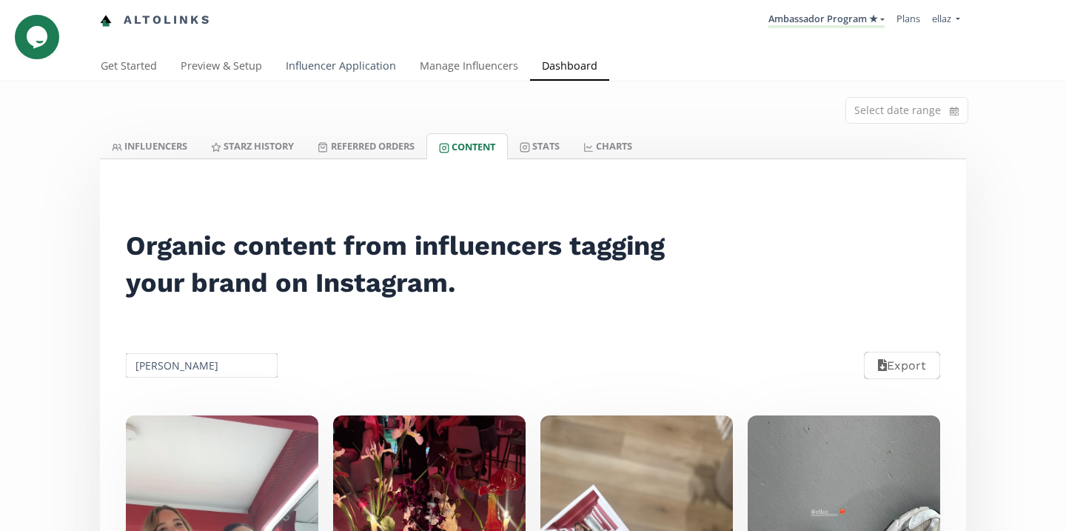
click at [370, 57] on link "Influencer Application" at bounding box center [341, 68] width 134 height 30
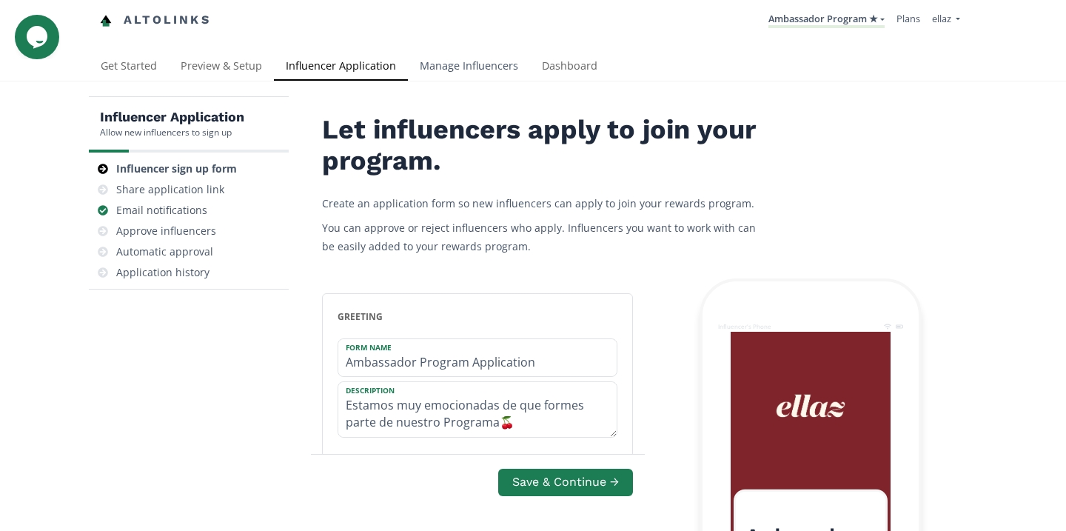
click at [445, 77] on link "Manage Influencers" at bounding box center [469, 68] width 122 height 30
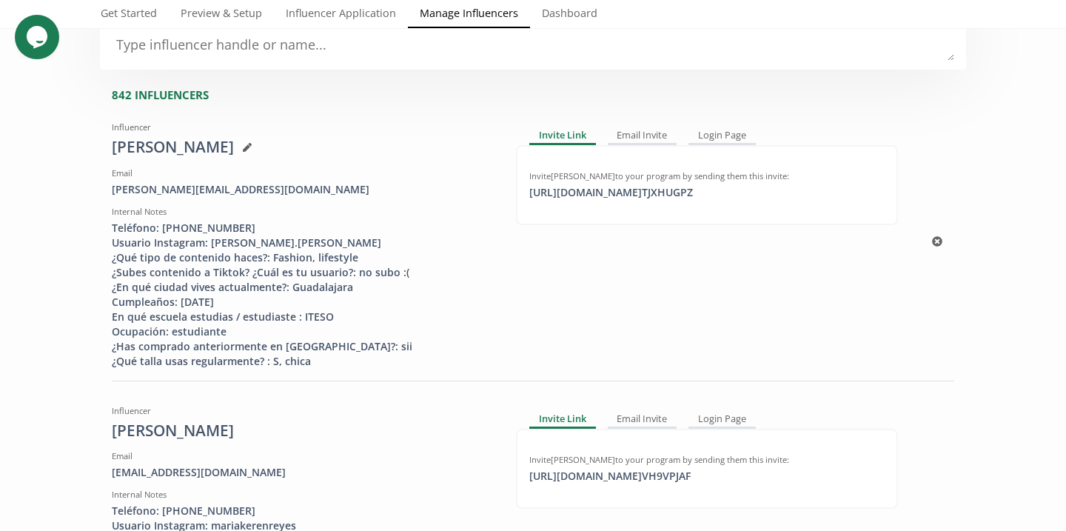
scroll to position [121, 0]
click at [634, 195] on div "https://app.altolinks.com/invite/ TJXHUGPZ click to copy" at bounding box center [611, 191] width 181 height 15
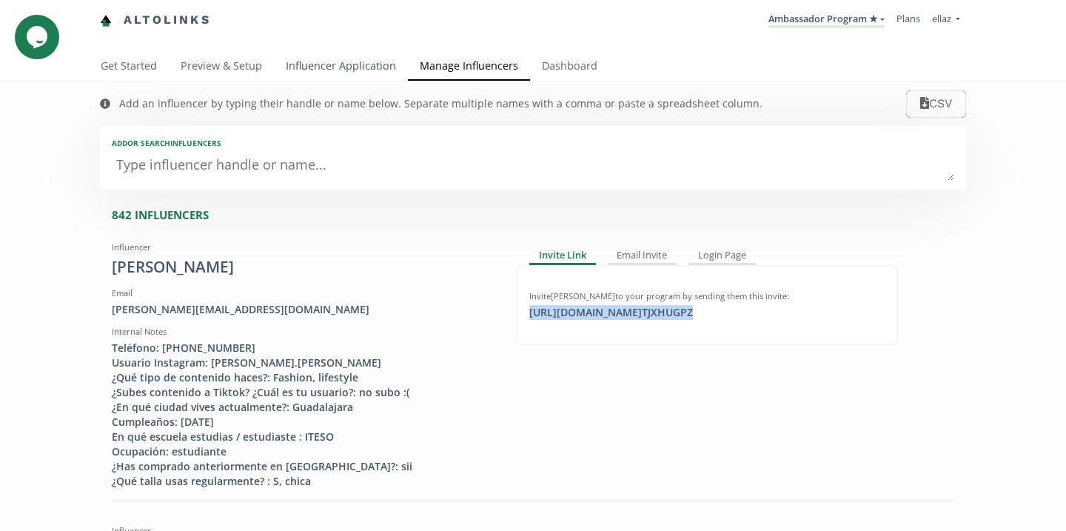
click at [314, 73] on link "Influencer Application" at bounding box center [341, 68] width 134 height 30
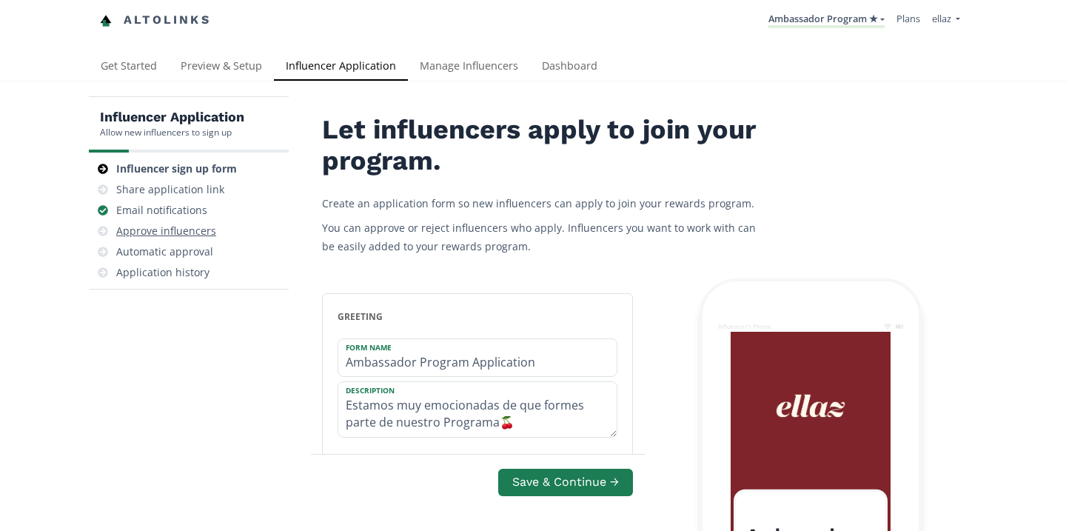
click at [198, 239] on div "Approve influencers" at bounding box center [189, 231] width 188 height 21
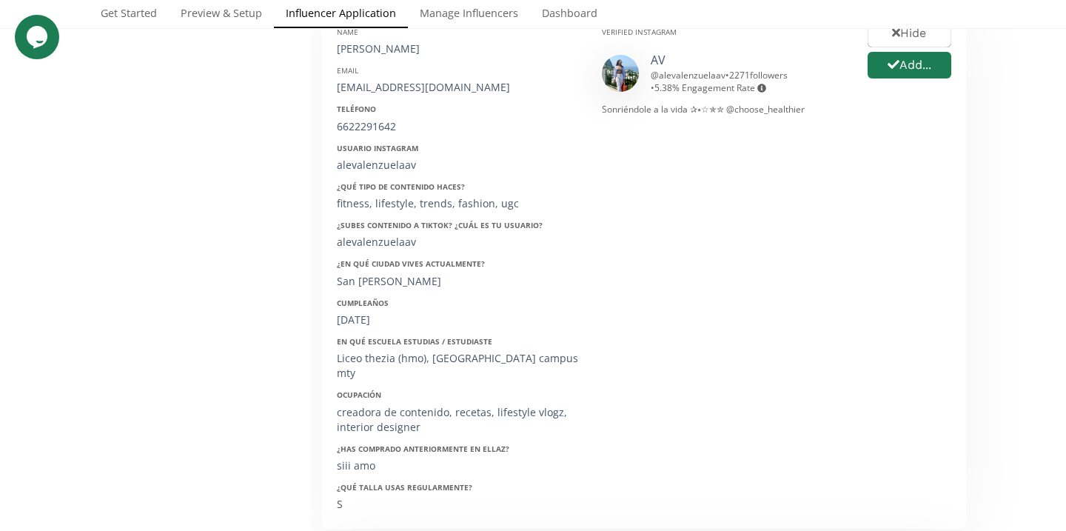
scroll to position [285, 0]
click at [658, 57] on link "AV" at bounding box center [658, 58] width 15 height 16
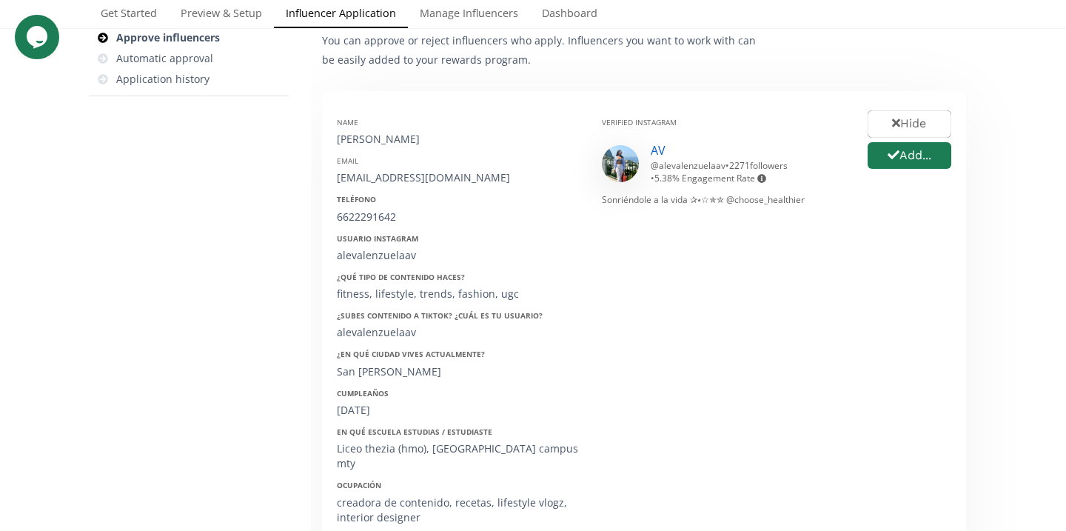
scroll to position [0, 0]
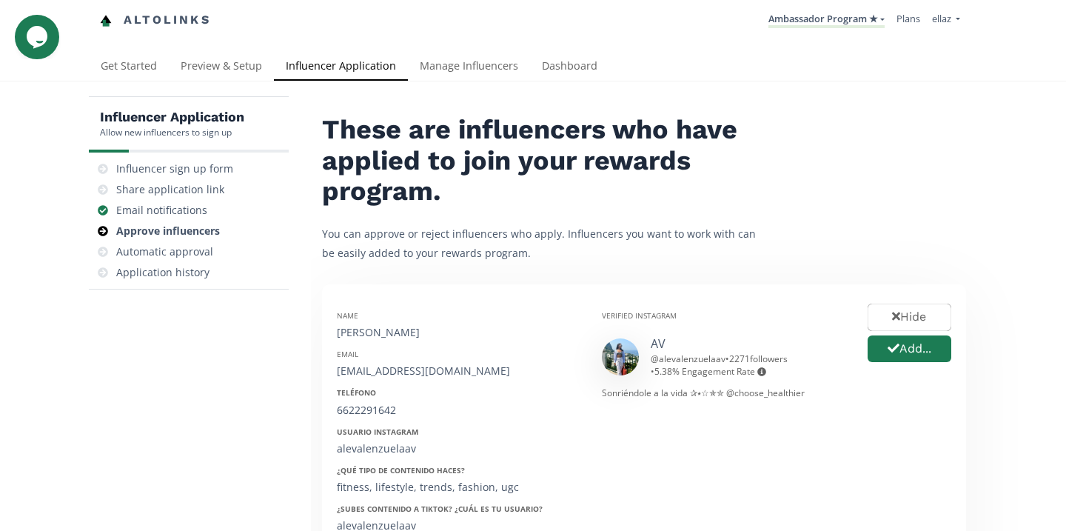
click at [421, 332] on div "[PERSON_NAME]" at bounding box center [458, 332] width 243 height 15
copy div "[PERSON_NAME]"
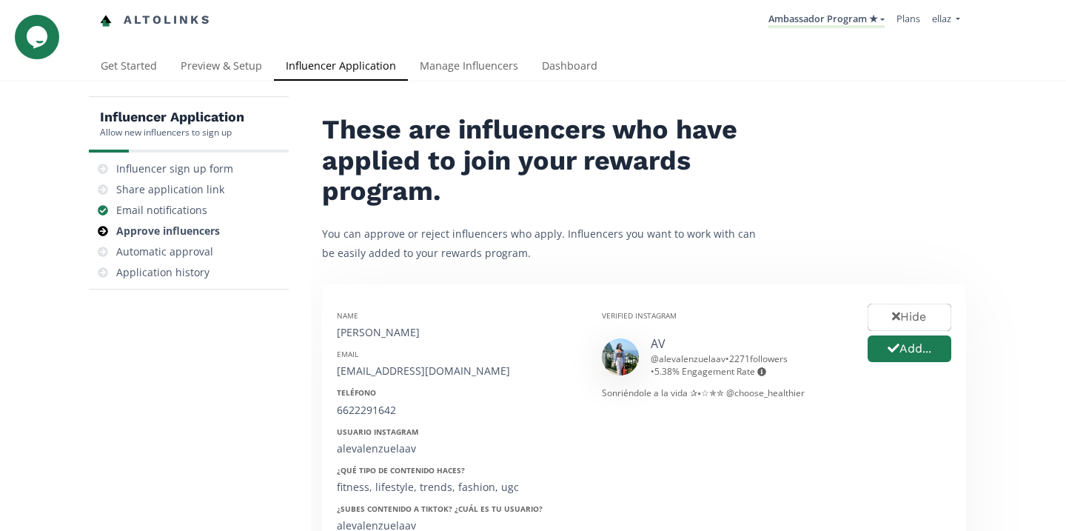
click at [407, 372] on div "[EMAIL_ADDRESS][DOMAIN_NAME]" at bounding box center [458, 371] width 243 height 15
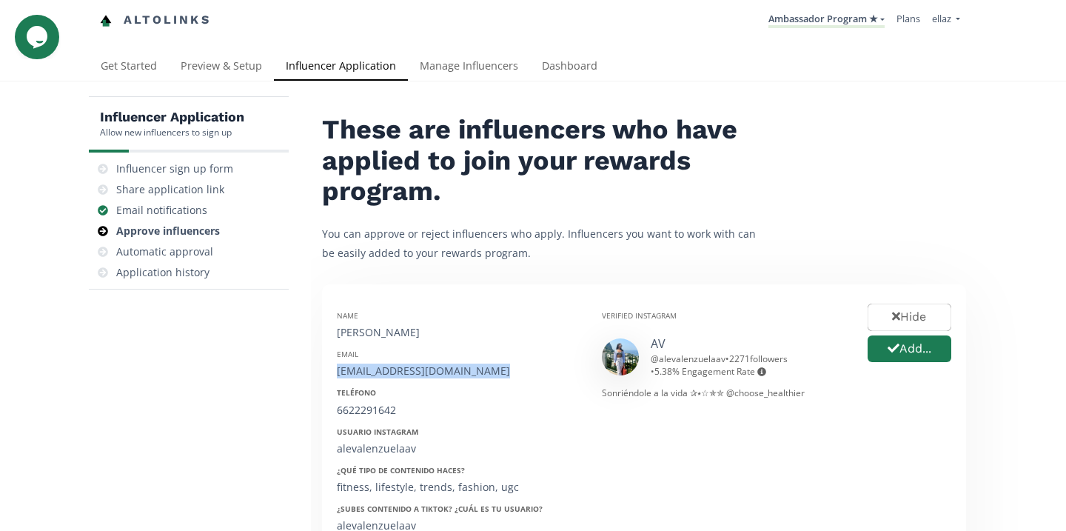
copy div "[EMAIL_ADDRESS][DOMAIN_NAME]"
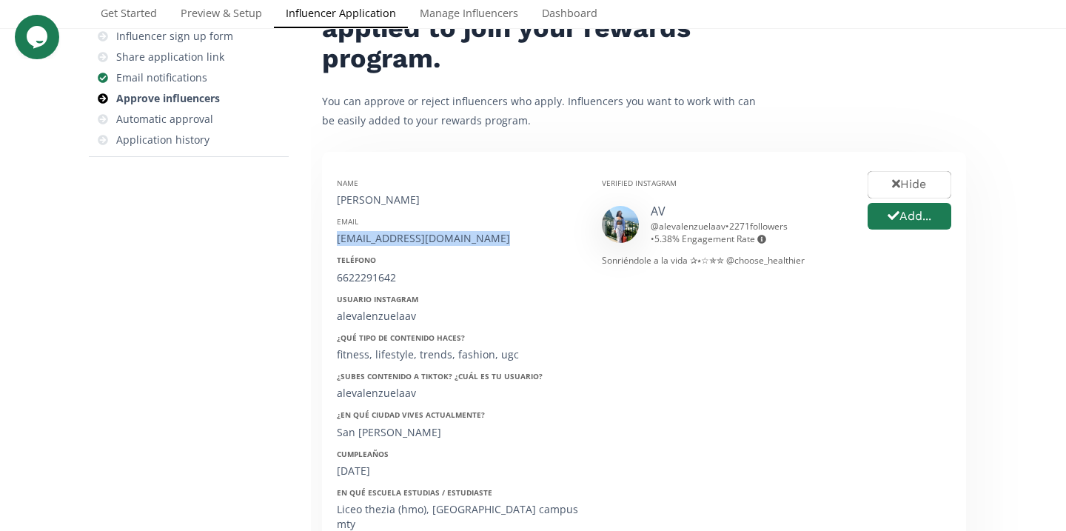
scroll to position [152, 0]
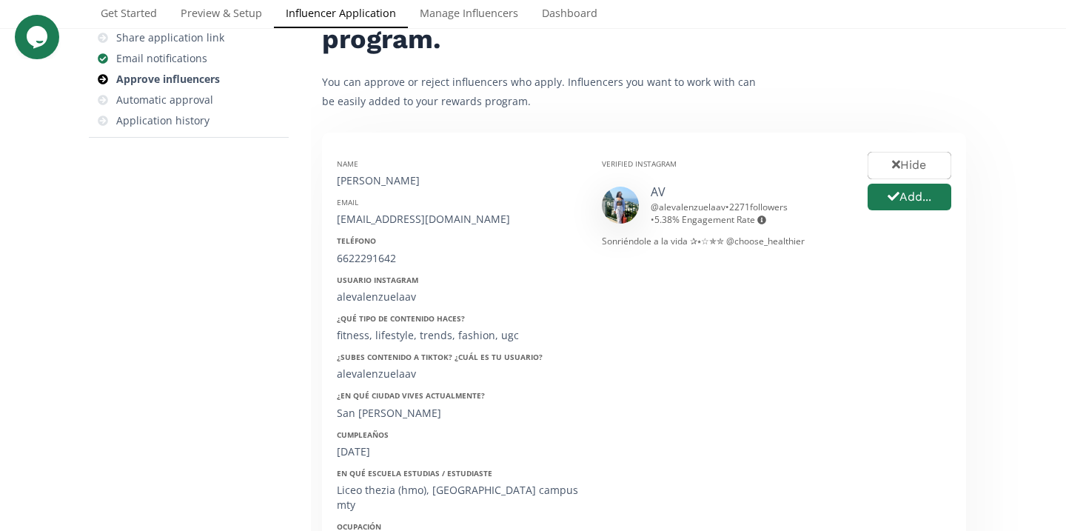
click at [372, 264] on div "6622291642" at bounding box center [458, 258] width 243 height 15
copy div "6622291642"
click at [367, 312] on div "Name [PERSON_NAME] Email [EMAIL_ADDRESS][DOMAIN_NAME] Teléfono [PHONE_NUMBER] U…" at bounding box center [458, 396] width 265 height 498
click at [365, 305] on div "Name [PERSON_NAME] Email [EMAIL_ADDRESS][DOMAIN_NAME] Teléfono [PHONE_NUMBER] U…" at bounding box center [458, 396] width 265 height 498
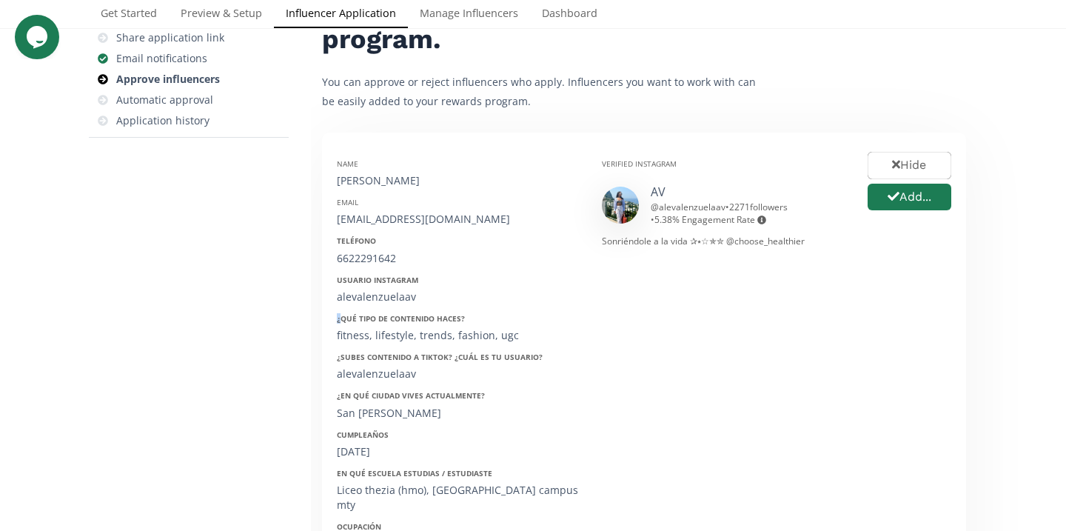
click at [365, 305] on div "Name [PERSON_NAME] Email [EMAIL_ADDRESS][DOMAIN_NAME] Teléfono [PHONE_NUMBER] U…" at bounding box center [458, 396] width 265 height 498
click at [361, 300] on div "alevalenzuelaav" at bounding box center [458, 297] width 243 height 15
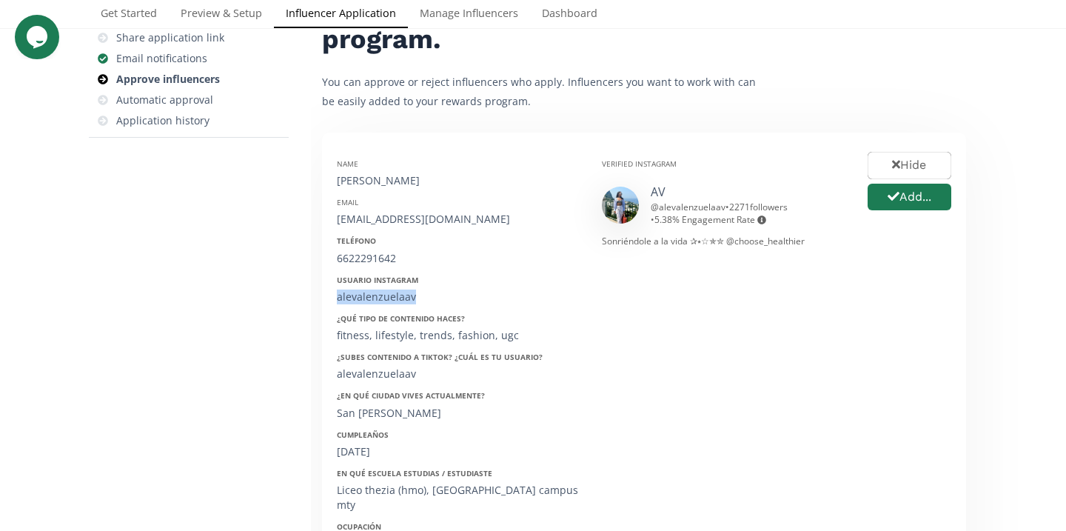
copy div "alevalenzuelaav"
click at [364, 451] on div "[DATE]" at bounding box center [458, 451] width 243 height 15
copy div "[DATE]"
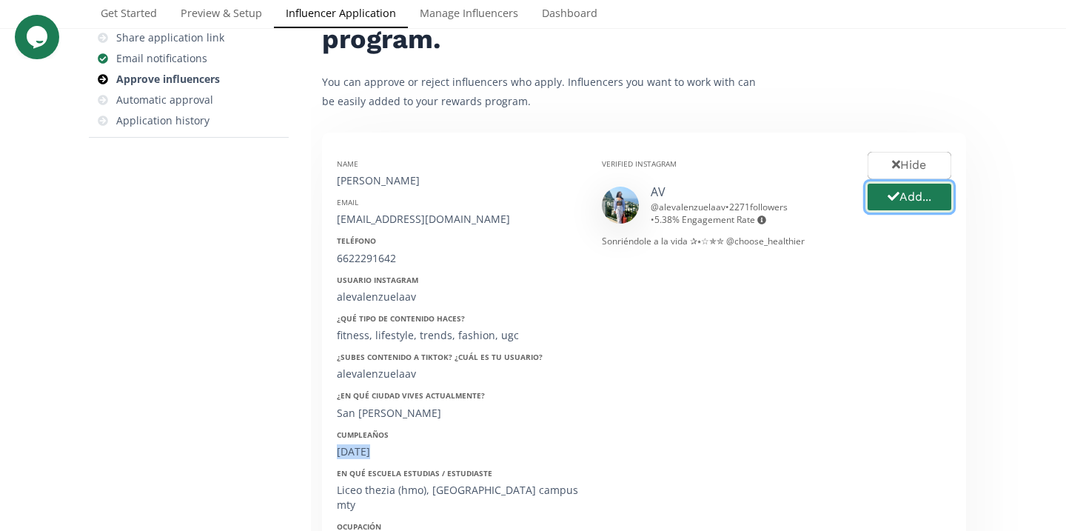
click at [893, 207] on button "Add..." at bounding box center [910, 197] width 88 height 32
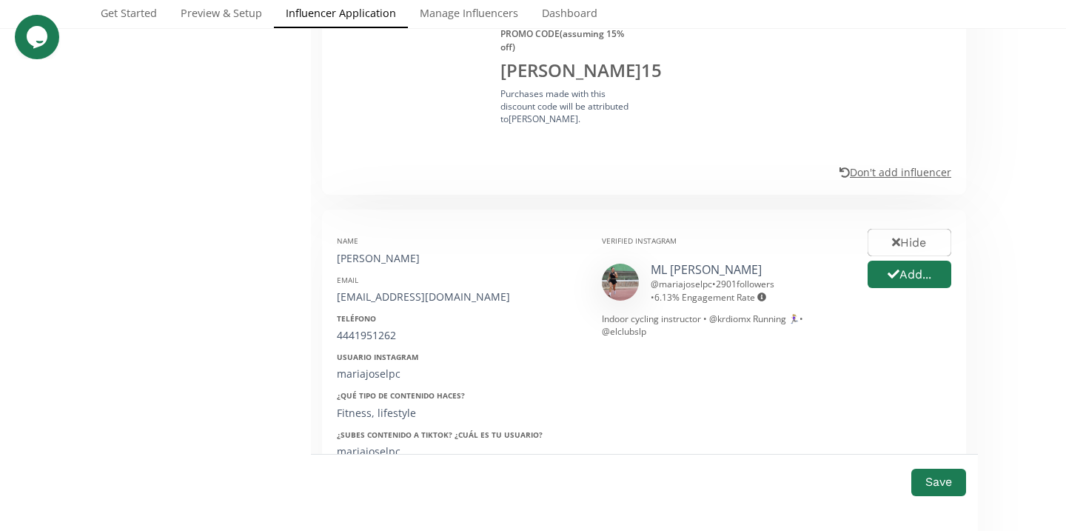
scroll to position [984, 0]
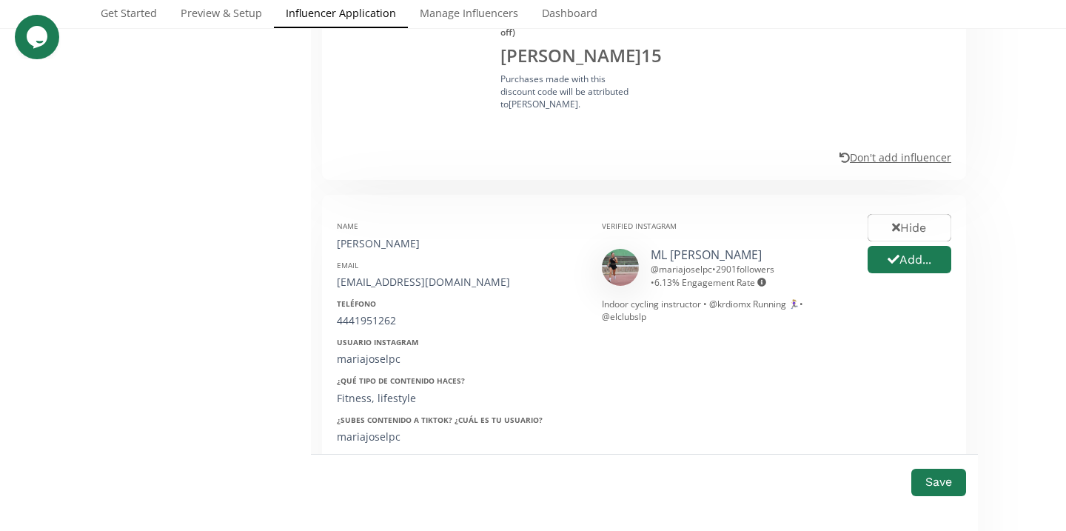
click at [924, 249] on div "Hide Add..." at bounding box center [910, 444] width 106 height 469
click at [918, 244] on button "Add..." at bounding box center [910, 260] width 88 height 32
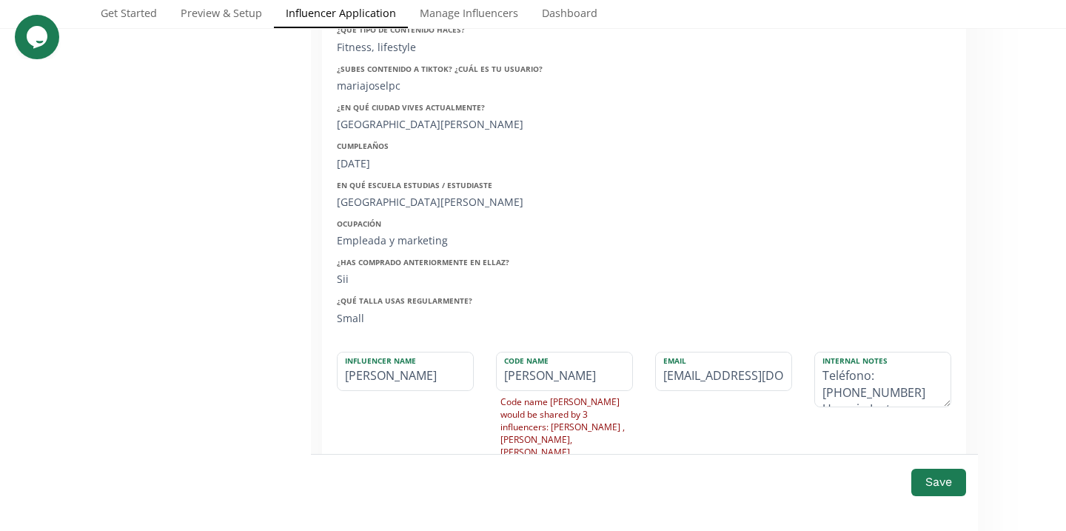
scroll to position [1340, 0]
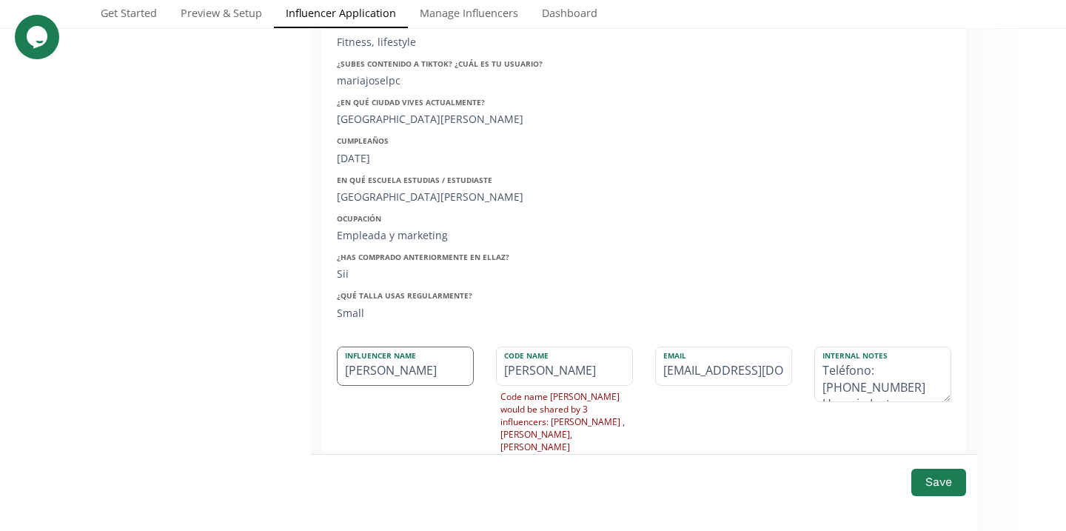
click at [353, 347] on input "Marijo López" at bounding box center [406, 366] width 136 height 38
type input "M López"
type input "M"
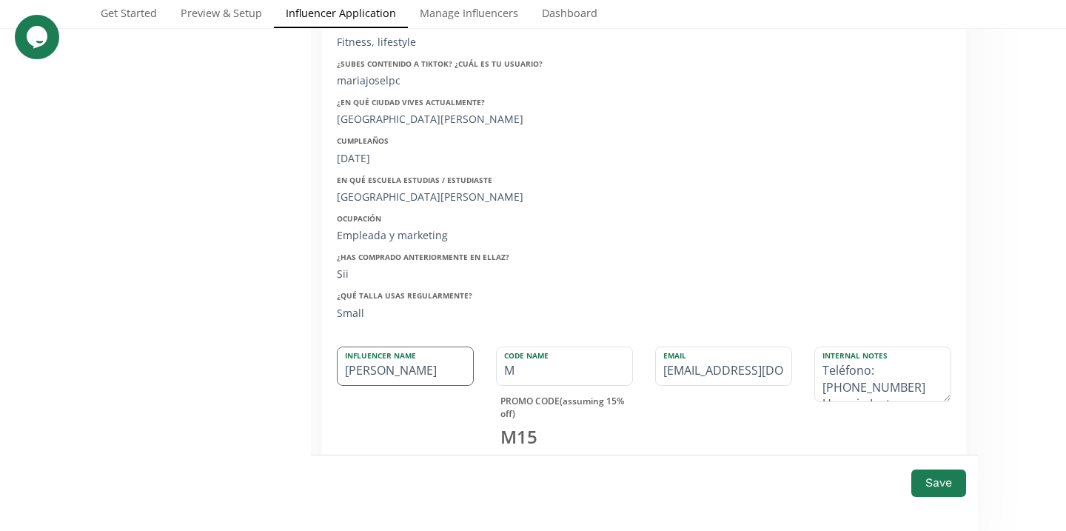
type input "Ma López"
type input "MA"
type input "Mar López"
type input "MAR"
type input "Mari López"
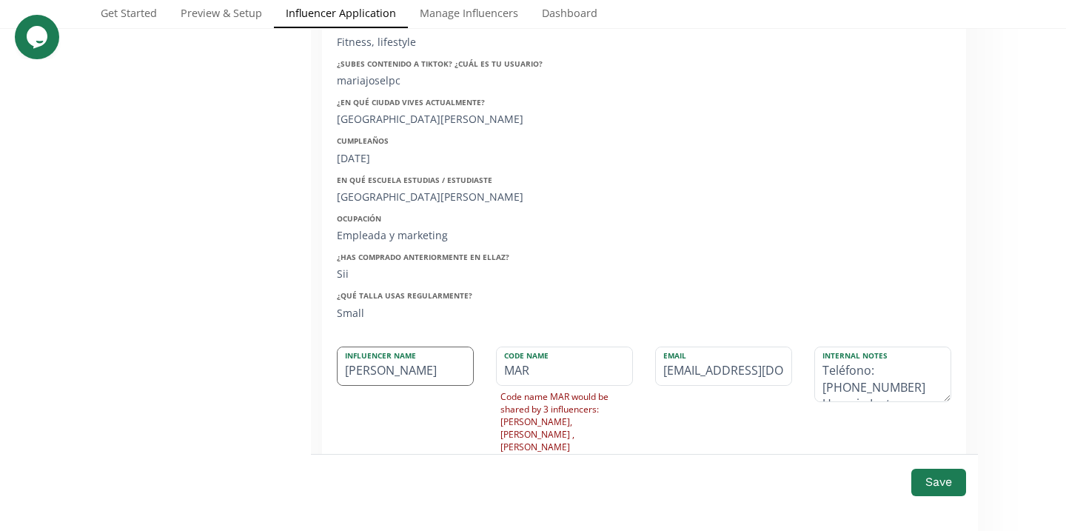
type input "MARI"
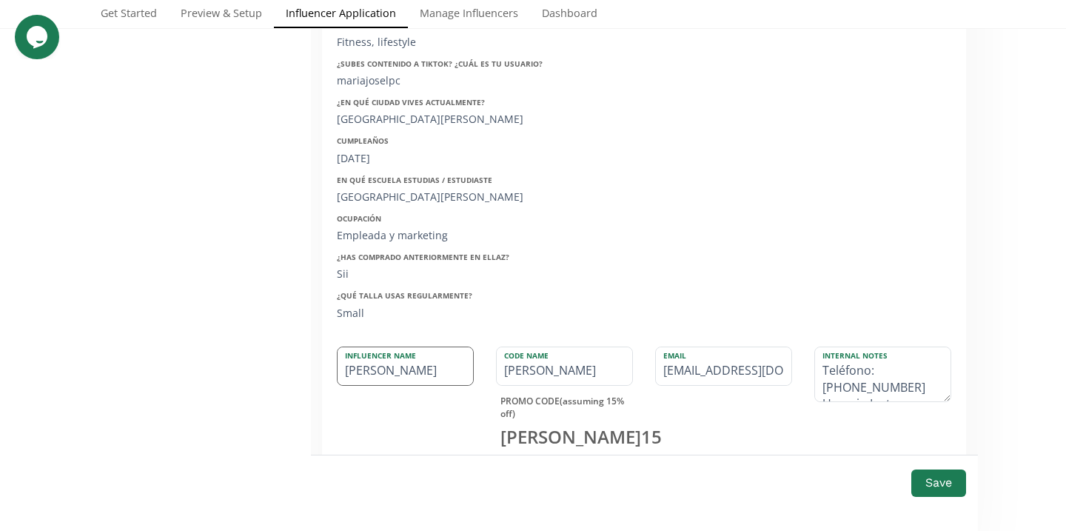
type input "Maria López"
type input "MARIA"
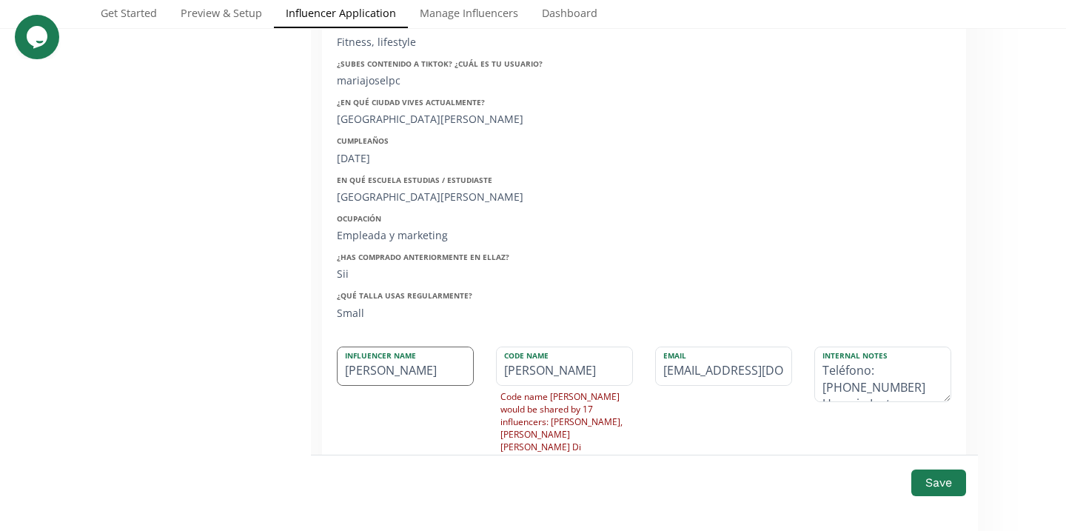
click at [380, 348] on input "[PERSON_NAME]" at bounding box center [406, 366] width 136 height 38
type input "[PERSON_NAME]"
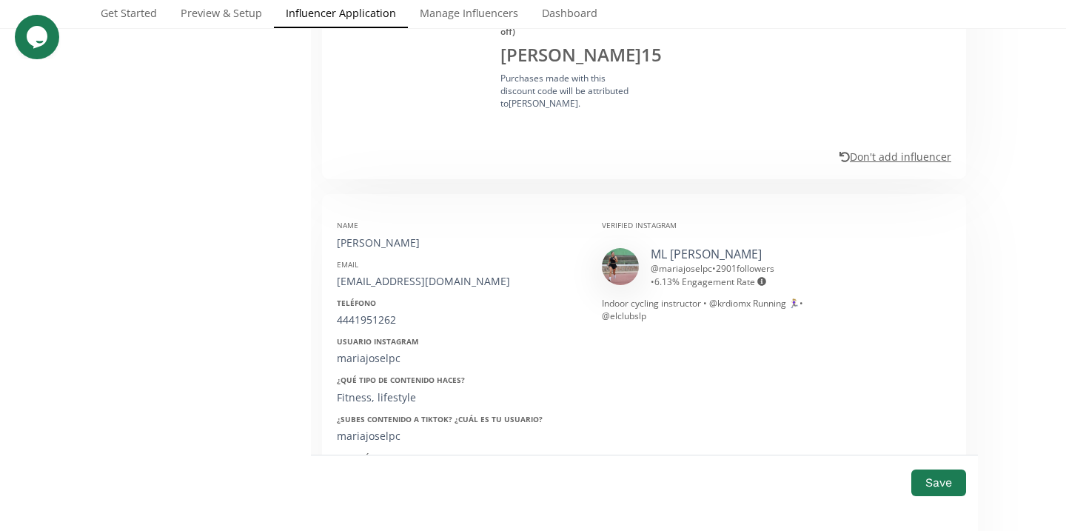
scroll to position [1015, 0]
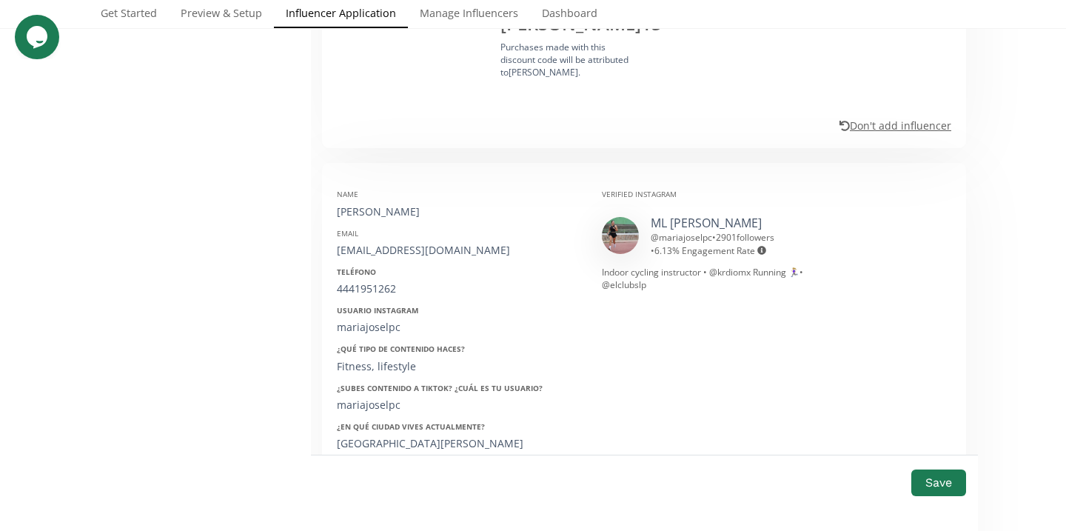
click at [369, 243] on div "[EMAIL_ADDRESS][DOMAIN_NAME]" at bounding box center [458, 250] width 243 height 15
copy div "[EMAIL_ADDRESS][DOMAIN_NAME]"
click at [378, 281] on div "4441951262" at bounding box center [458, 288] width 243 height 15
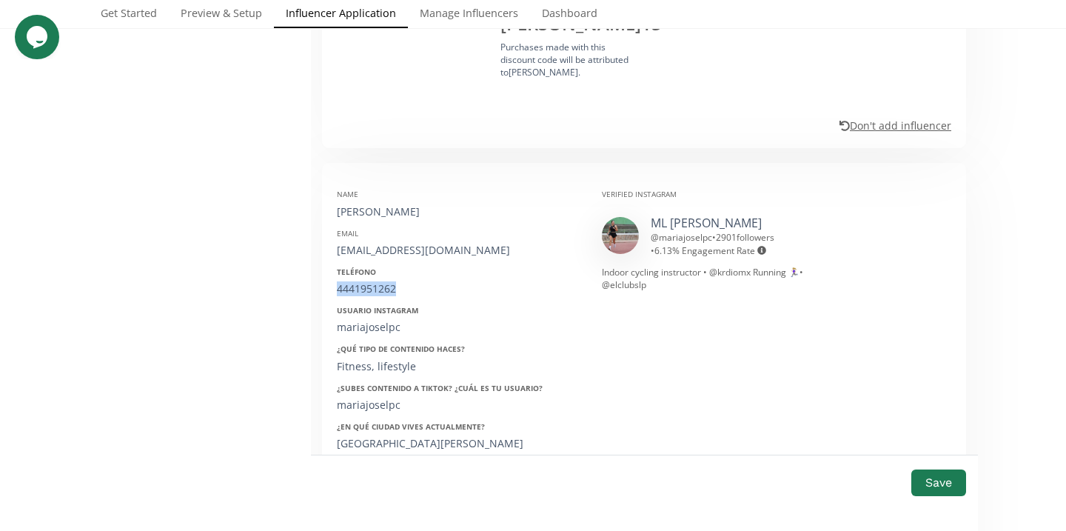
click at [378, 281] on div "4441951262" at bounding box center [458, 288] width 243 height 15
copy div "4441951262"
click at [379, 320] on div "mariajoselpc" at bounding box center [458, 327] width 243 height 15
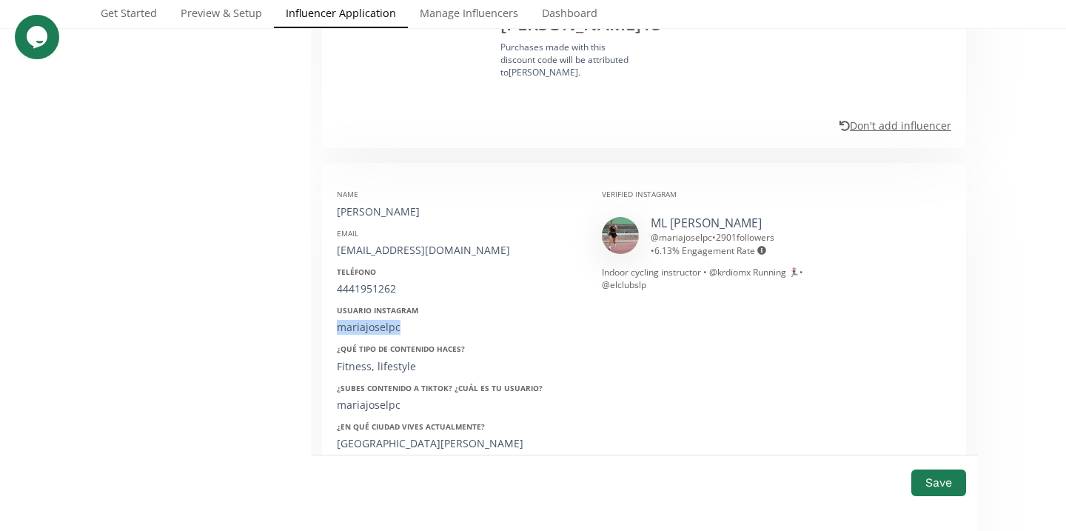
copy div "mariajoselpc"
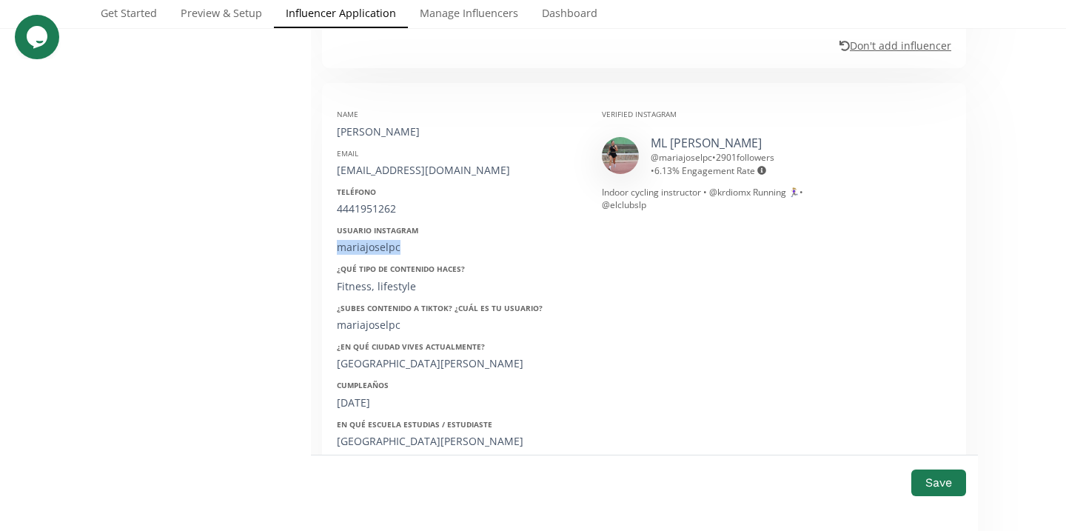
scroll to position [1124, 0]
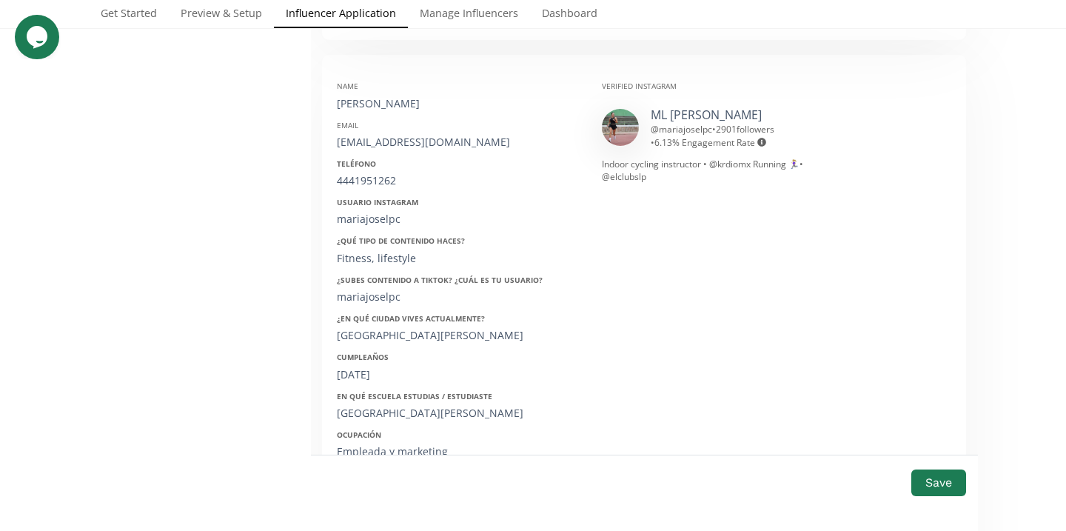
click at [375, 367] on div "14/03/1998" at bounding box center [458, 374] width 243 height 15
copy div "14/03/1998"
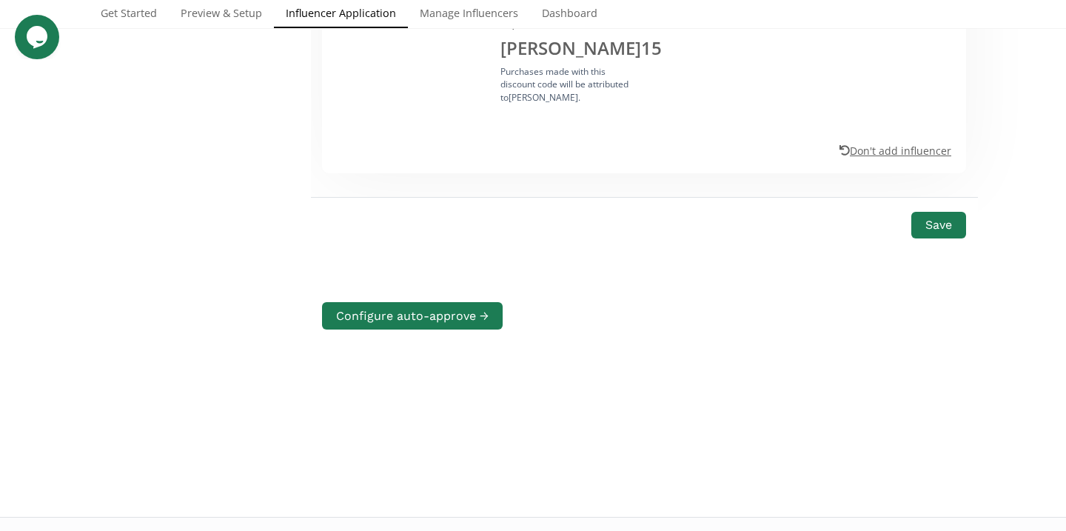
scroll to position [2009, 0]
click at [948, 209] on button "Save" at bounding box center [938, 225] width 59 height 32
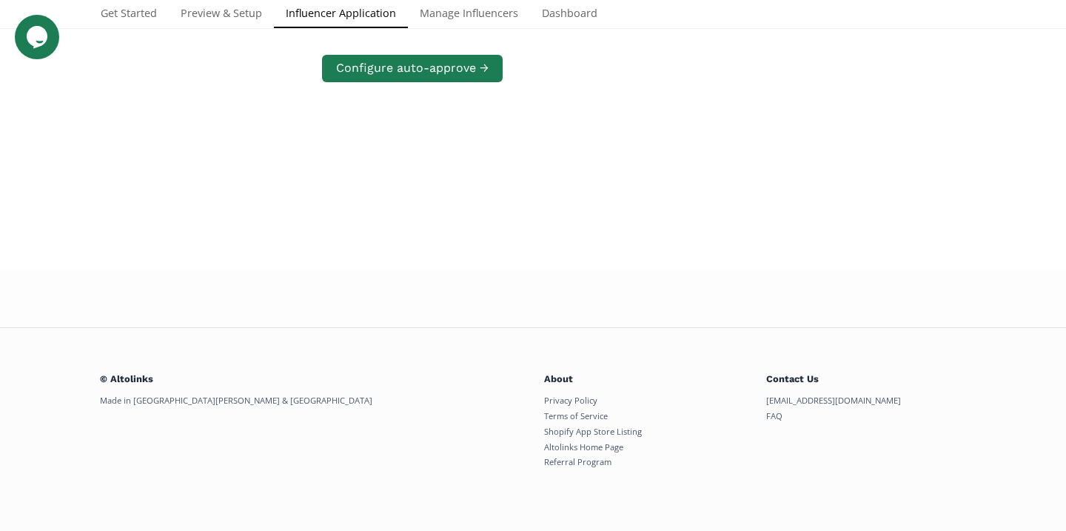
scroll to position [285, 0]
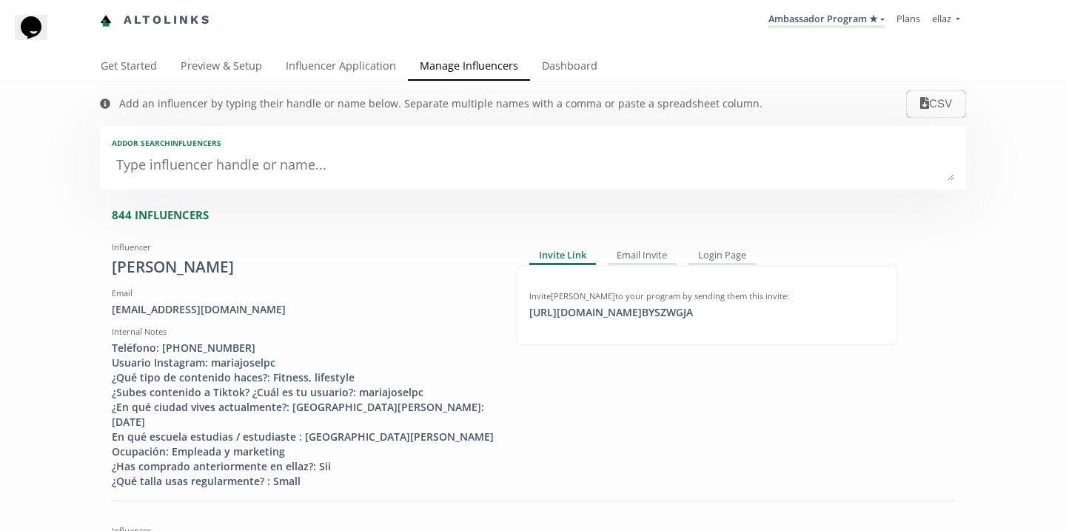
click at [344, 154] on textarea at bounding box center [533, 166] width 843 height 30
type textarea "pa"
type input "pa"
type input "PA"
type textarea "pao"
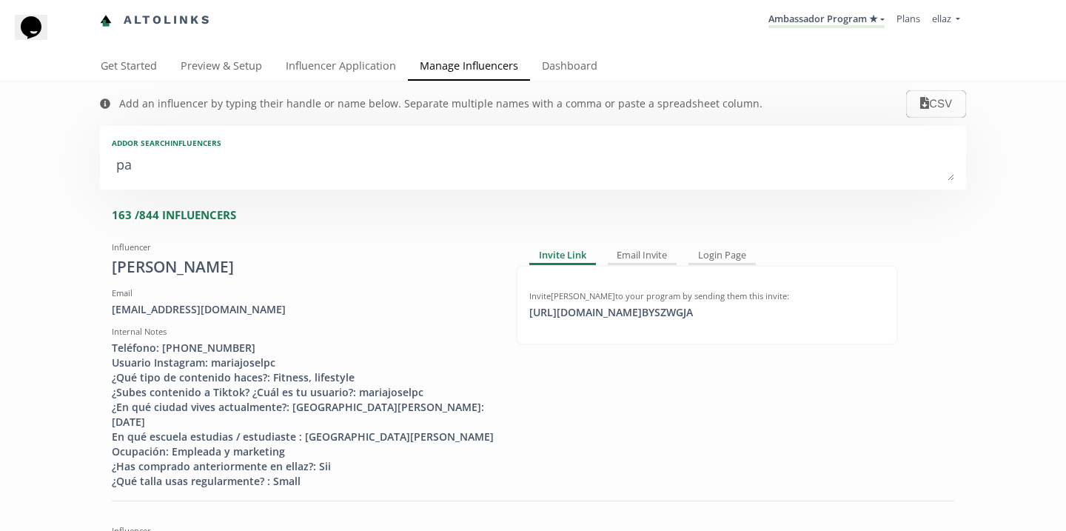
type input "pao"
type input "PAO"
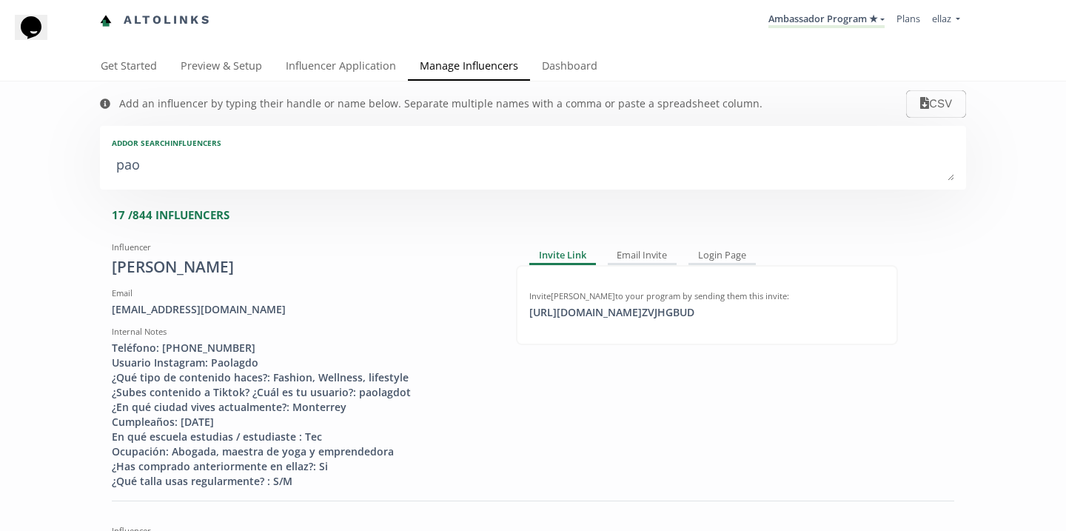
type textarea "paol"
type input "paol"
type input "PAOL"
type textarea "paola"
type input "paola"
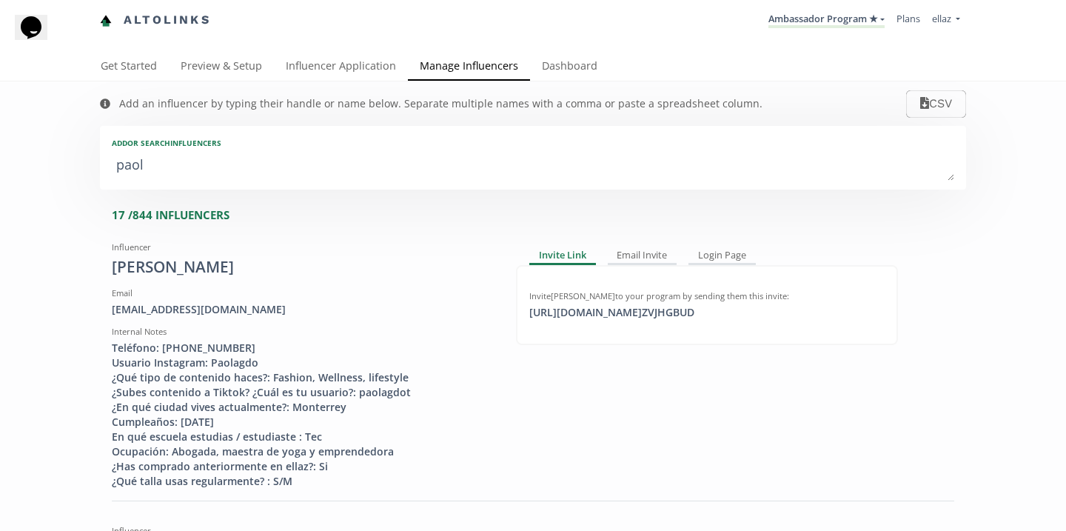
type input "PAOLA"
type textarea "paola g"
type input "paola g"
type textarea "paola gu"
type input "paola gu"
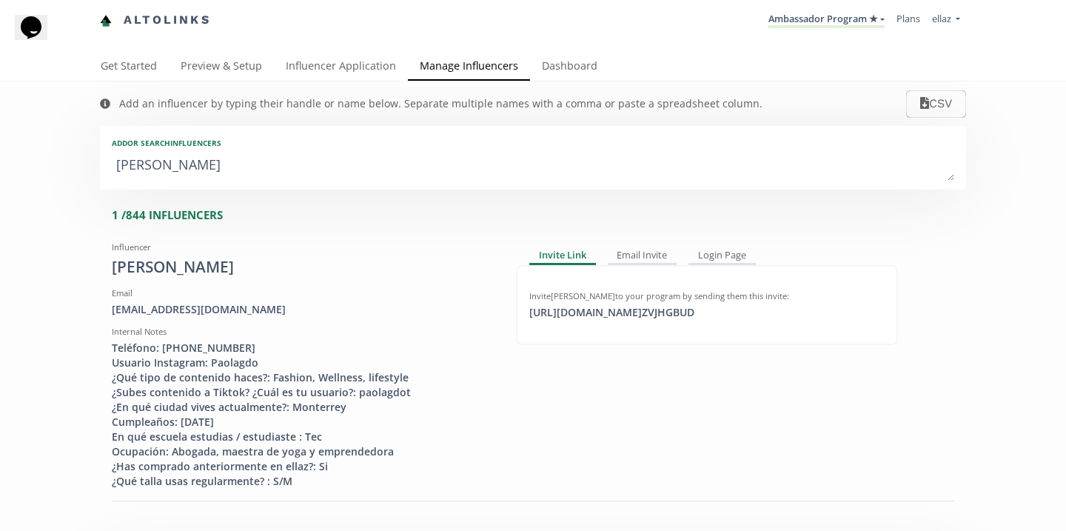
type textarea "paola gut"
type input "paola gut"
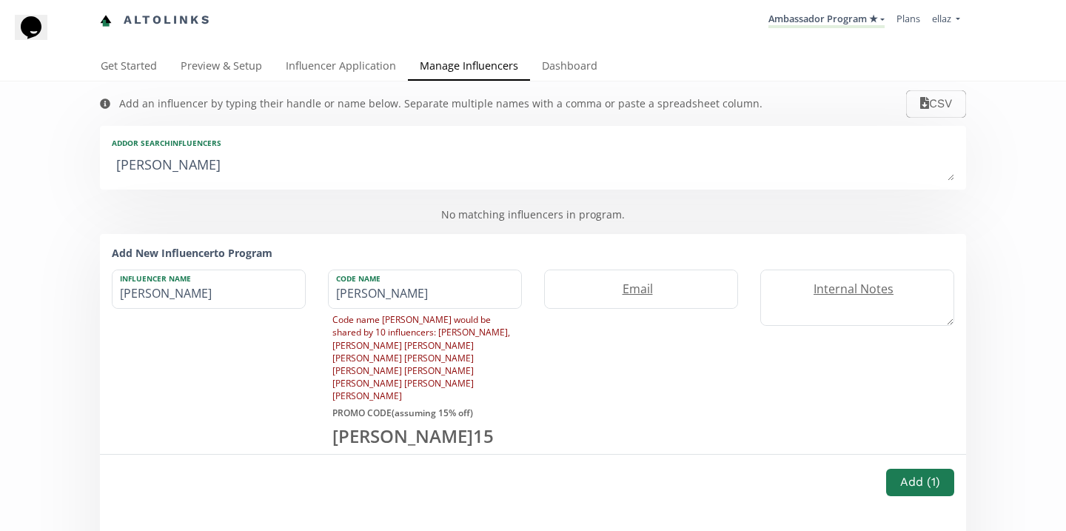
type textarea "paola guti"
type input "paola guti"
type textarea "paola guti"
click at [364, 61] on link "Influencer Application" at bounding box center [341, 68] width 134 height 30
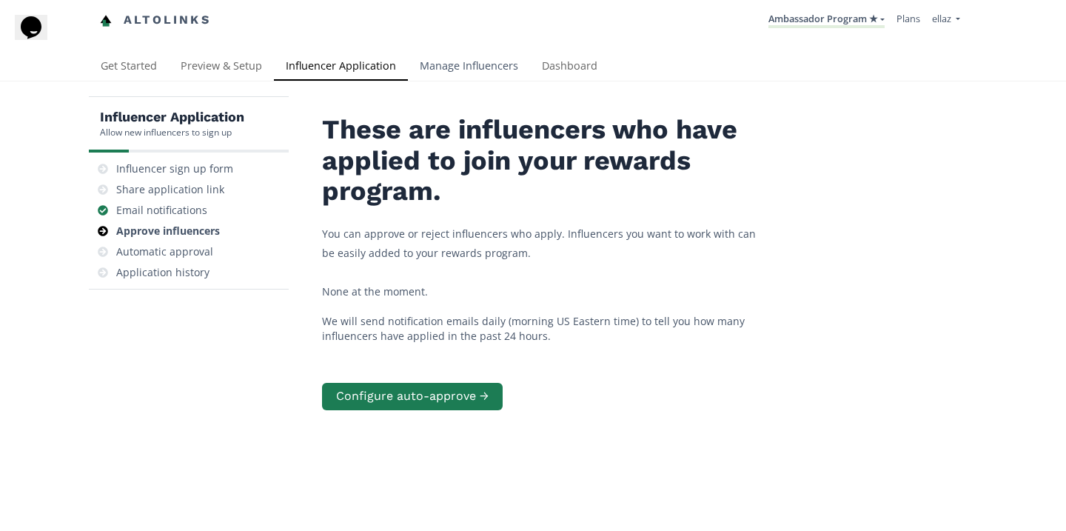
click at [470, 64] on link "Manage Influencers" at bounding box center [469, 68] width 122 height 30
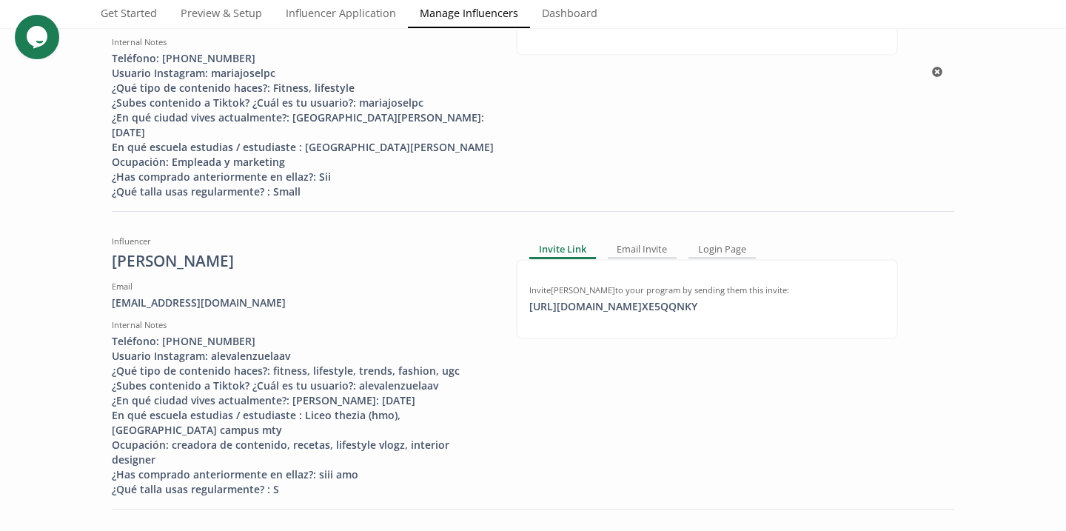
scroll to position [310, 0]
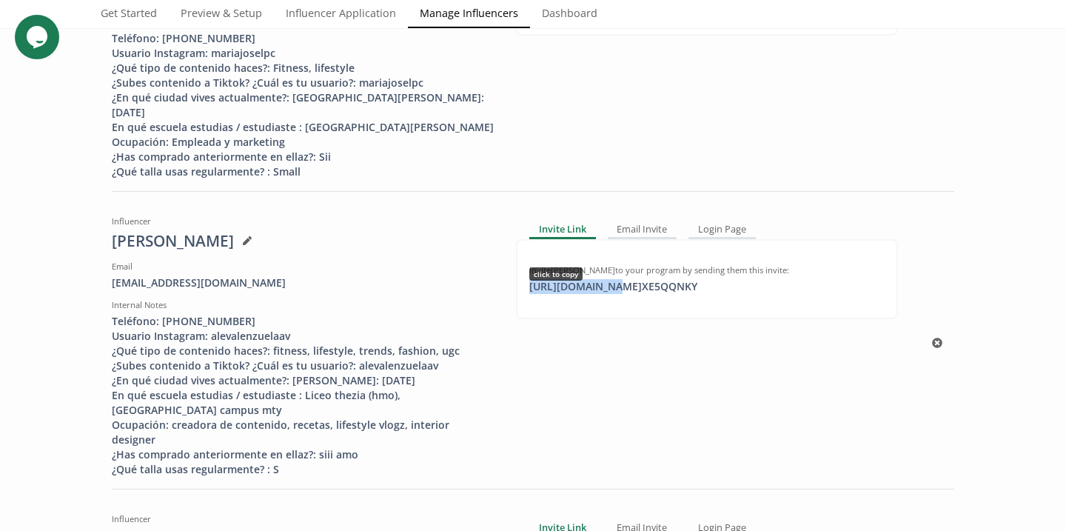
click at [602, 286] on div "[URL][DOMAIN_NAME] XE5QQNKY click to copy" at bounding box center [614, 286] width 186 height 15
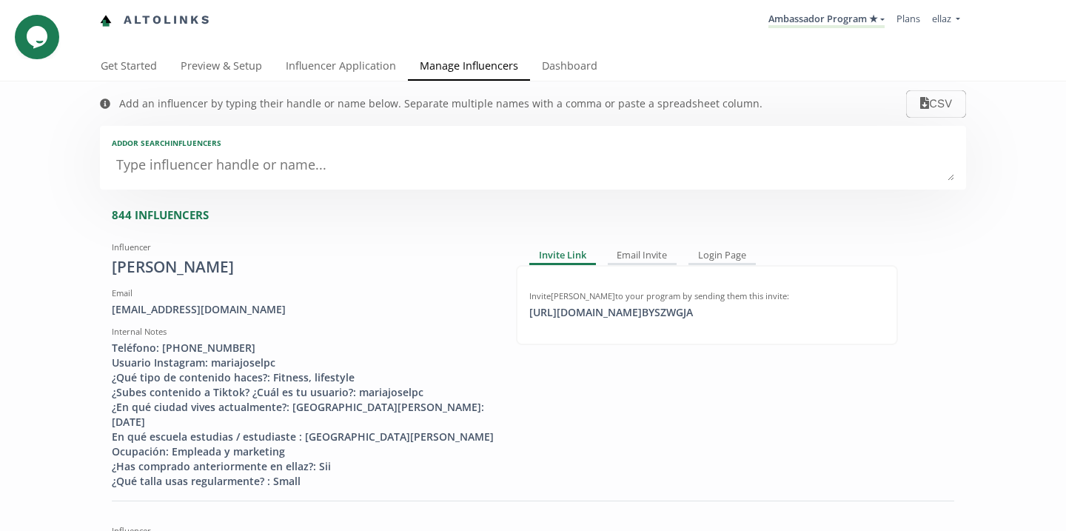
click at [332, 155] on textarea at bounding box center [533, 166] width 843 height 30
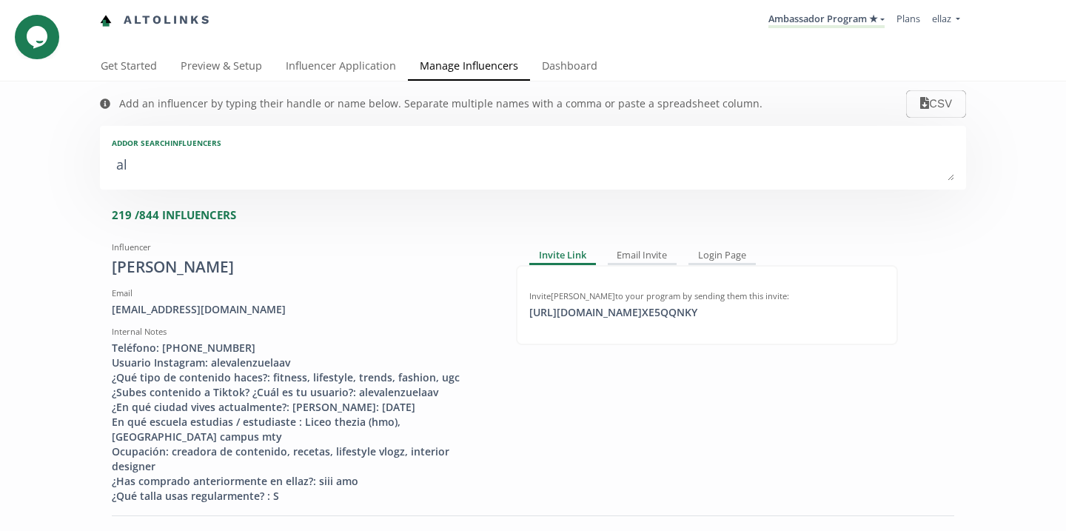
type textarea "ala"
type input "ala"
type input "ALA"
type textarea "[PERSON_NAME]"
type input "[PERSON_NAME]"
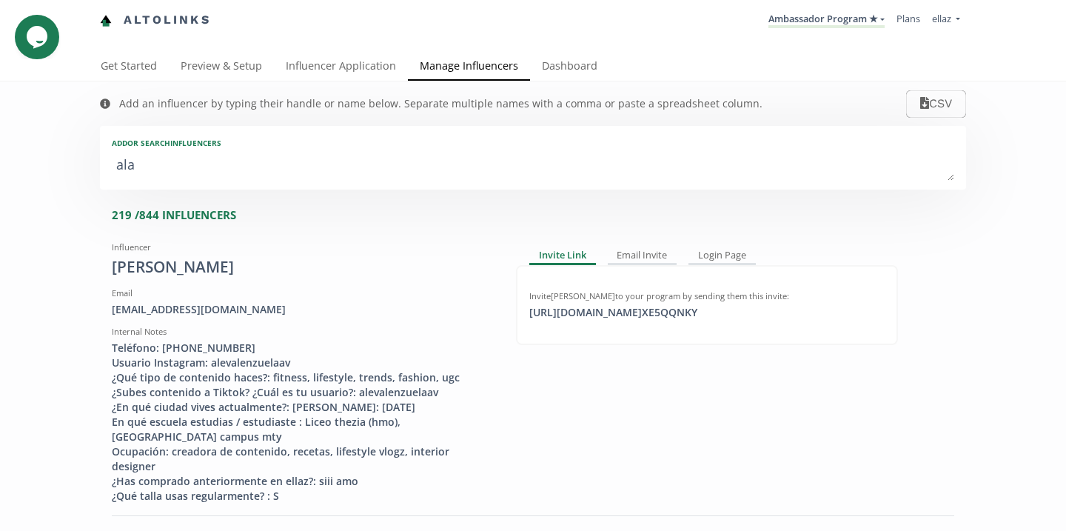
type input "ALAN"
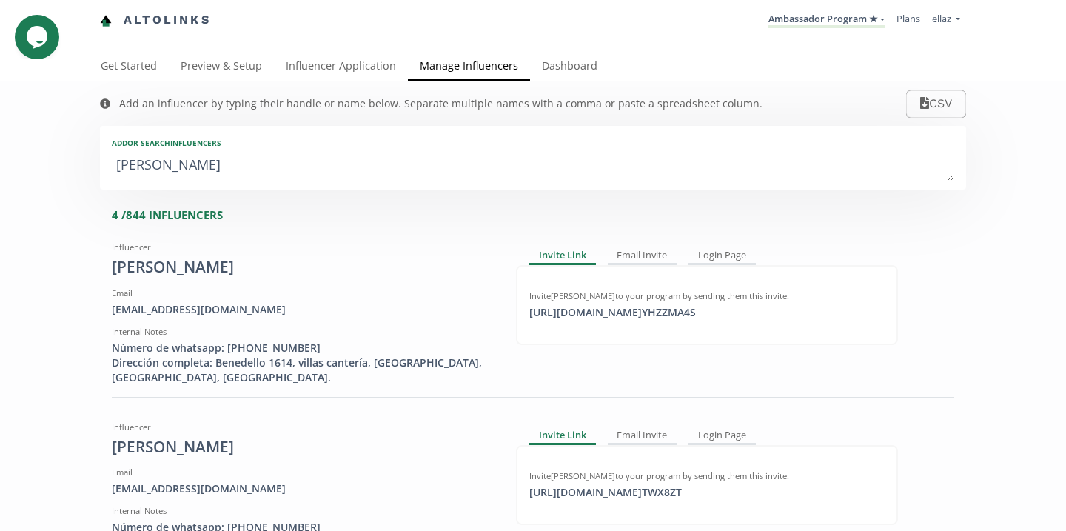
type textarea "alann"
type input "alann"
type input "ALANN"
type textarea "alanna"
type input "alanna"
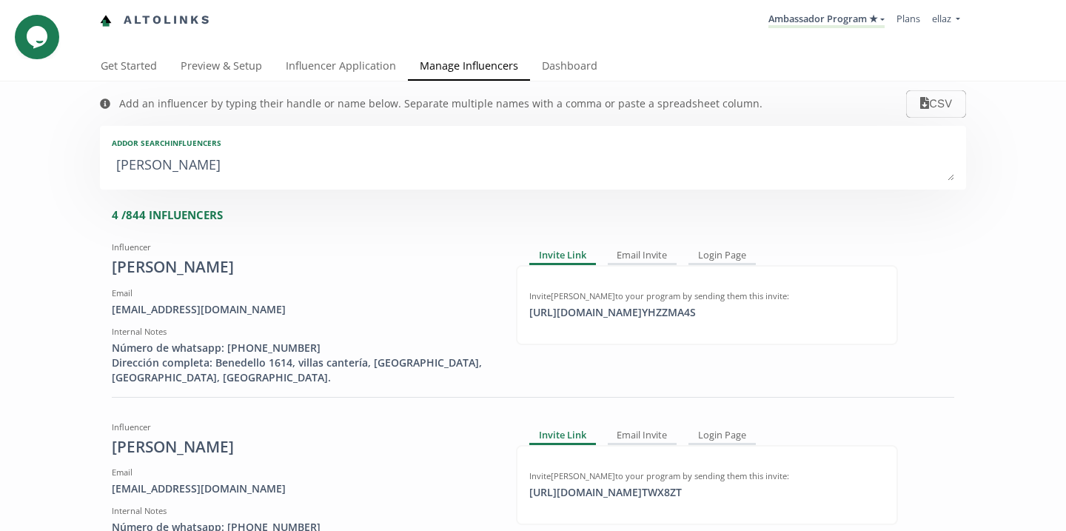
type input "ALANNA"
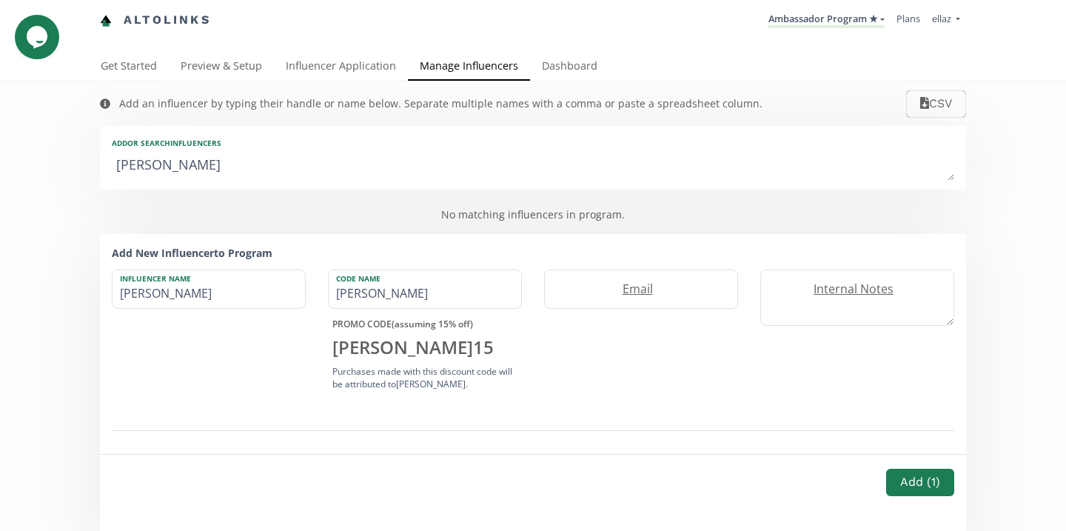
click at [203, 176] on textarea "alanna" at bounding box center [533, 166] width 843 height 30
type textarea "pe"
type input "pe"
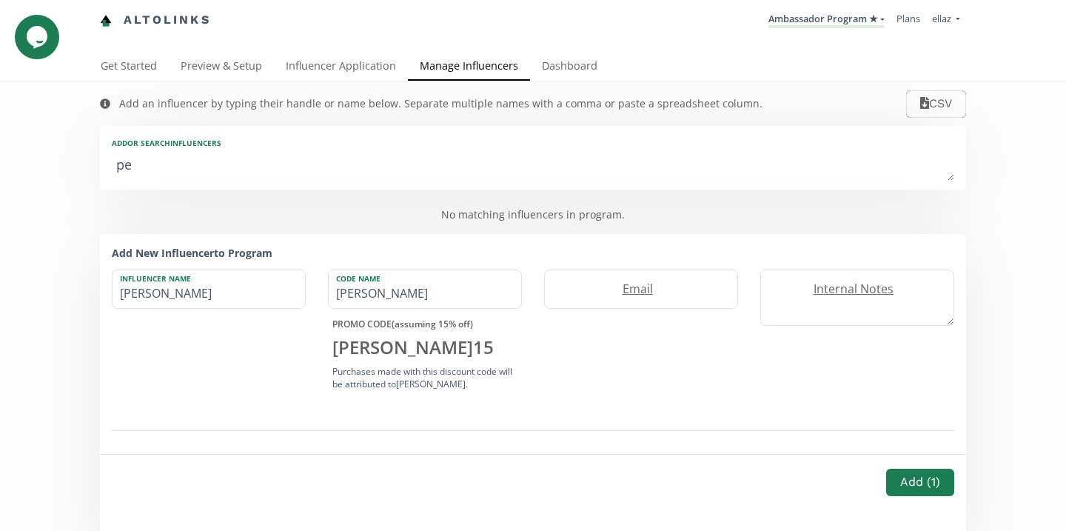
type input "PE"
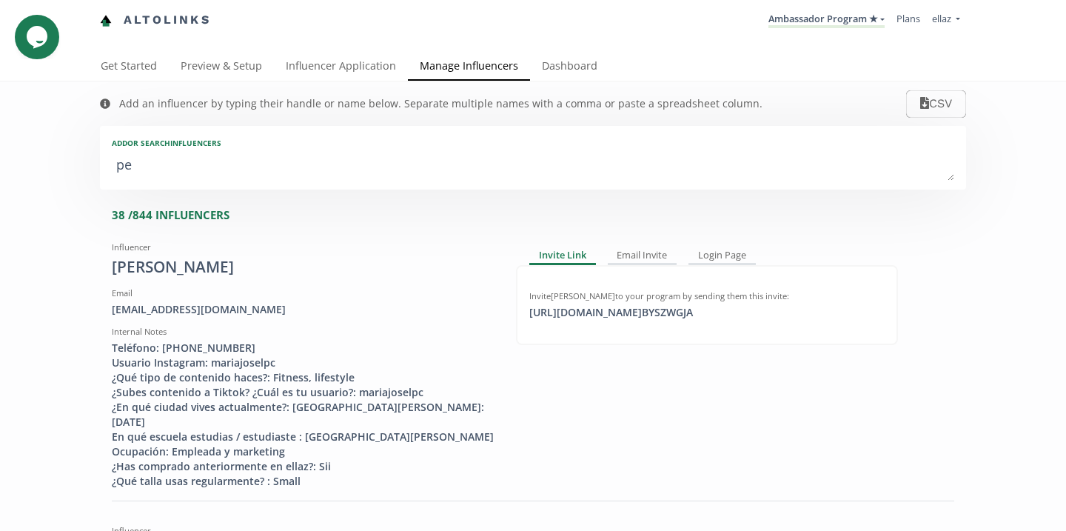
type textarea "per"
type input "per"
type input "PER"
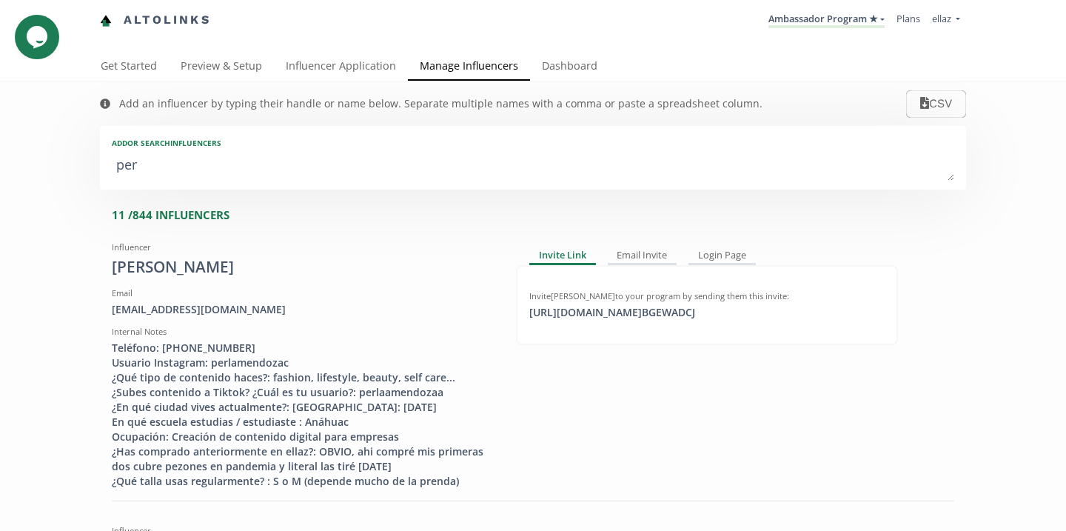
type textarea "pera"
type input "pera"
type input "PERA"
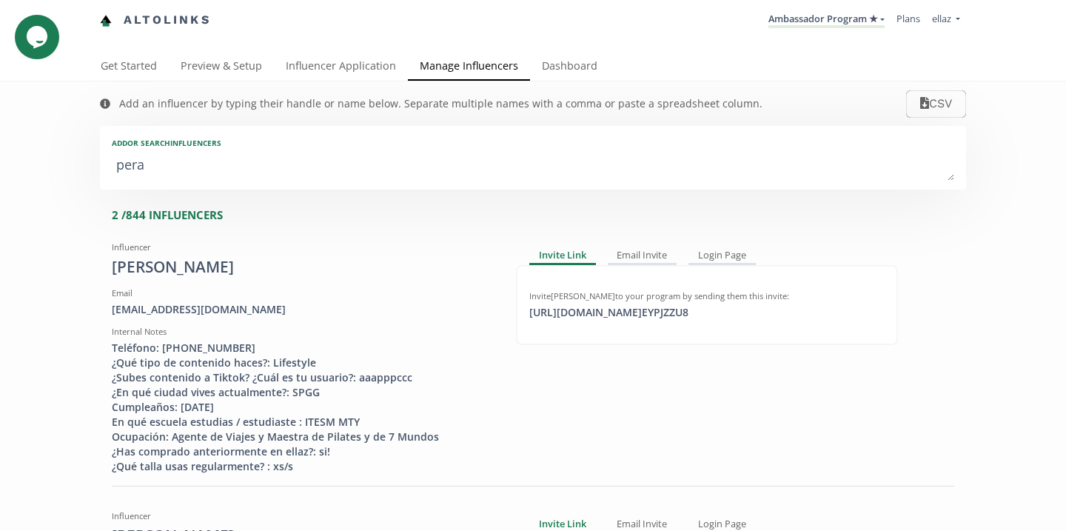
type textarea "peral"
type input "peral"
type input "PERAL"
type textarea "peralt"
type input "peralt"
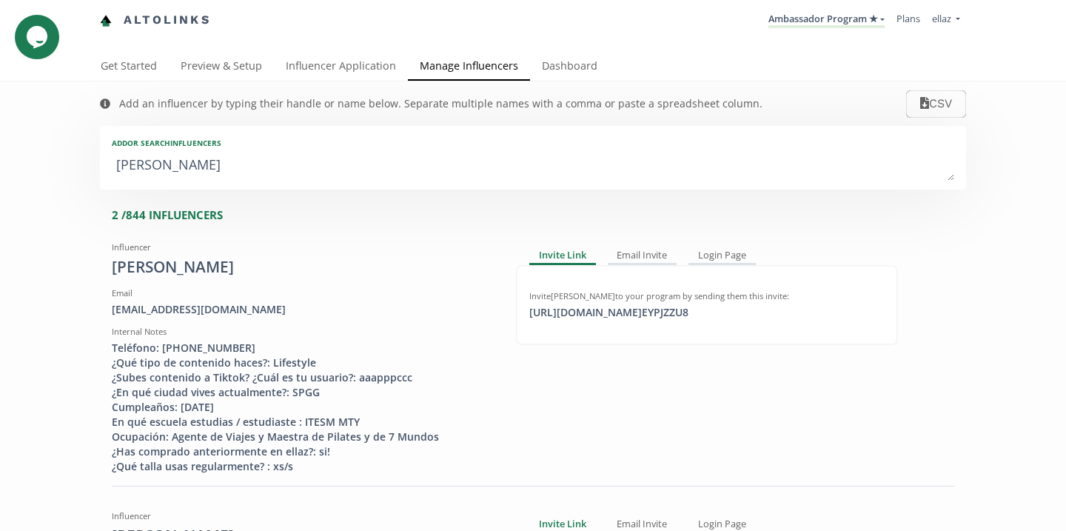
type input "PERALT"
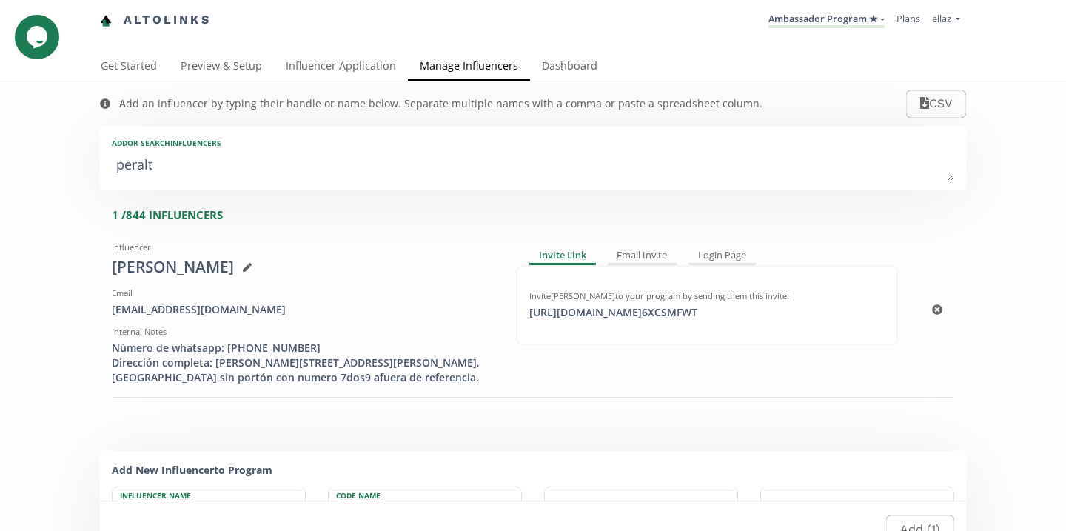
type textarea "peralta"
type input "peralta"
type input "PERALTA"
type textarea "peralta"
click at [558, 68] on link "Dashboard" at bounding box center [569, 68] width 79 height 30
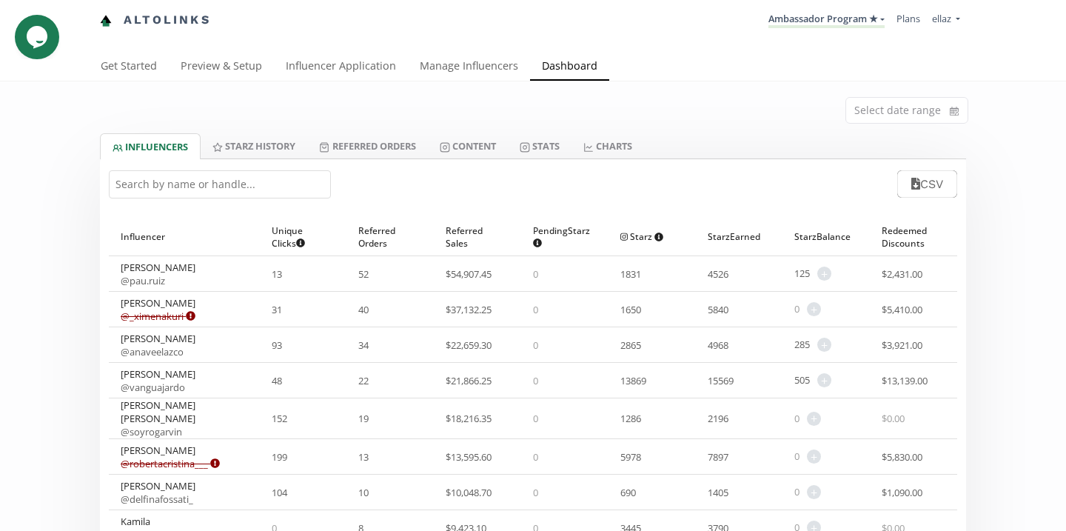
click at [221, 181] on input "text" at bounding box center [220, 184] width 222 height 28
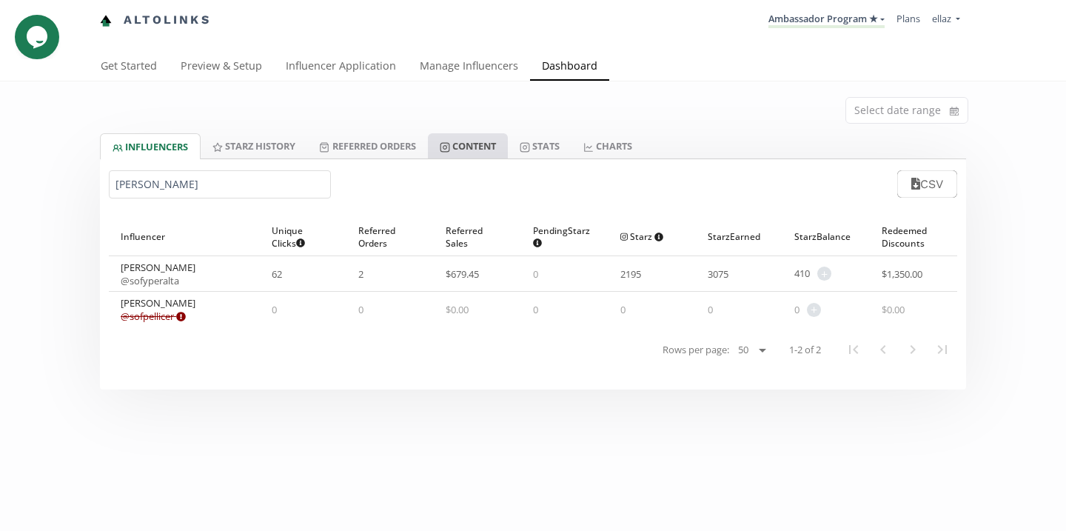
type input "[PERSON_NAME]"
click at [498, 146] on link "Content" at bounding box center [468, 145] width 80 height 25
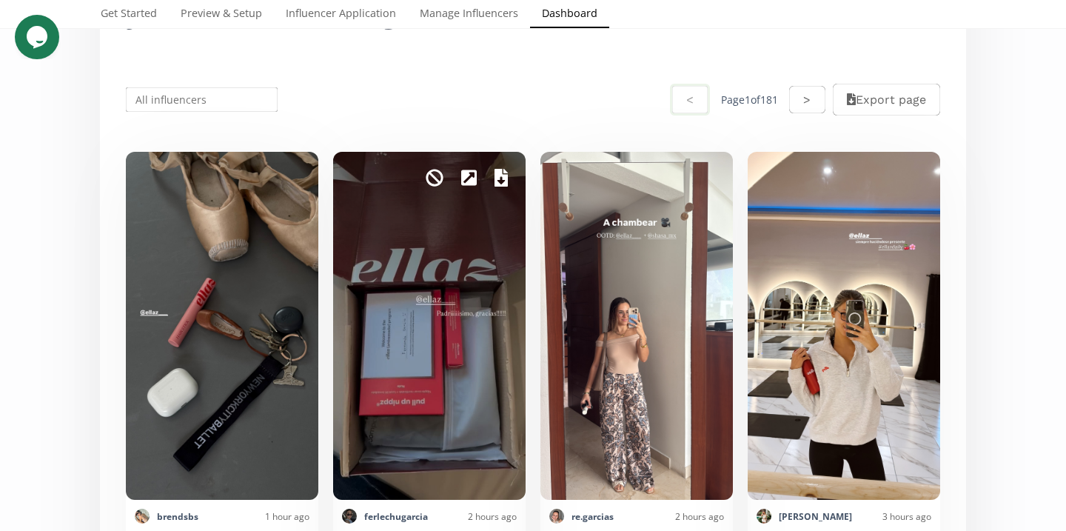
scroll to position [295, 0]
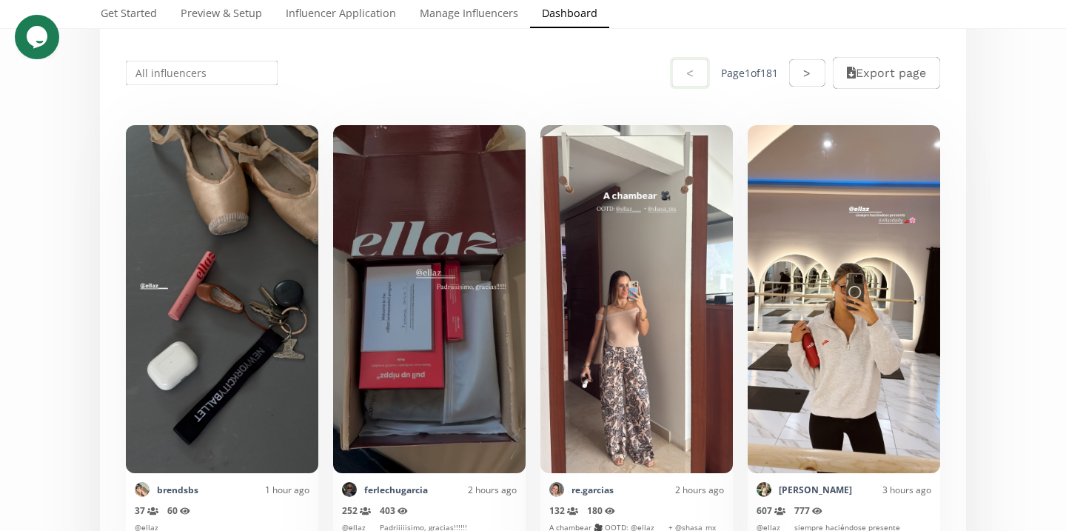
click at [234, 78] on input "text" at bounding box center [202, 73] width 156 height 29
click at [225, 122] on div "Sofia Peralta" at bounding box center [202, 129] width 150 height 27
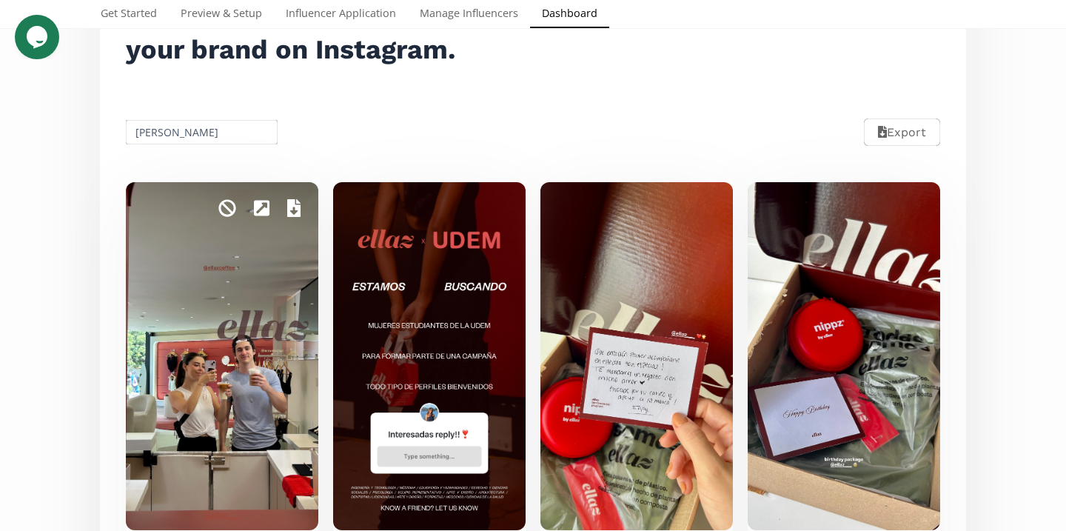
scroll to position [132, 0]
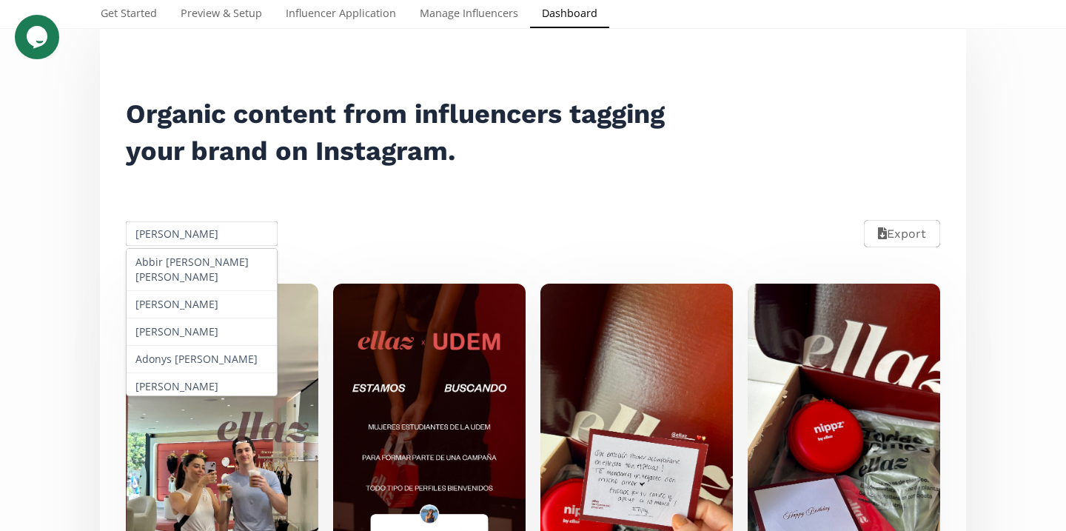
click at [203, 238] on input "Sofia Peralta" at bounding box center [202, 233] width 156 height 29
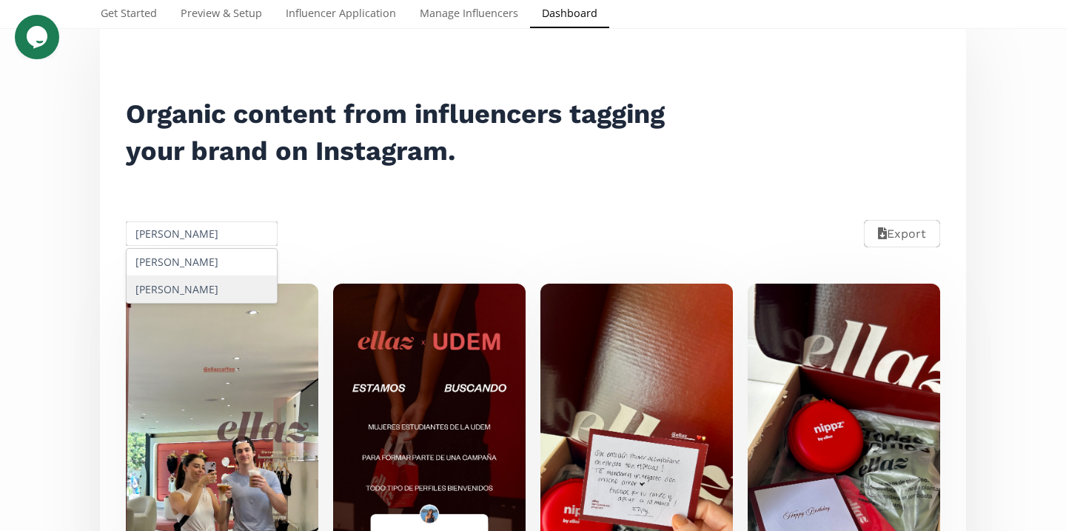
click at [195, 266] on div "Alana" at bounding box center [202, 262] width 150 height 27
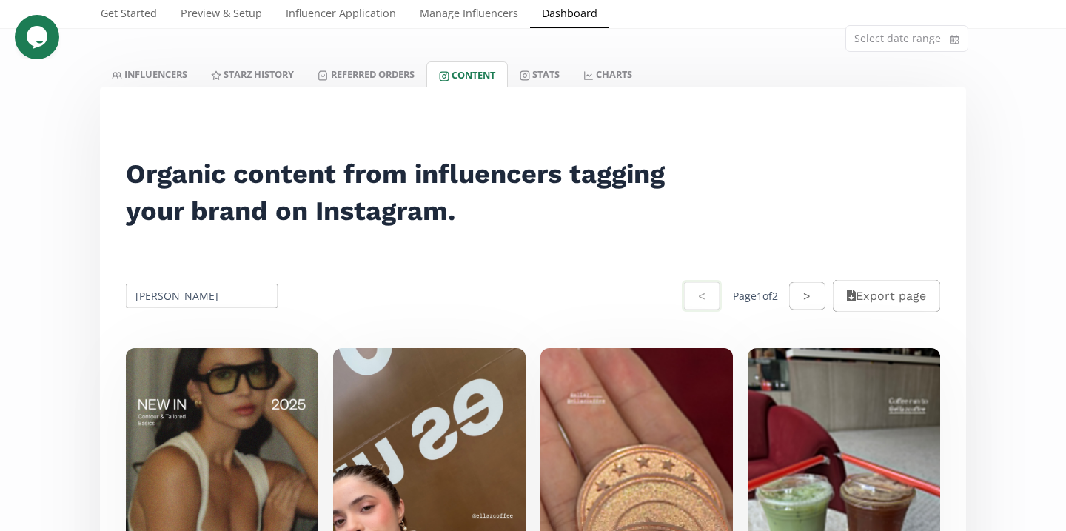
scroll to position [0, 0]
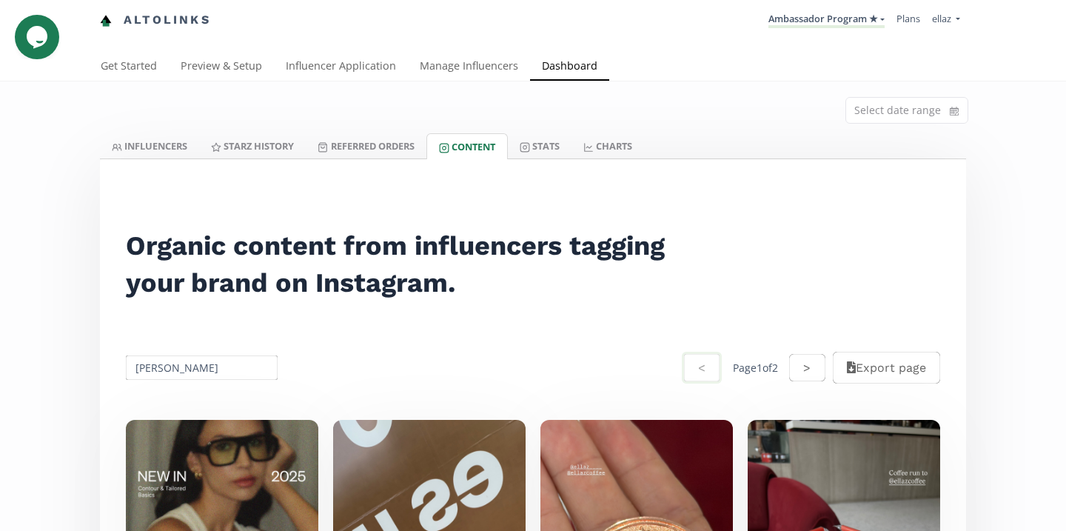
click at [221, 375] on input "Alana" at bounding box center [202, 367] width 156 height 29
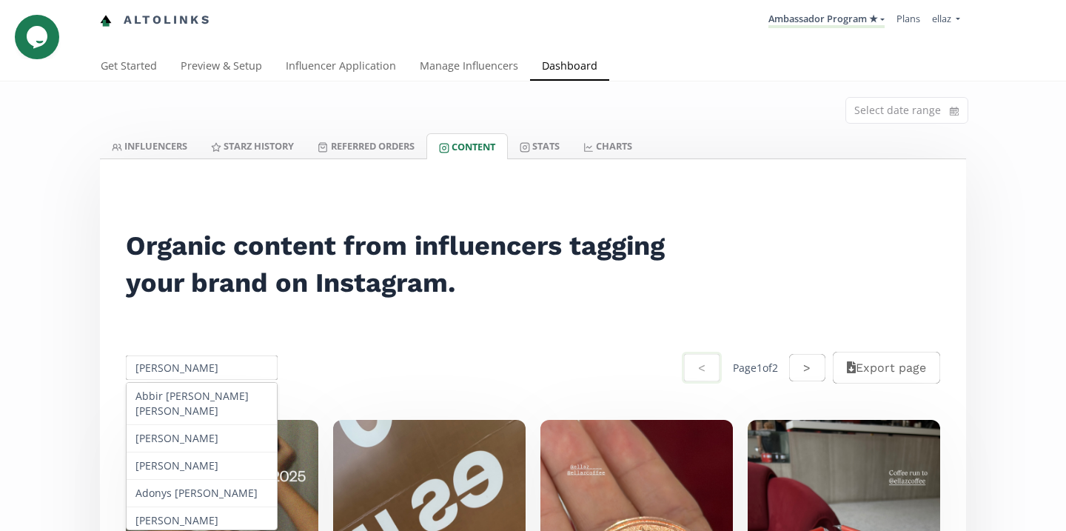
click at [221, 375] on input "Alana" at bounding box center [202, 367] width 156 height 29
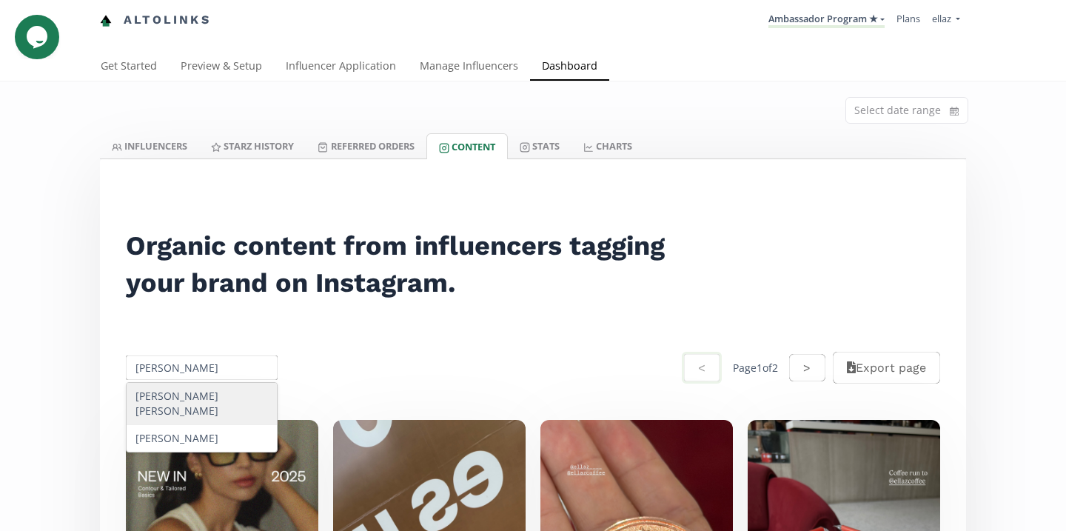
click at [206, 356] on input "chavez" at bounding box center [202, 367] width 156 height 29
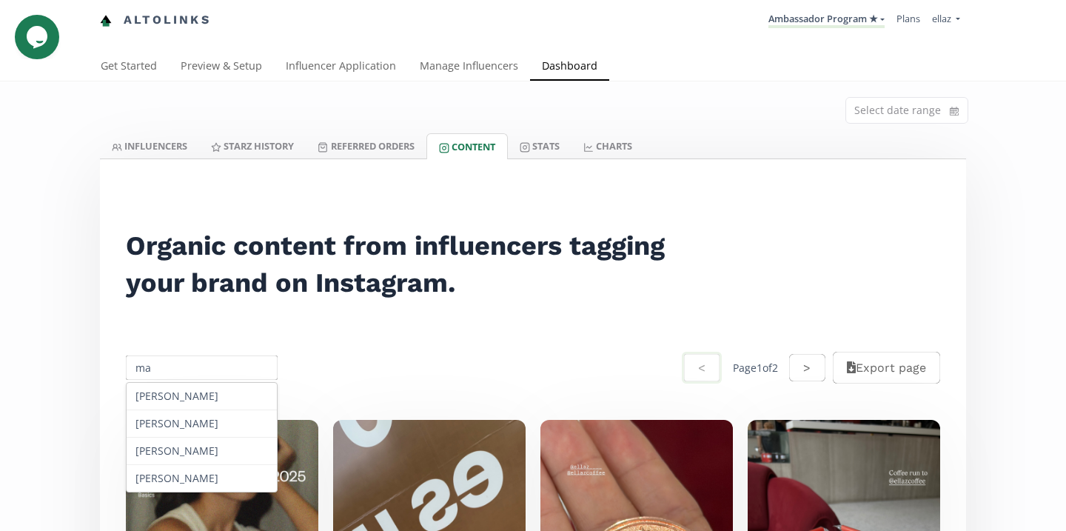
type input "m"
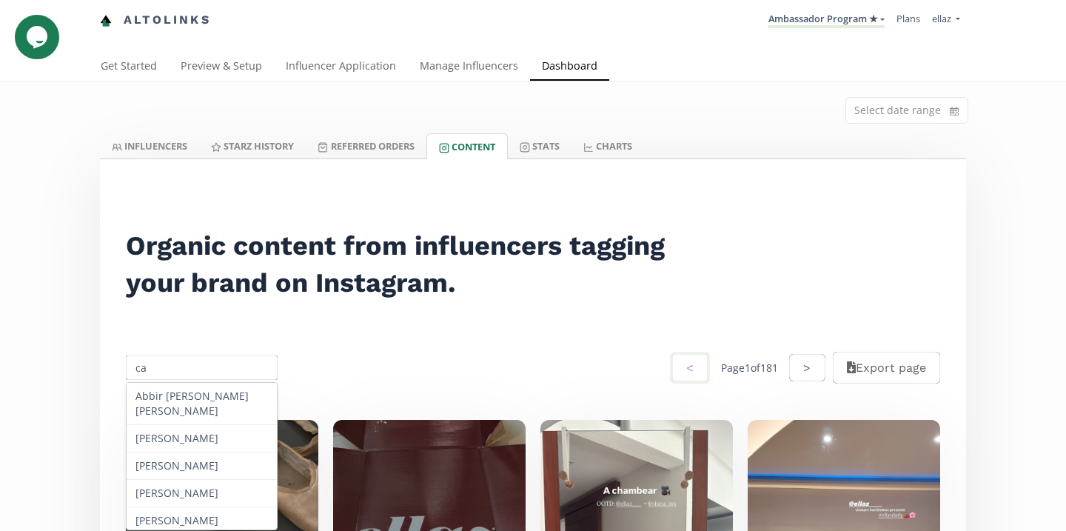
type input "c"
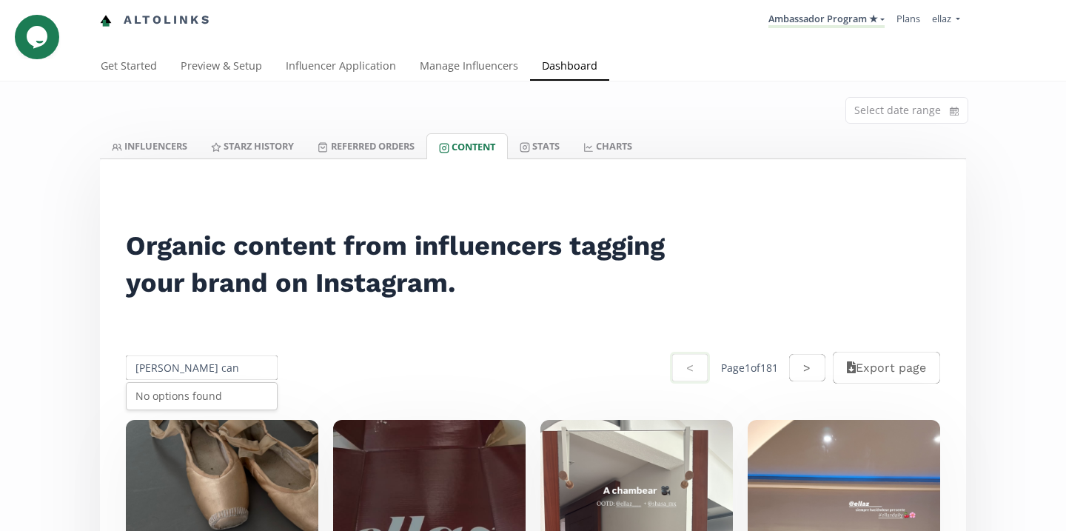
click at [198, 365] on input "valeria can" at bounding box center [202, 367] width 156 height 29
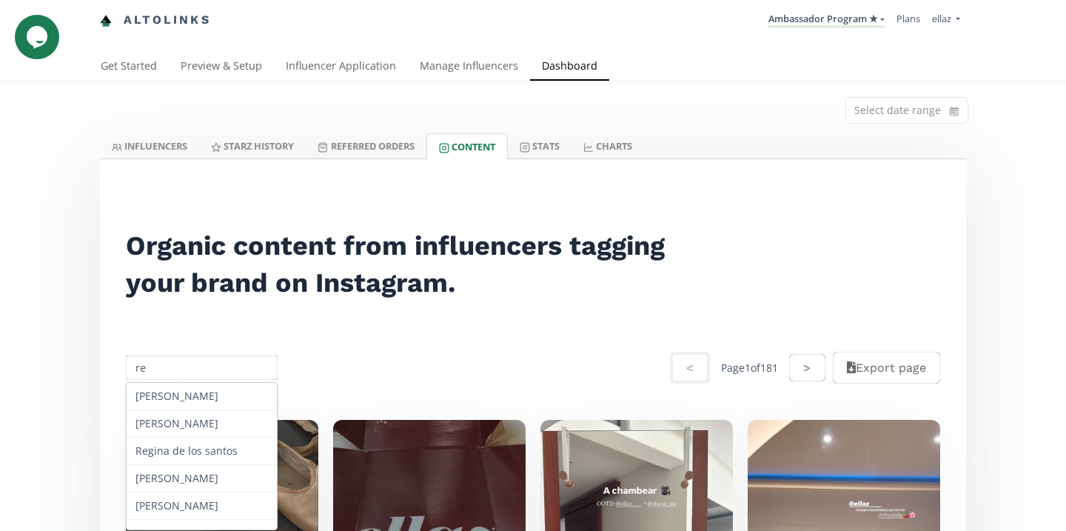
type input "r"
click at [201, 378] on input "andrea" at bounding box center [202, 367] width 156 height 29
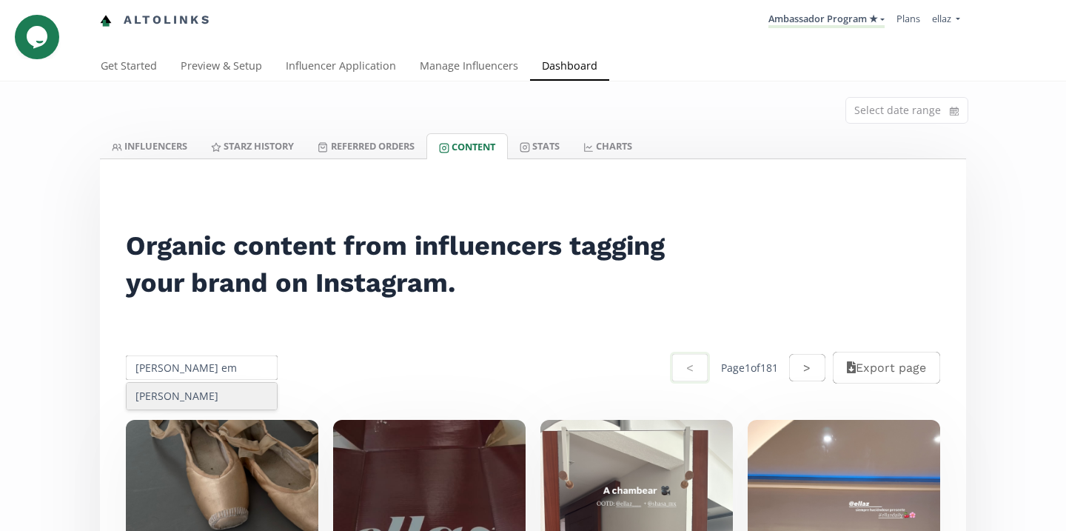
click at [227, 387] on div "Maria Emilia Martinez" at bounding box center [202, 396] width 150 height 27
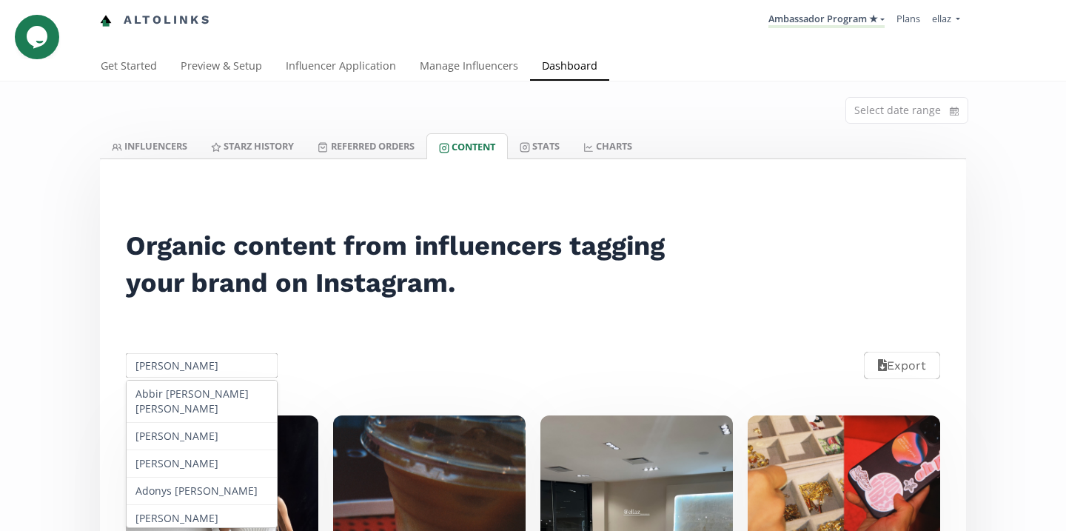
click at [190, 364] on input "Maria Emilia Martinez" at bounding box center [202, 365] width 156 height 29
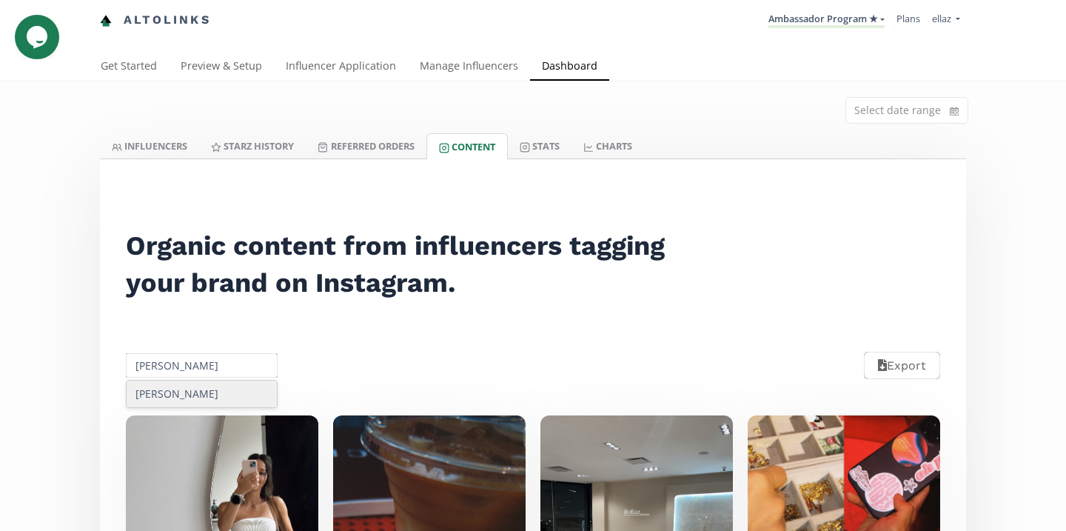
click at [236, 397] on div "Mariana Garza" at bounding box center [202, 394] width 150 height 27
type input "Mariana Garza"
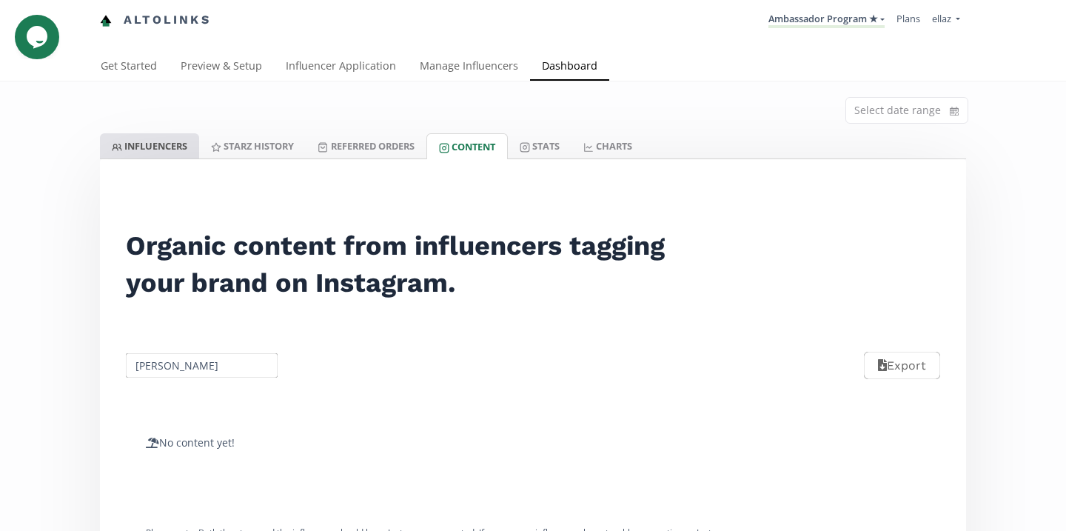
click at [162, 144] on link "INFLUENCERS" at bounding box center [149, 145] width 99 height 25
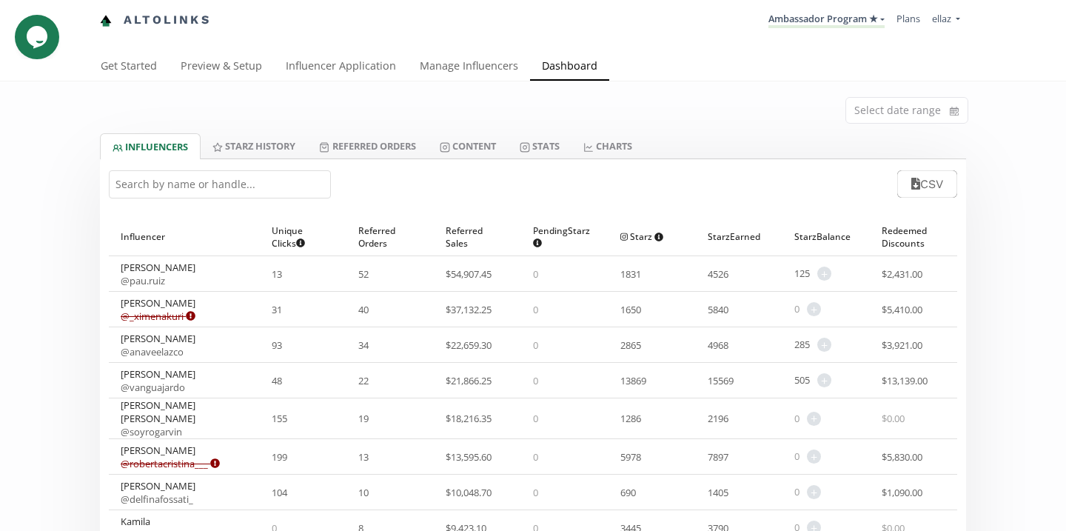
click at [205, 190] on input "text" at bounding box center [220, 184] width 222 height 28
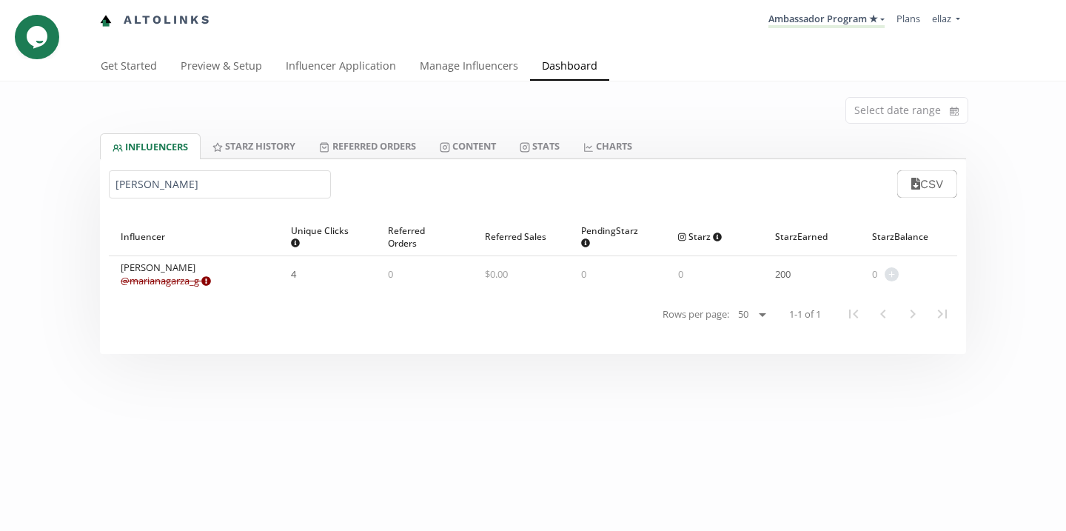
click at [185, 282] on link "@ marianagarza_g Expired or disconnected. Please ask influencer to reconnect." at bounding box center [166, 280] width 90 height 13
click at [209, 212] on div "Influencer ▲ Unique Clicks Does not count clicks from bots. Multiple clicks fro…" at bounding box center [533, 281] width 867 height 145
click at [209, 208] on div "mariana gar CSV" at bounding box center [533, 184] width 867 height 50
click at [207, 181] on input "mariana gar" at bounding box center [220, 184] width 222 height 28
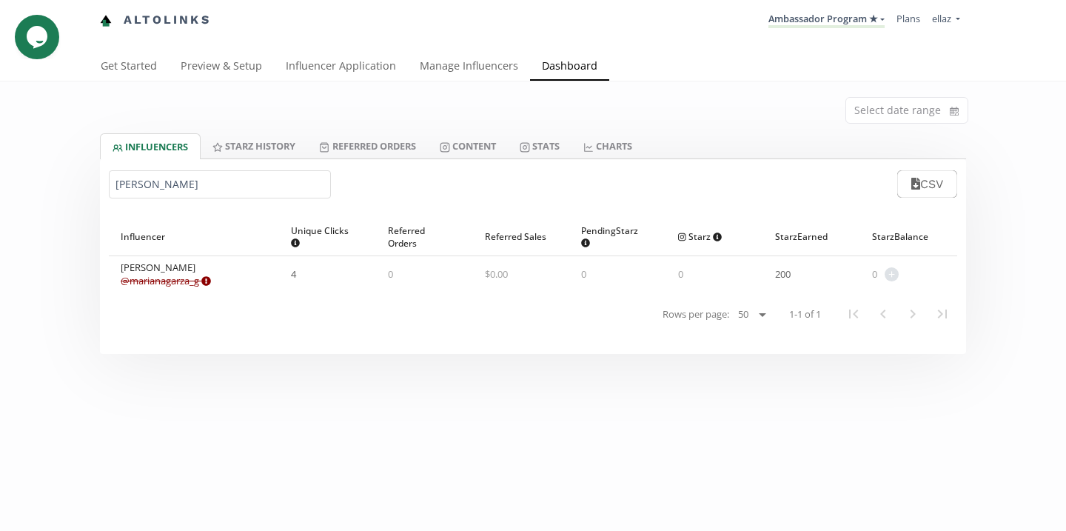
click at [207, 181] on input "mariana gar" at bounding box center [220, 184] width 222 height 28
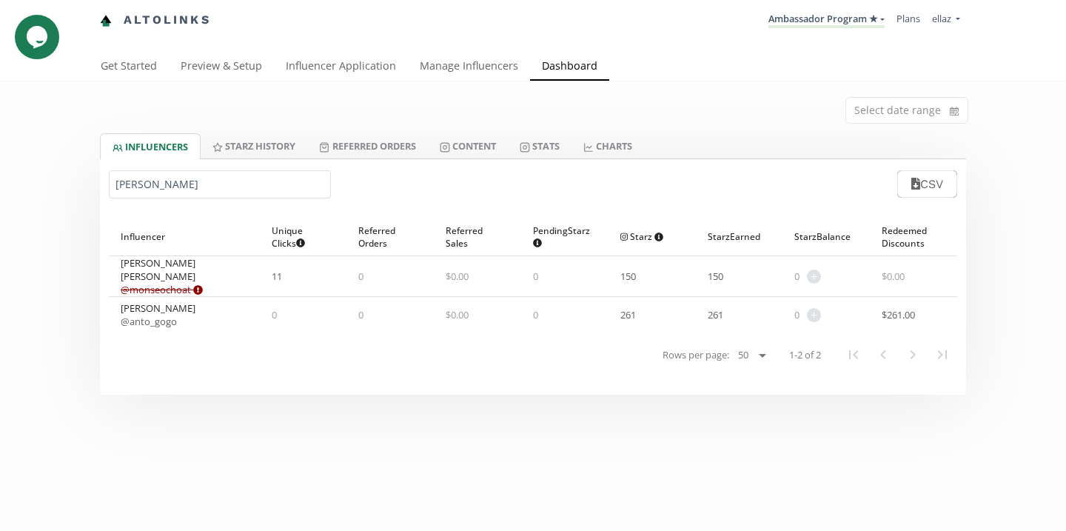
click at [183, 285] on link "@ monseochoat Expired or disconnected. Please ask influencer to reconnect." at bounding box center [162, 289] width 82 height 13
click at [210, 184] on input "ochoa" at bounding box center [220, 184] width 222 height 28
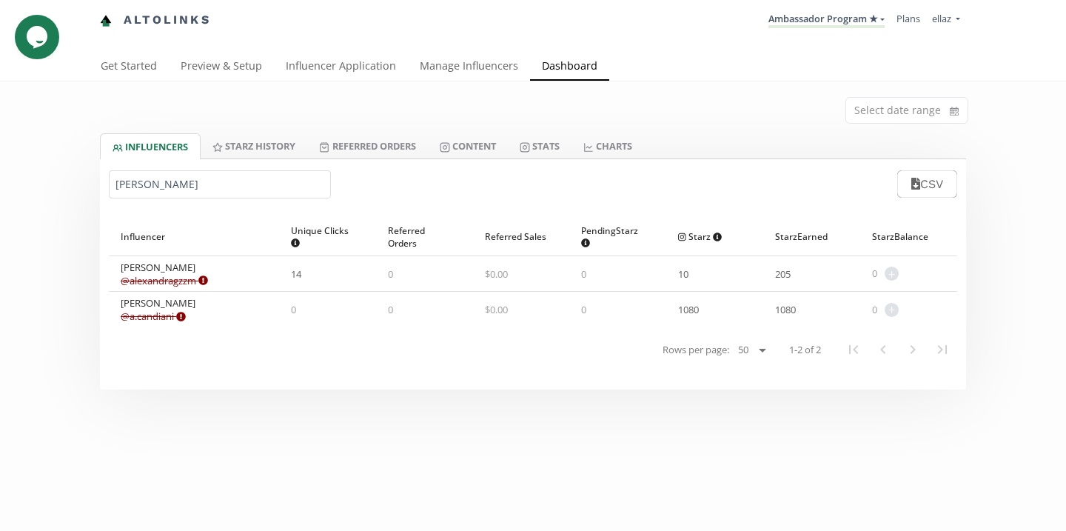
click at [177, 285] on link "@ alexandragzzm Expired or disconnected. Please ask influencer to reconnect." at bounding box center [164, 280] width 87 height 13
click at [184, 178] on input "alexandra" at bounding box center [220, 184] width 222 height 28
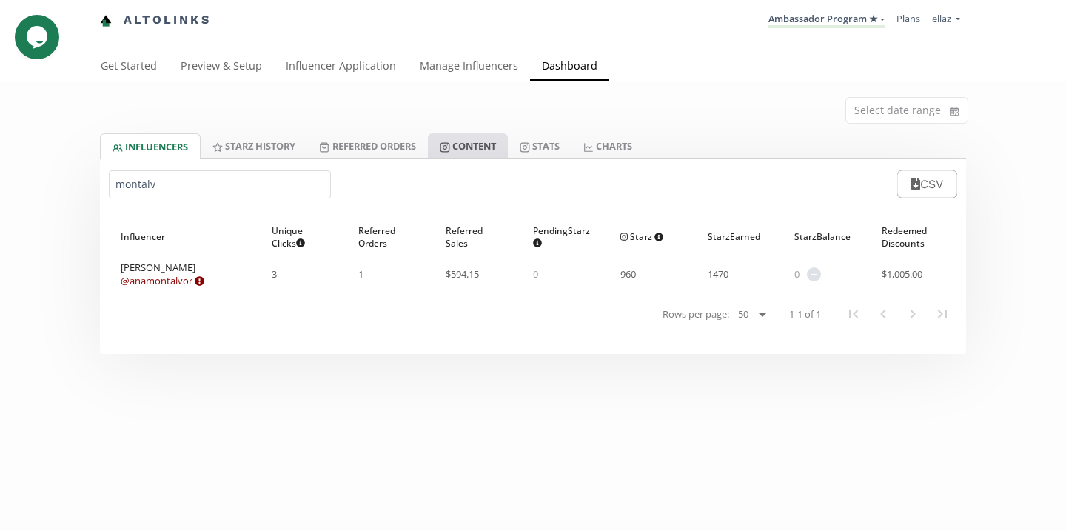
type input "montalv"
click at [474, 148] on link "Content" at bounding box center [468, 145] width 80 height 25
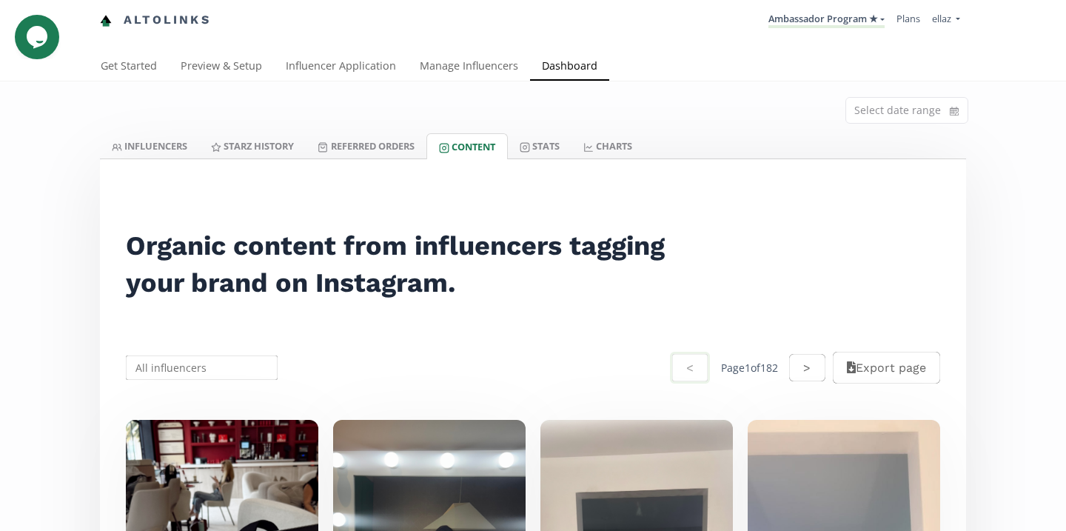
click at [208, 362] on input "text" at bounding box center [202, 367] width 156 height 29
click at [230, 402] on div "Ana Montalvo" at bounding box center [202, 396] width 150 height 27
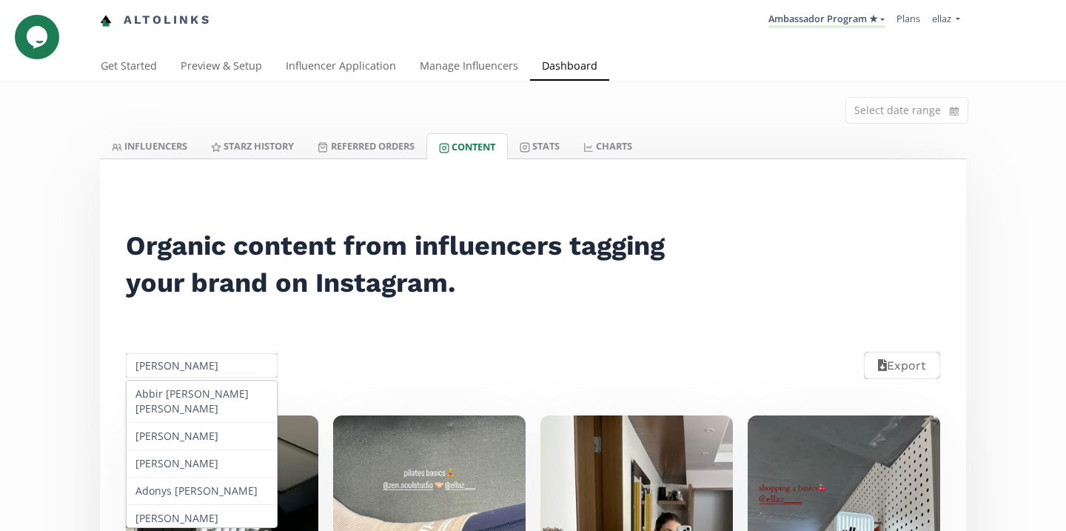
click at [190, 372] on input "Ana Montalvo" at bounding box center [202, 365] width 156 height 29
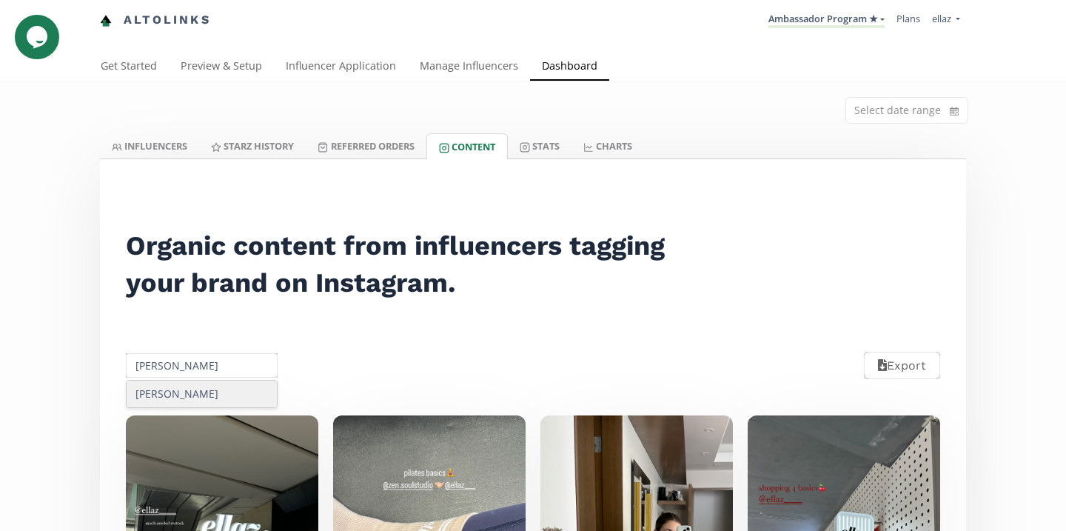
click at [204, 390] on div "Paulina Chaya" at bounding box center [202, 394] width 150 height 27
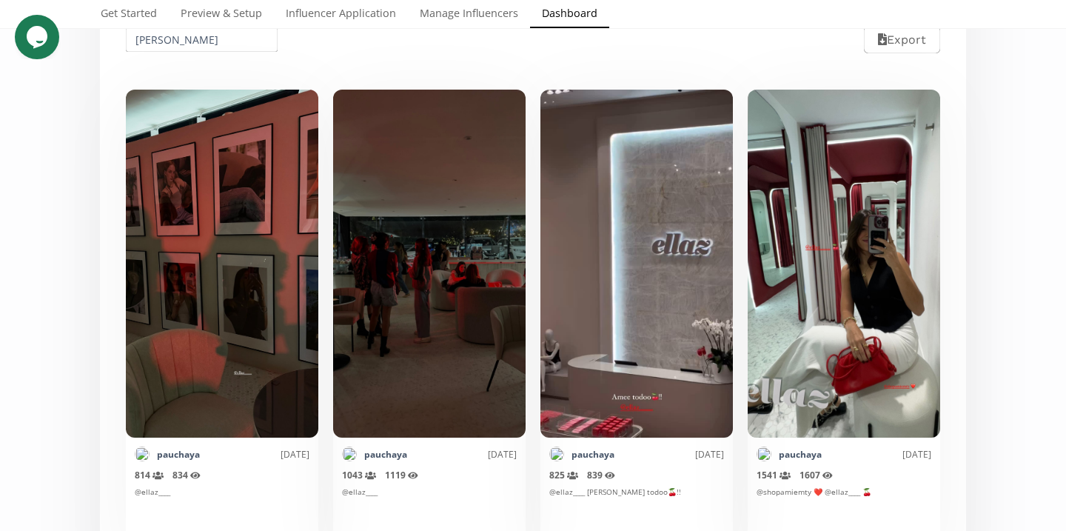
scroll to position [327, 0]
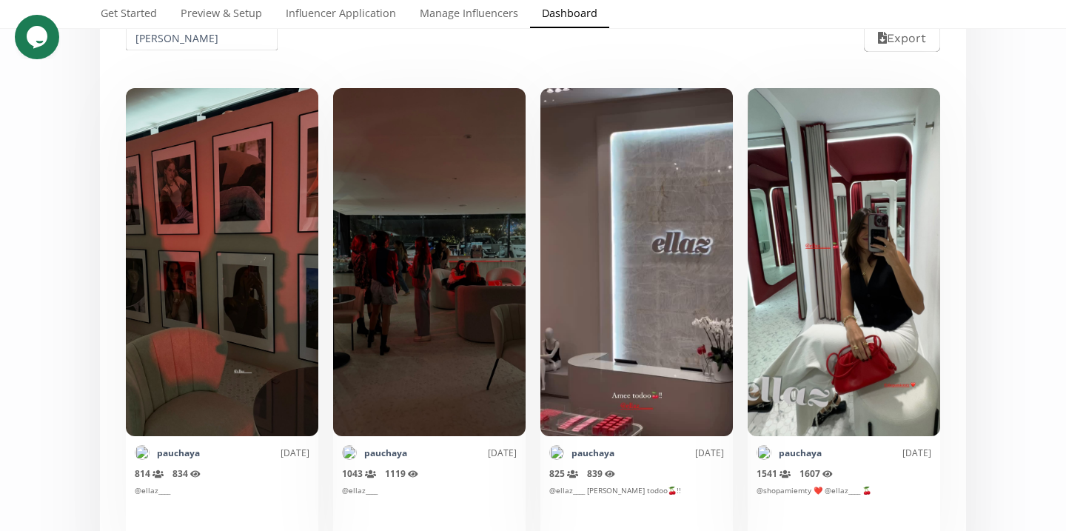
click at [221, 35] on input "Paulina Chaya" at bounding box center [202, 38] width 156 height 29
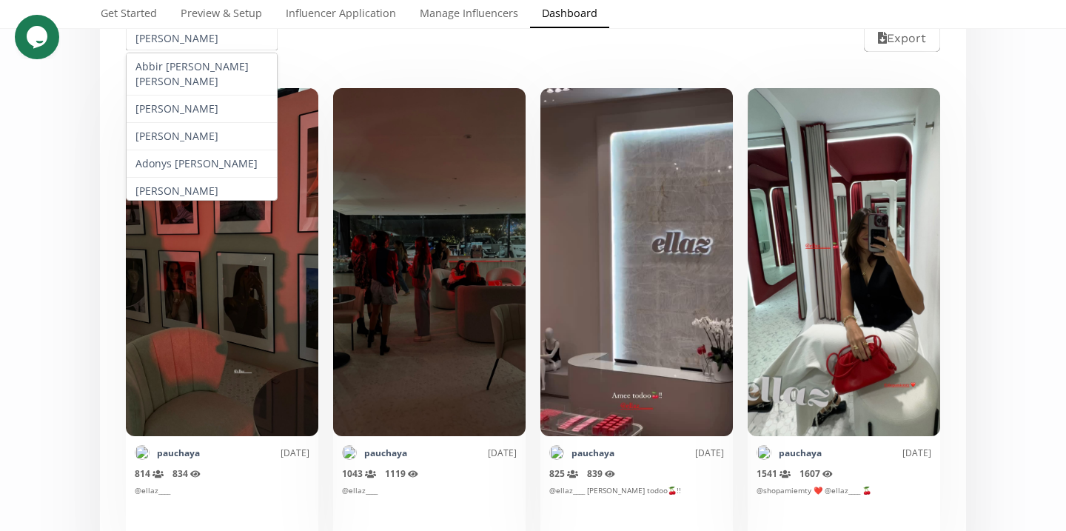
click at [221, 35] on input "Paulina Chaya" at bounding box center [202, 38] width 156 height 29
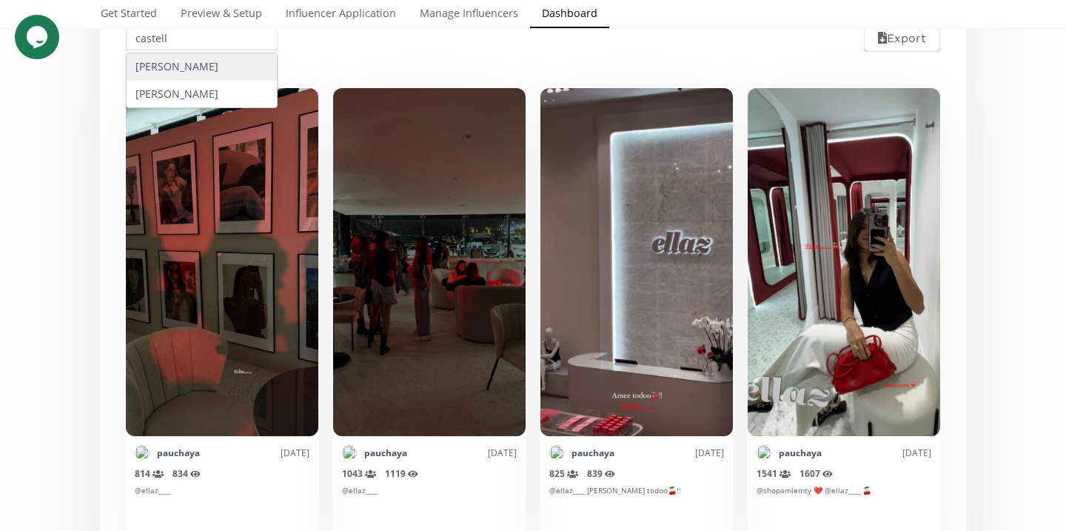
click at [232, 59] on div "Ana Karen Castellon" at bounding box center [202, 66] width 150 height 27
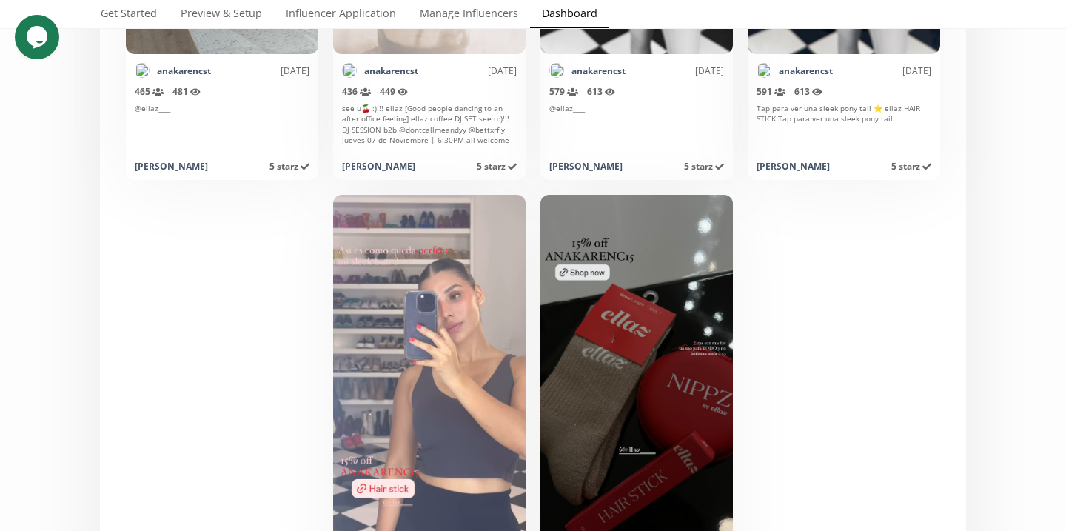
scroll to position [146, 0]
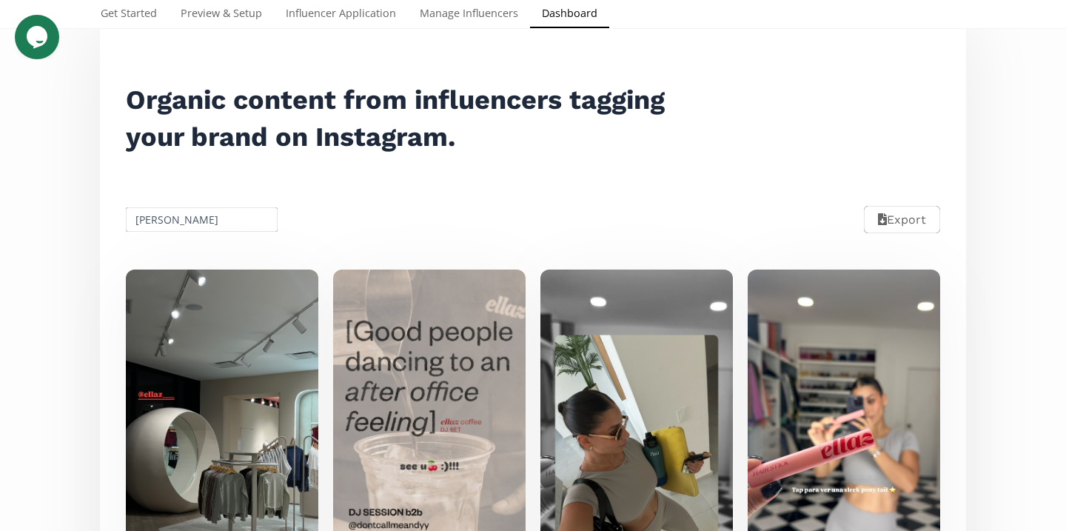
click at [221, 213] on input "Ana Karen Castellon" at bounding box center [202, 219] width 156 height 29
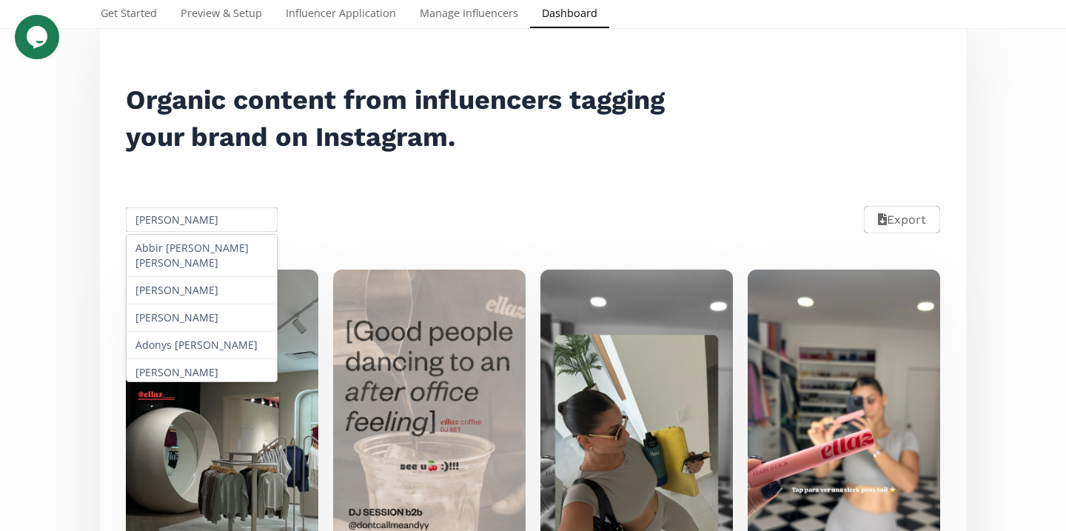
click at [221, 213] on input "Ana Karen Castellon" at bounding box center [202, 219] width 156 height 29
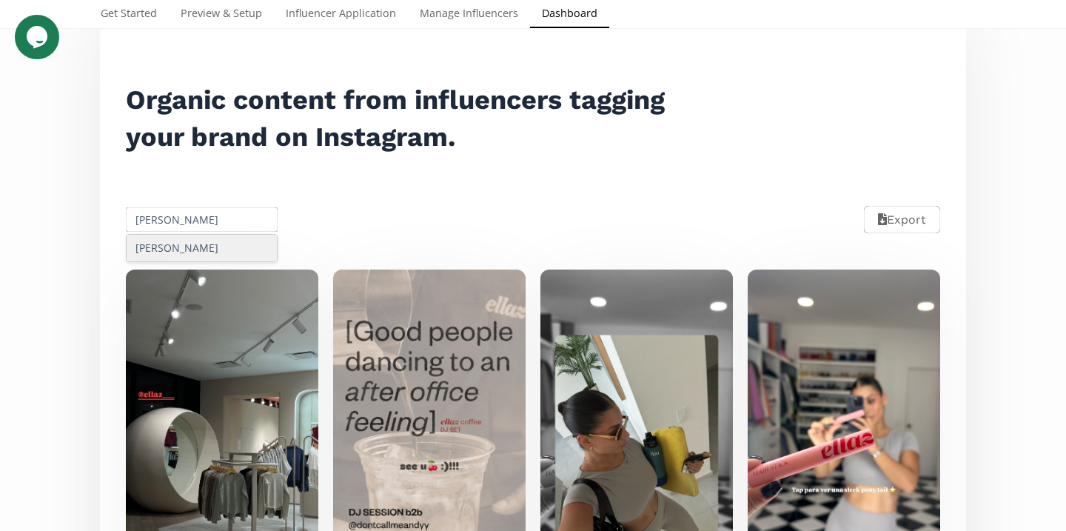
click at [242, 249] on div "Greta Cavazos Garza" at bounding box center [202, 248] width 150 height 27
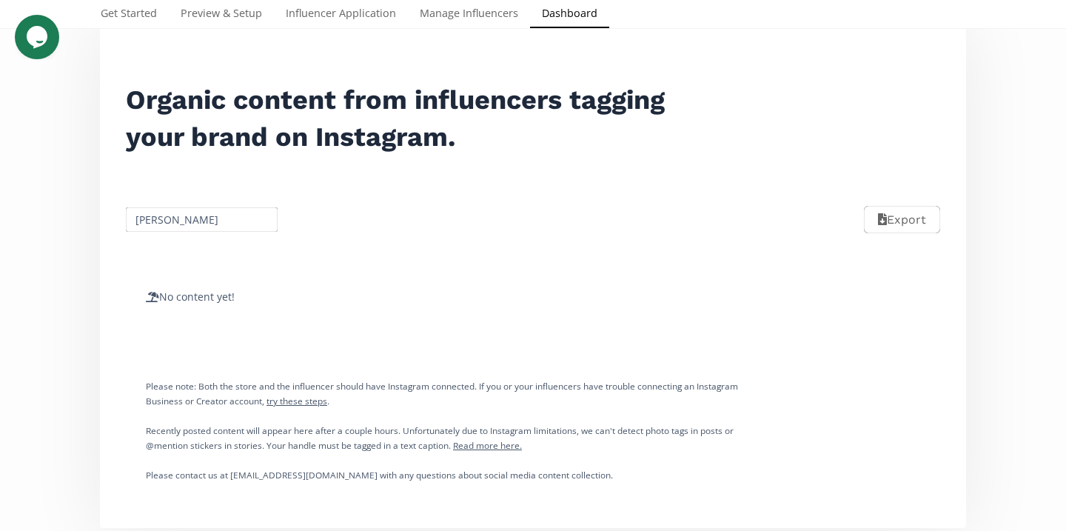
click at [217, 219] on input "Greta Cavazos Garza" at bounding box center [202, 219] width 156 height 29
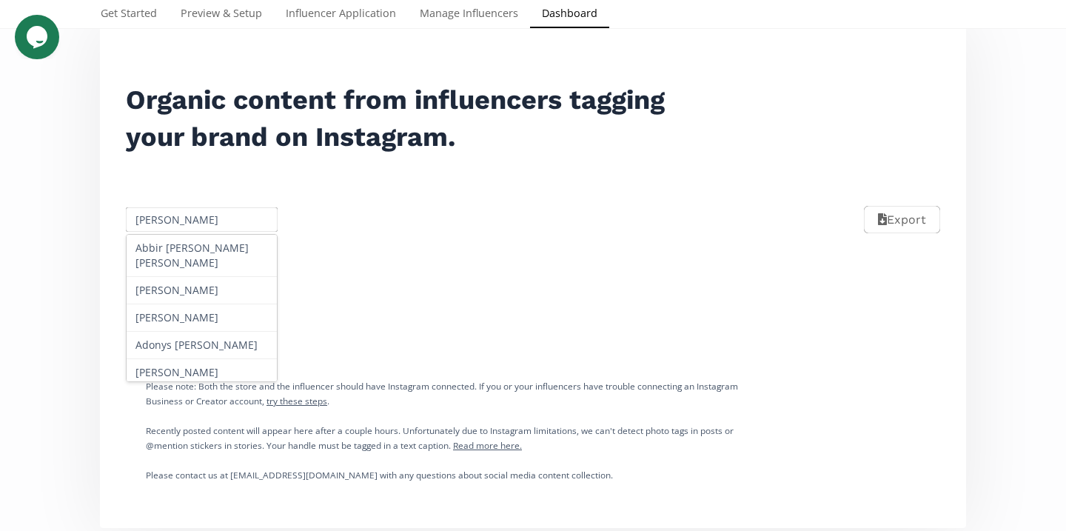
click at [217, 219] on input "Greta Cavazos Garza" at bounding box center [202, 219] width 156 height 29
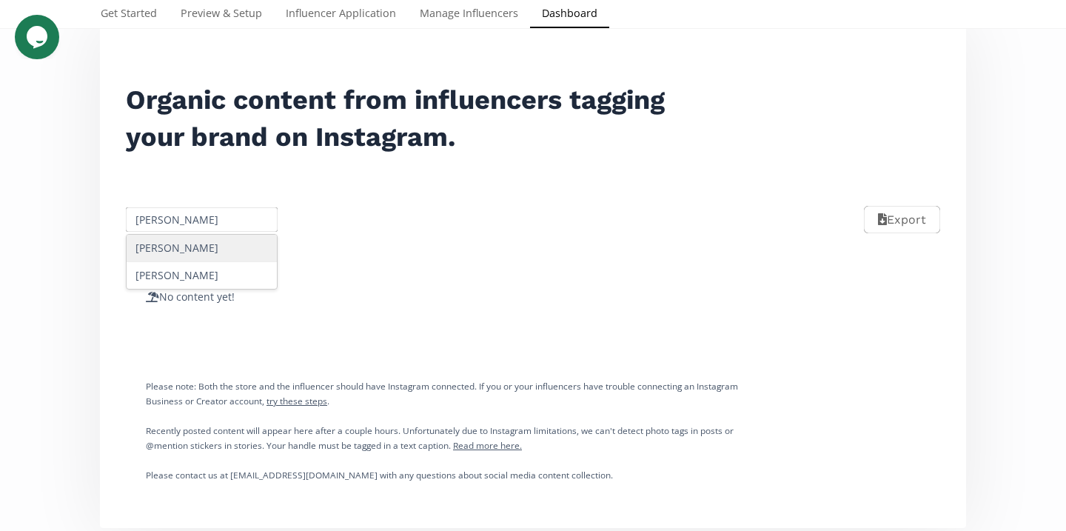
click at [221, 252] on div "Paulina Margain" at bounding box center [202, 248] width 150 height 27
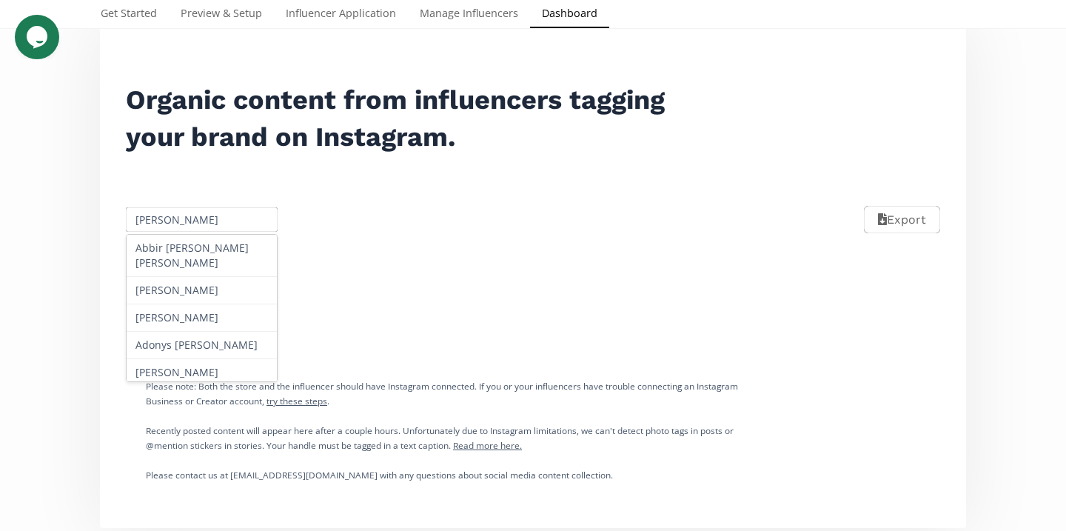
click at [208, 224] on input "Paulina Margain" at bounding box center [202, 219] width 156 height 29
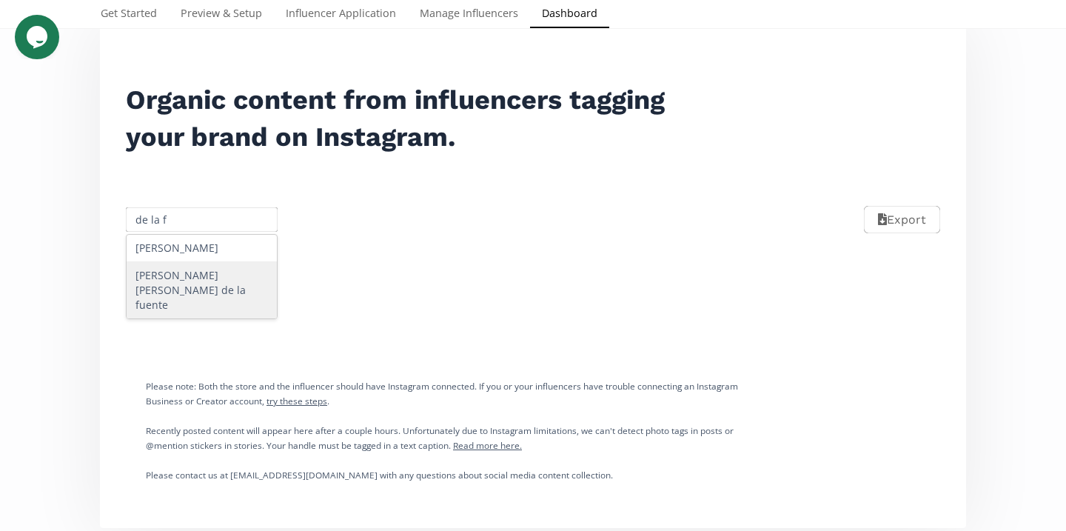
click at [230, 294] on div "Maria Fernanda de la fuente" at bounding box center [202, 290] width 150 height 56
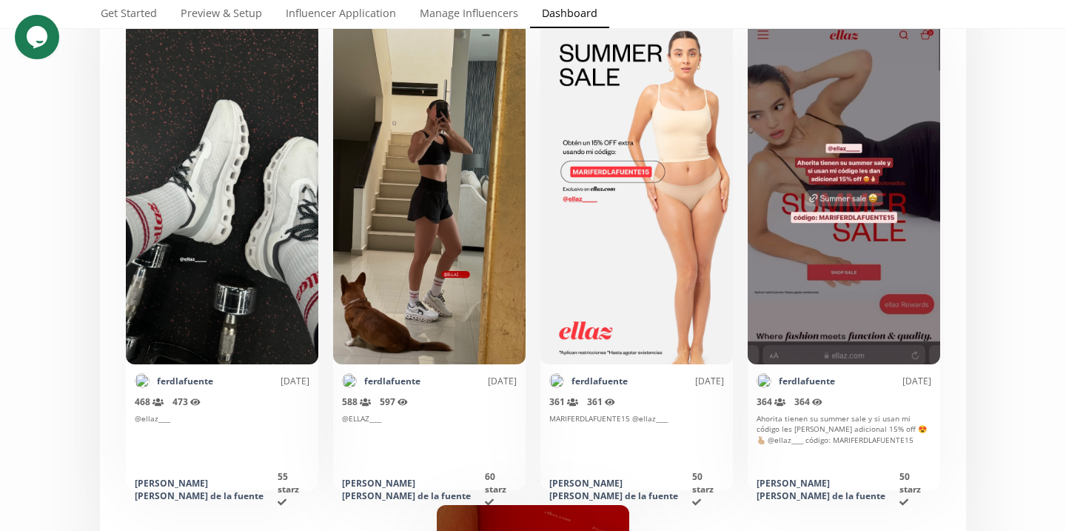
scroll to position [0, 0]
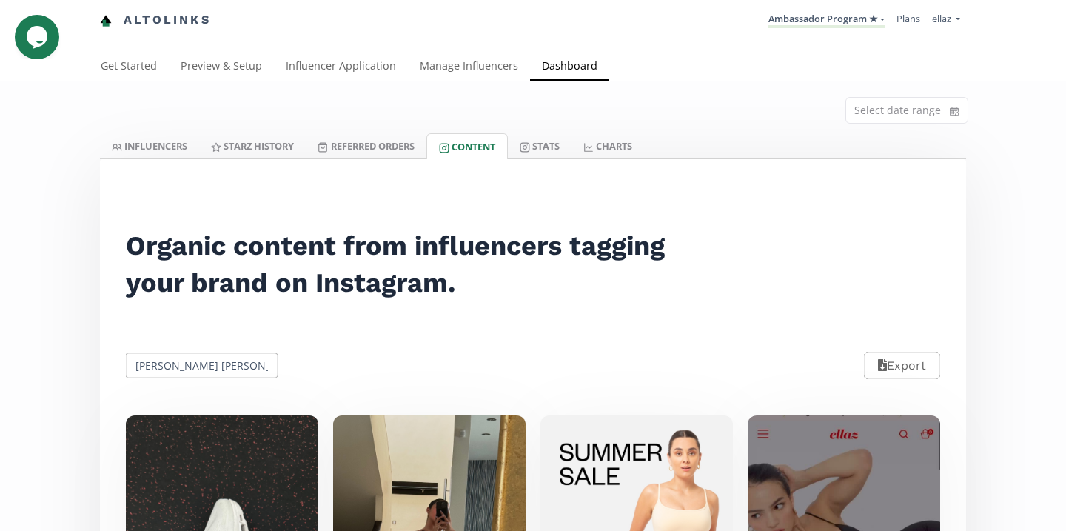
click at [217, 364] on input "Maria Fernanda de la fuente" at bounding box center [202, 365] width 156 height 29
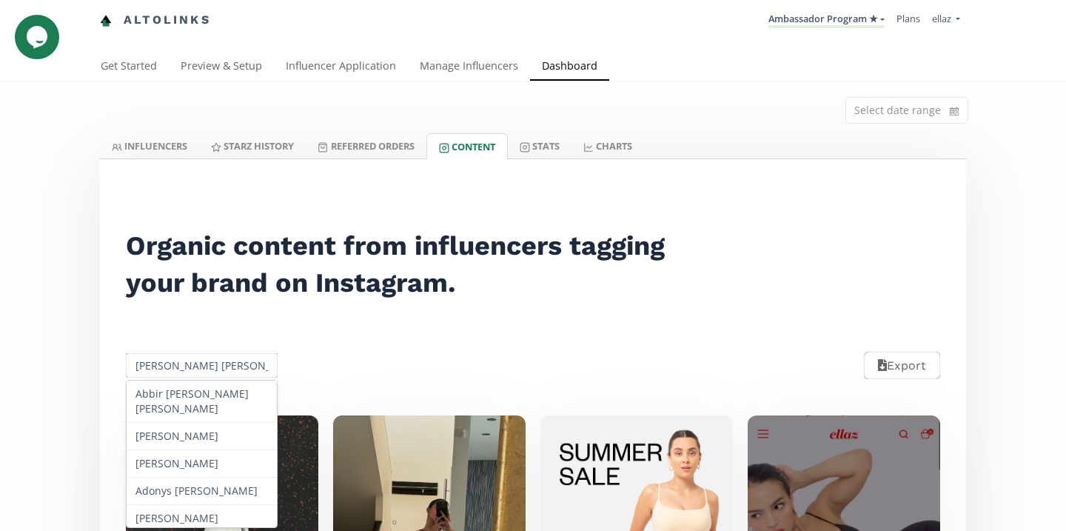
click at [217, 364] on input "Maria Fernanda de la fuente" at bounding box center [202, 365] width 156 height 29
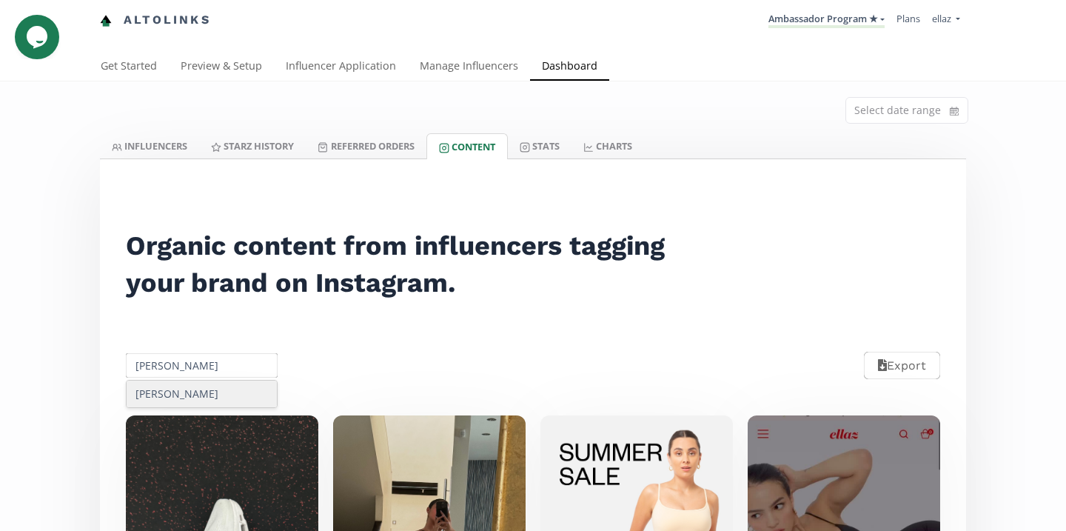
click at [241, 398] on div "Greta Cavazos Garza" at bounding box center [202, 394] width 150 height 27
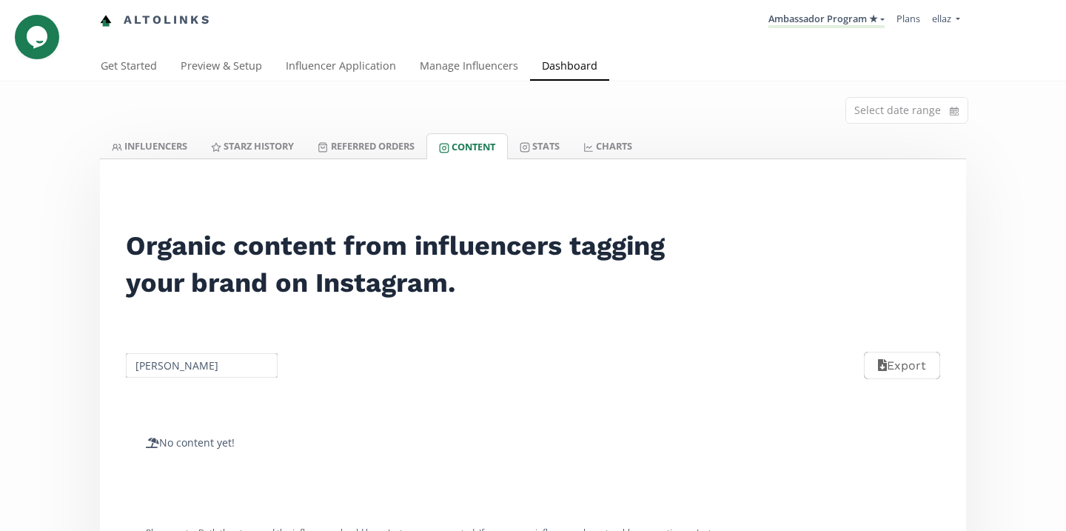
click at [231, 356] on input "Greta Cavazos Garza" at bounding box center [202, 365] width 156 height 29
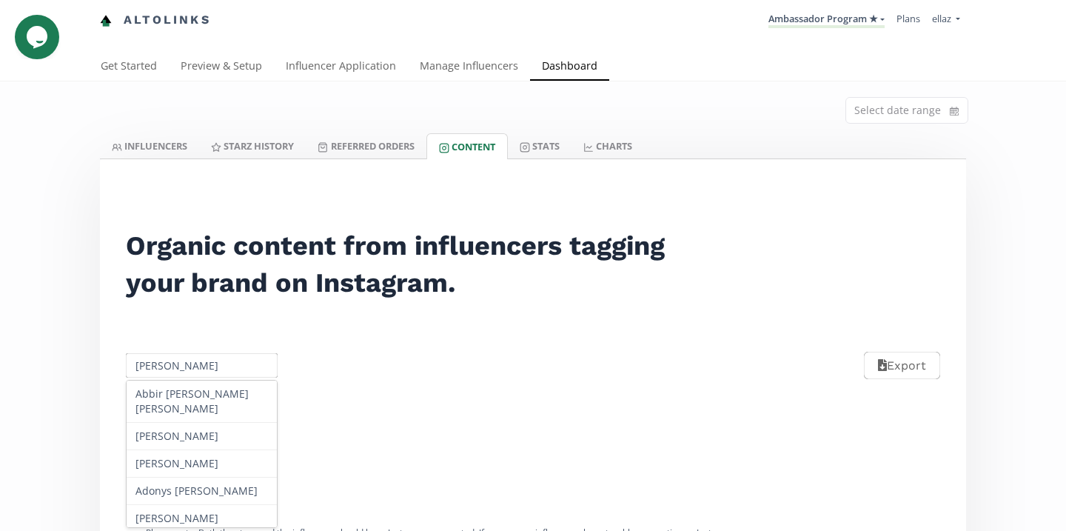
click at [231, 356] on input "Greta Cavazos Garza" at bounding box center [202, 365] width 156 height 29
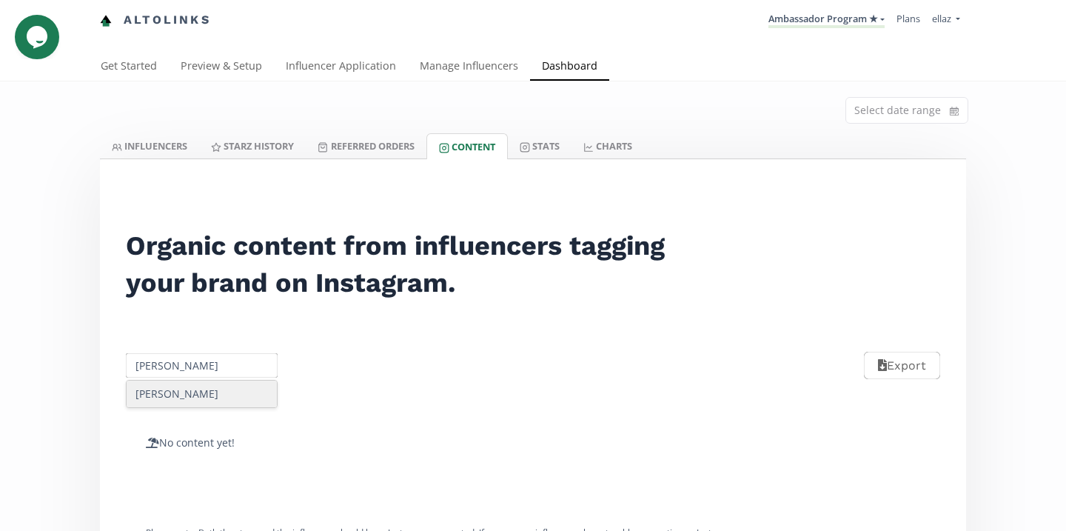
click at [223, 401] on div "Mariana Garza" at bounding box center [202, 394] width 150 height 27
type input "Mariana Garza"
click at [192, 141] on link "INFLUENCERS" at bounding box center [149, 145] width 99 height 25
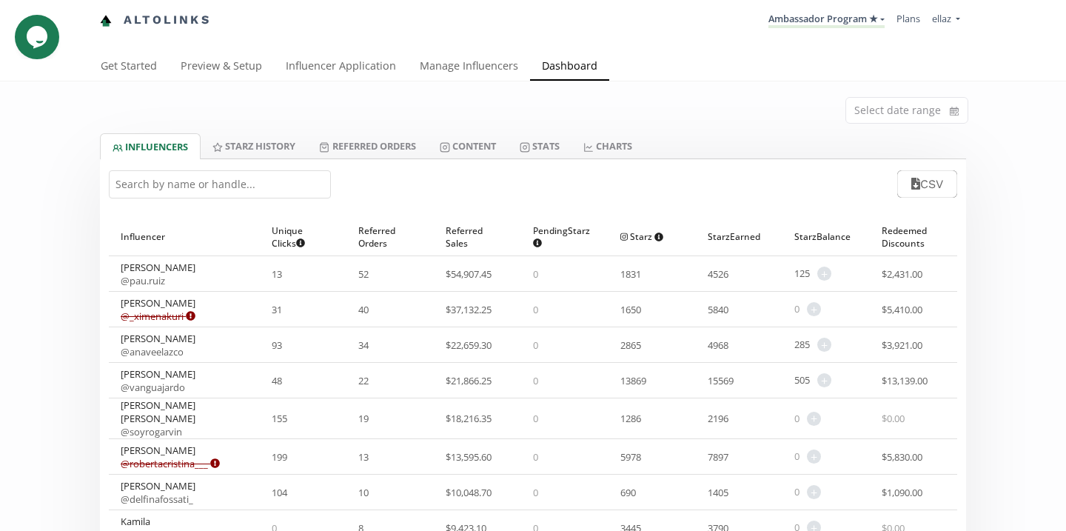
click at [277, 188] on input "text" at bounding box center [220, 184] width 222 height 28
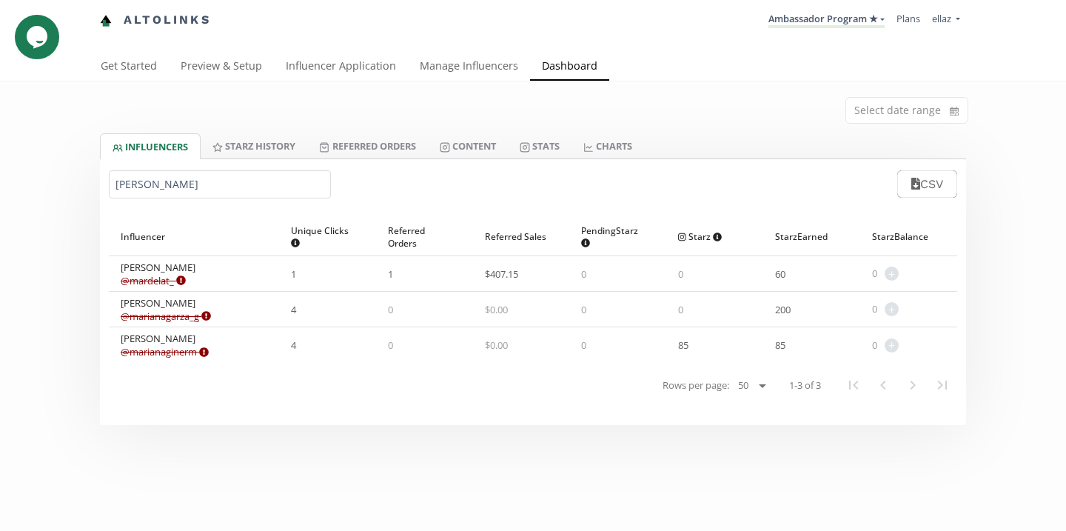
click at [185, 310] on link "@ marianagarza_g Expired or disconnected. Please ask influencer to reconnect." at bounding box center [166, 316] width 90 height 13
click at [177, 177] on input "mariana g" at bounding box center [220, 184] width 222 height 28
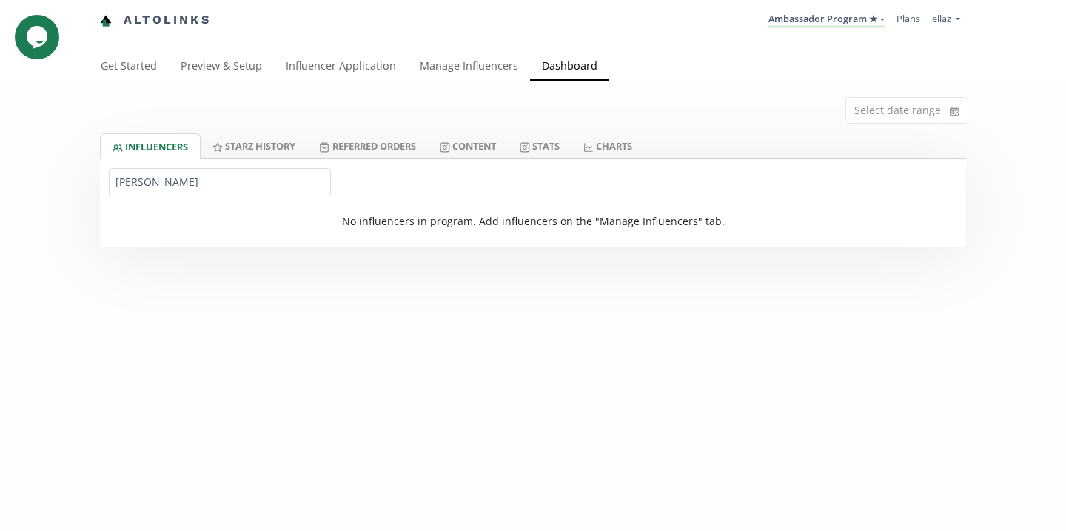
type input "regina gal"
click at [344, 68] on link "Influencer Application" at bounding box center [341, 68] width 134 height 30
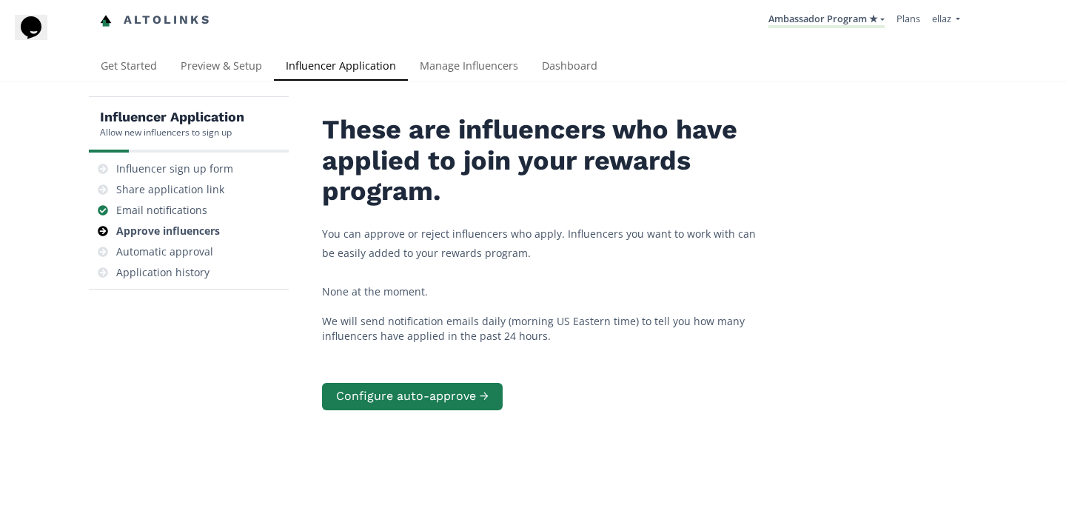
click at [466, 51] on div "Altolinks Ambassador Program ★ KINEDU MACRO INFLUENCERS (prog ventas) Ambassado…" at bounding box center [533, 26] width 1066 height 53
click at [469, 70] on link "Manage Influencers" at bounding box center [469, 68] width 122 height 30
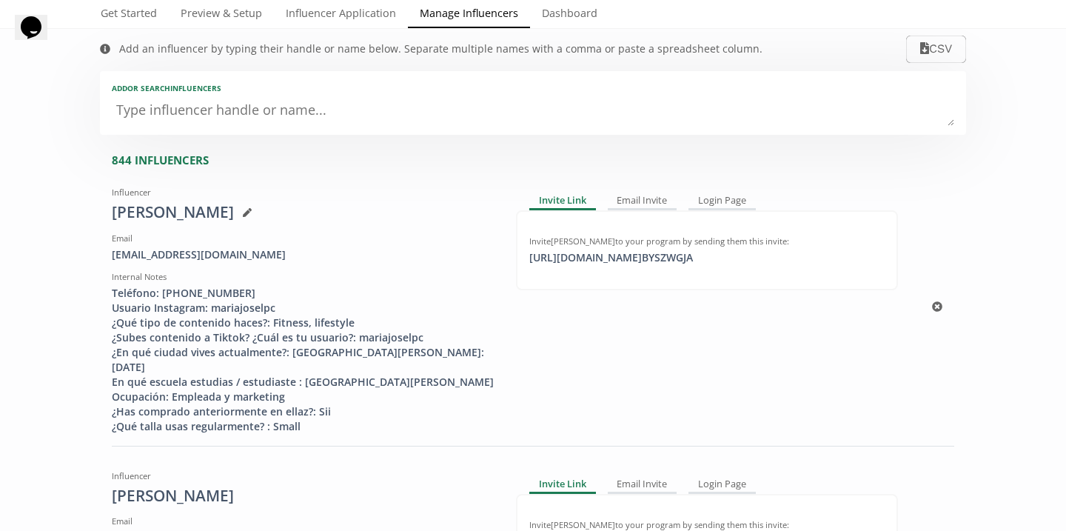
scroll to position [59, 0]
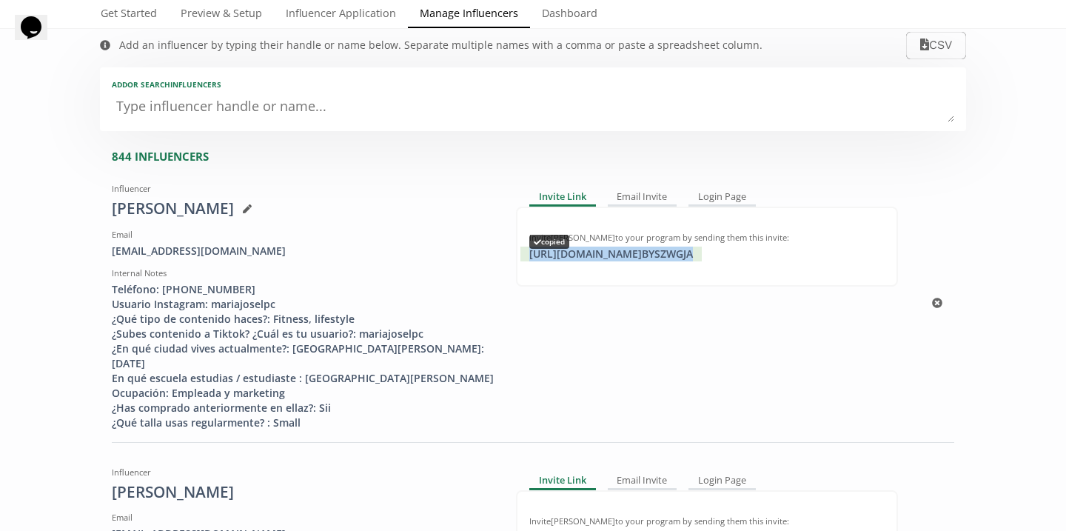
click at [604, 251] on div "[URL][DOMAIN_NAME] BYSZWGJA copied" at bounding box center [611, 254] width 181 height 15
click at [566, 124] on div "Add or search INFLUENCERS" at bounding box center [533, 99] width 867 height 64
click at [567, 15] on link "Dashboard" at bounding box center [569, 15] width 79 height 30
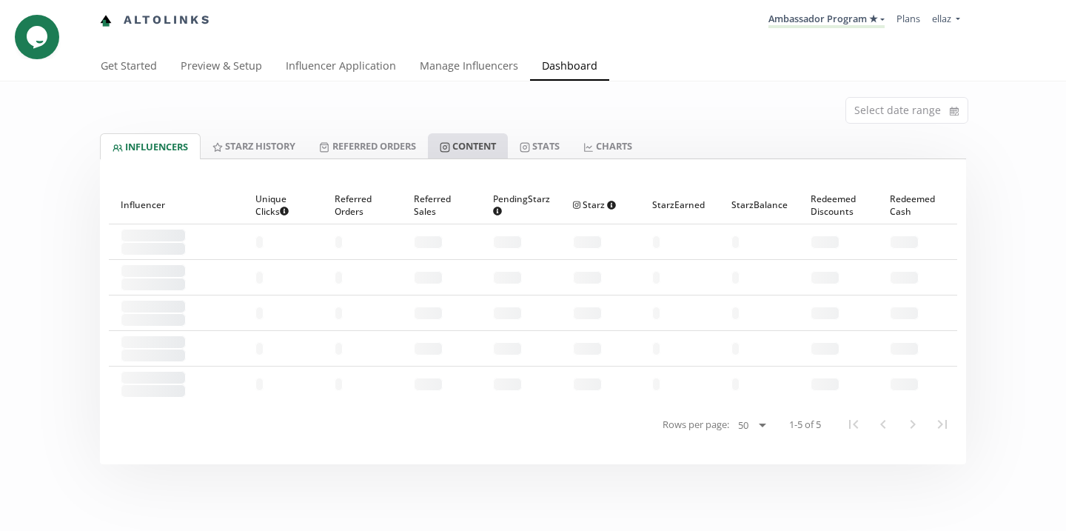
click at [466, 142] on link "Content" at bounding box center [468, 145] width 80 height 25
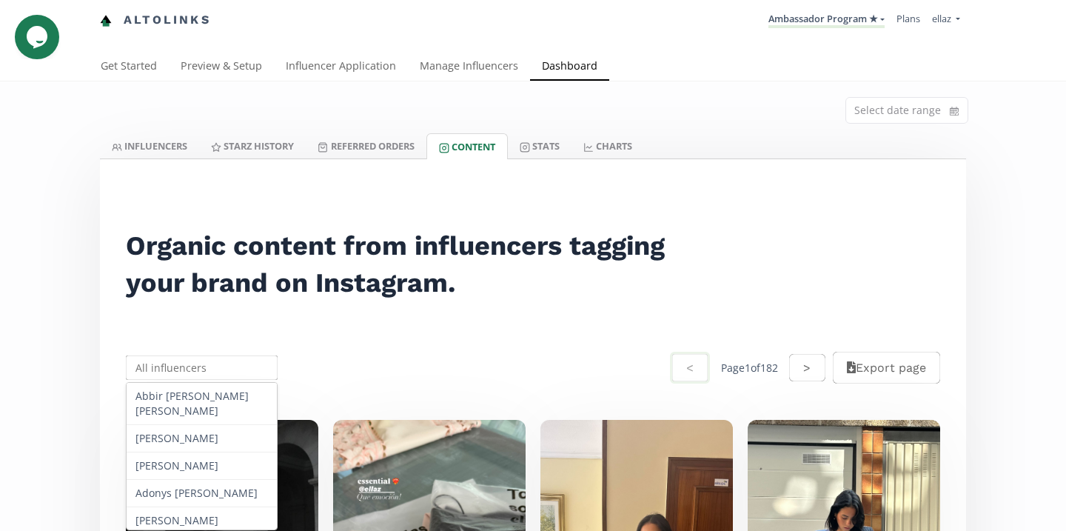
click at [208, 370] on input "text" at bounding box center [202, 367] width 156 height 29
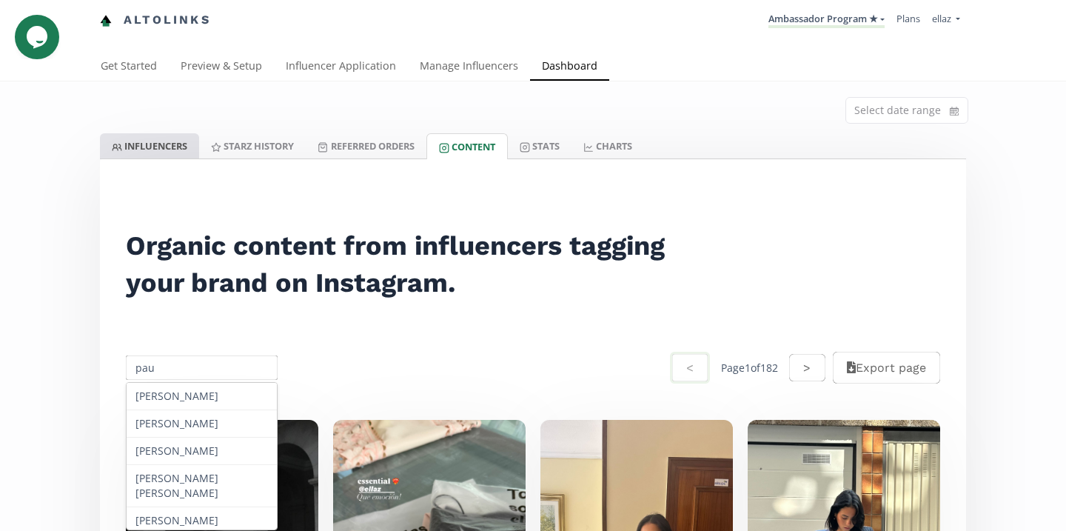
type input "pau"
click at [189, 141] on link "INFLUENCERS" at bounding box center [149, 145] width 99 height 25
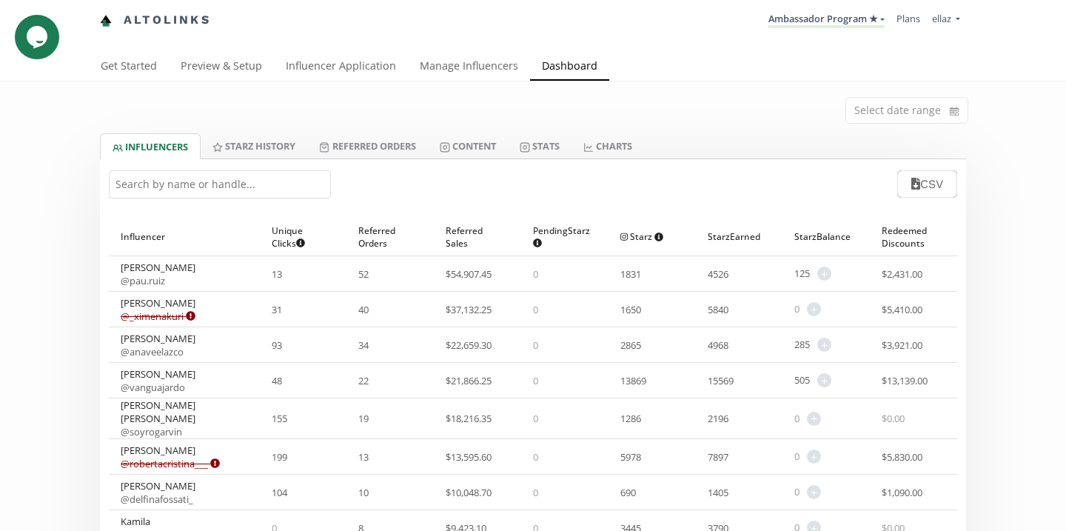
click at [280, 181] on input "text" at bounding box center [220, 184] width 222 height 28
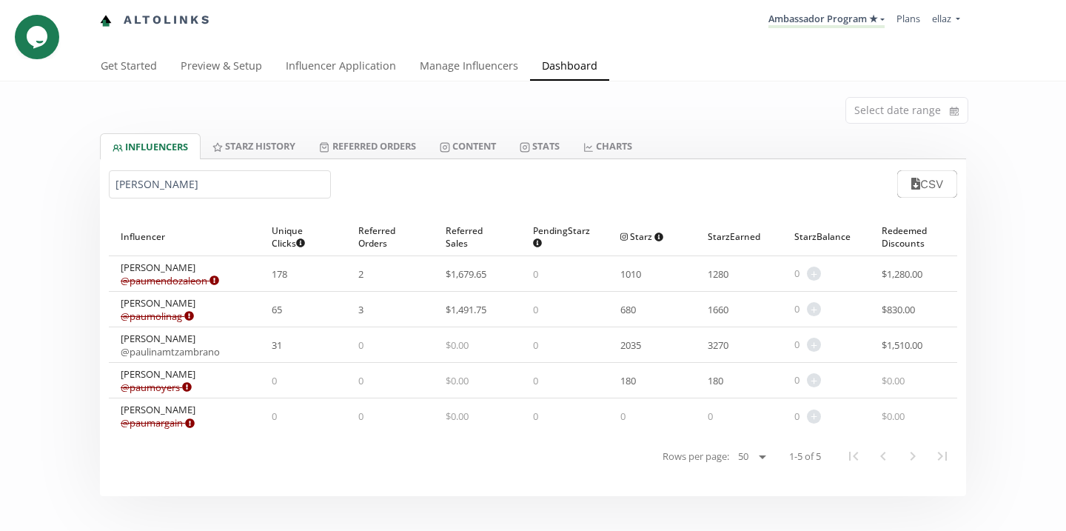
type input "paulina m"
click at [198, 354] on link "@ paulinamtzambrano" at bounding box center [170, 351] width 99 height 13
click at [340, 71] on link "Influencer Application" at bounding box center [341, 68] width 134 height 30
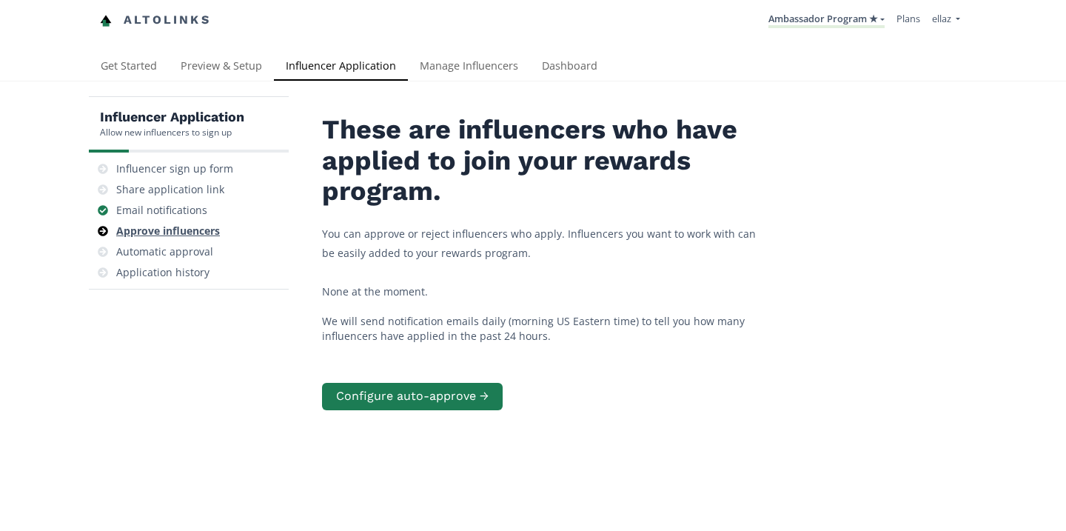
click at [209, 227] on div "Approve influencers" at bounding box center [168, 231] width 104 height 15
click at [205, 205] on div "Email notifications" at bounding box center [189, 210] width 188 height 21
